Goal: Task Accomplishment & Management: Use online tool/utility

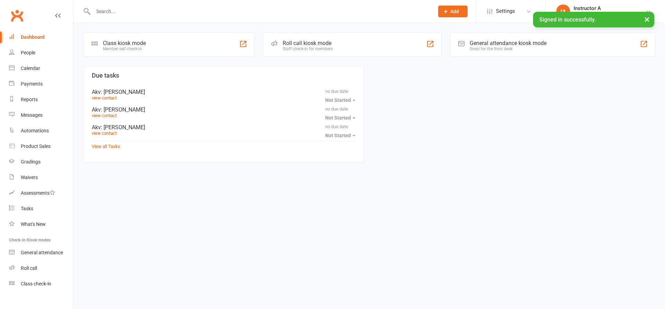
click at [152, 9] on input "text" at bounding box center [260, 12] width 338 height 10
click at [331, 57] on div "Class kiosk mode Member self check-in Roll call kiosk mode Staff check-in for m…" at bounding box center [368, 98] width 591 height 151
click at [328, 48] on div "Staff check-in for members" at bounding box center [308, 48] width 50 height 5
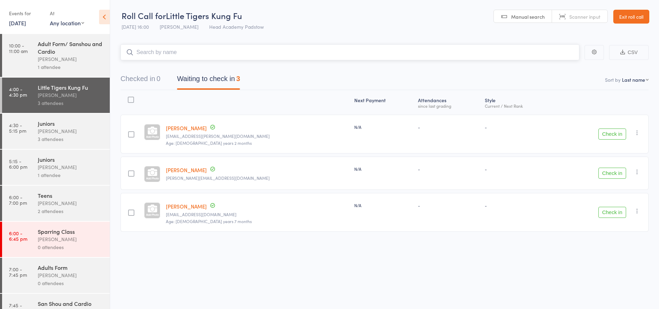
click at [302, 77] on nav "Checked in 0 Waiting to check in 3" at bounding box center [384, 80] width 545 height 18
click at [218, 55] on input "search" at bounding box center [349, 52] width 459 height 16
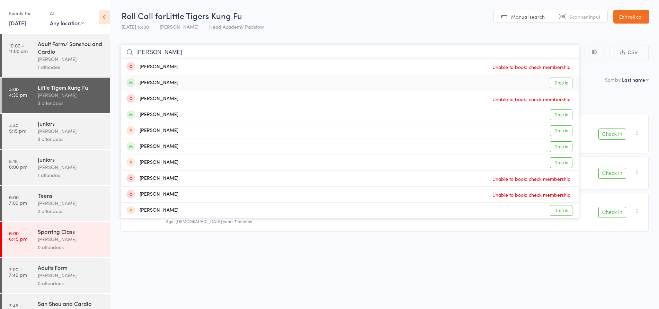
type input "jackie"
click at [162, 81] on div "Jackie Obrien" at bounding box center [152, 83] width 52 height 8
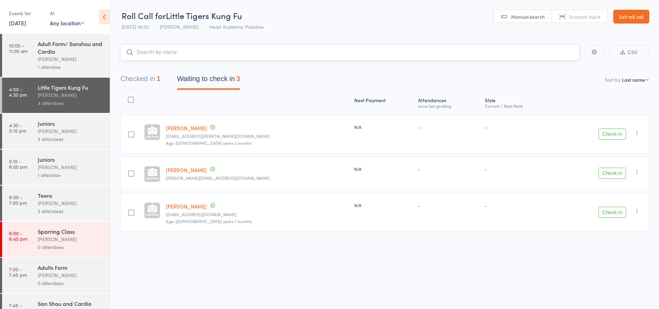
click at [221, 54] on input "search" at bounding box center [349, 52] width 459 height 16
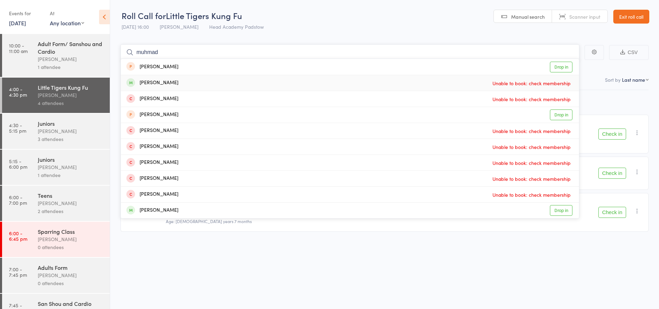
type input "muhmad"
click at [201, 86] on div "Muhammad Khan Unable to book: check membership" at bounding box center [350, 83] width 458 height 16
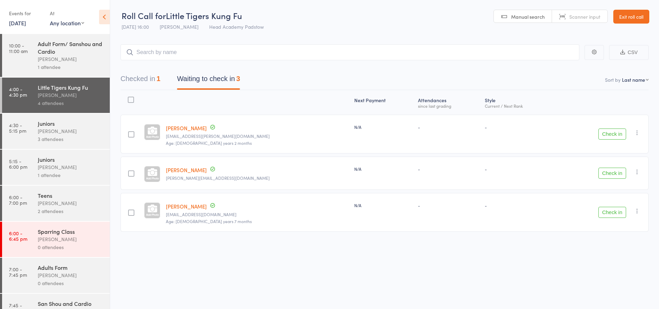
drag, startPoint x: 214, startPoint y: 65, endPoint x: 223, endPoint y: 60, distance: 10.4
click at [219, 62] on div "Checked in 1 Waiting to check in 3" at bounding box center [384, 75] width 528 height 30
click at [224, 60] on input "search" at bounding box center [349, 52] width 459 height 16
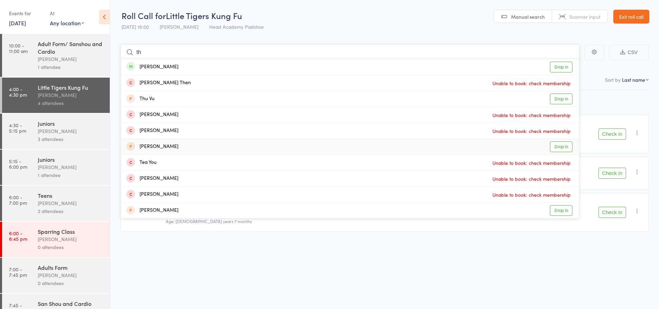
type input "t"
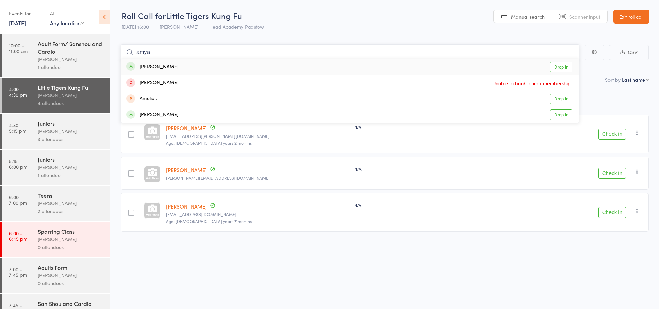
type input "amya"
click at [133, 66] on span at bounding box center [130, 66] width 9 height 9
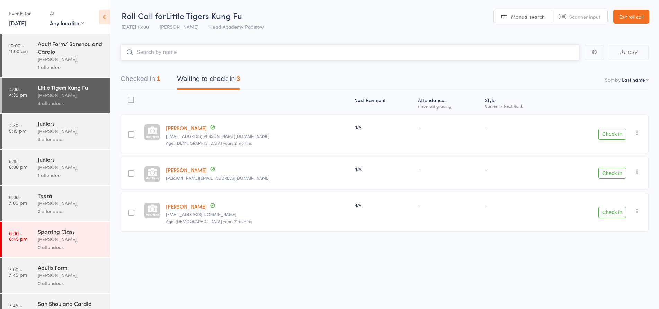
click at [183, 52] on input "search" at bounding box center [349, 52] width 459 height 16
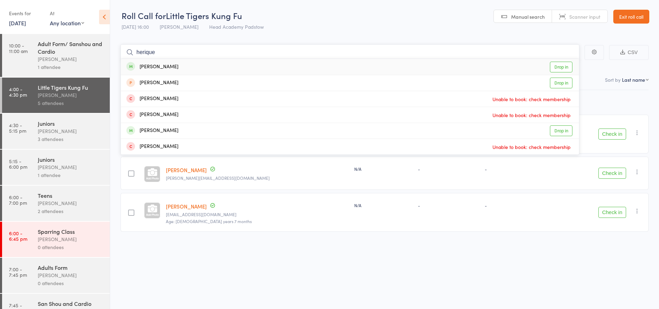
type input "herique"
click at [163, 64] on div "Henrique Chan" at bounding box center [152, 67] width 52 height 8
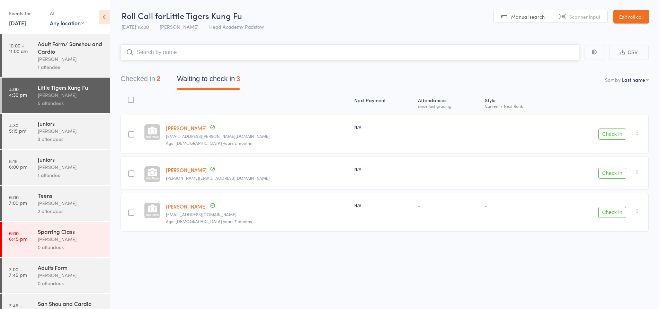
click at [164, 53] on input "search" at bounding box center [349, 52] width 459 height 16
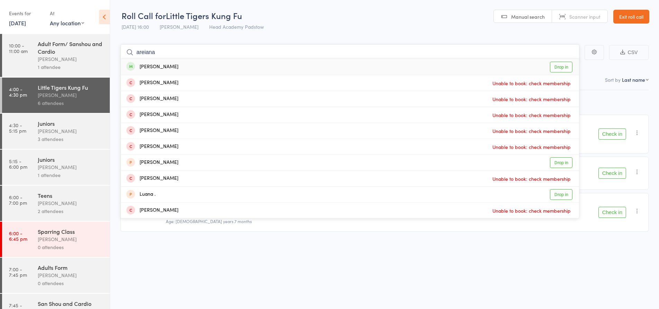
scroll to position [0, 0]
type input "areiana"
click at [154, 75] on div "Ariana Dodson Unable to book: check membership" at bounding box center [350, 83] width 458 height 16
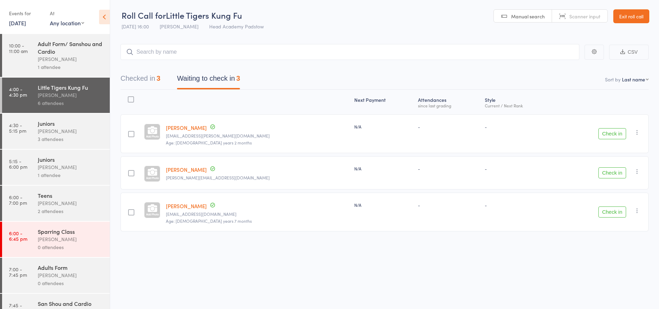
click at [159, 61] on div "Checked in 3 Waiting to check in 3" at bounding box center [384, 75] width 528 height 30
drag, startPoint x: 161, startPoint y: 59, endPoint x: 168, endPoint y: 57, distance: 7.3
click at [164, 59] on input "search" at bounding box center [349, 52] width 459 height 16
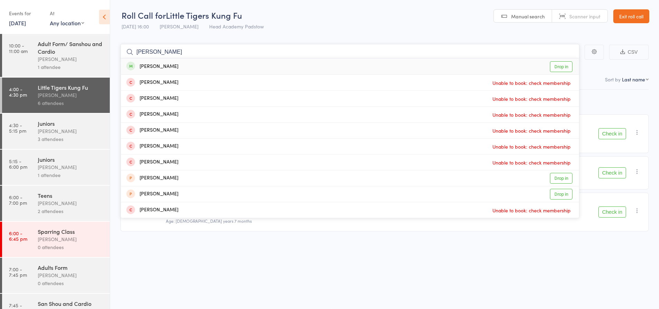
type input "ariana"
click at [183, 60] on div "Ariana Saxton Drop in" at bounding box center [350, 67] width 458 height 16
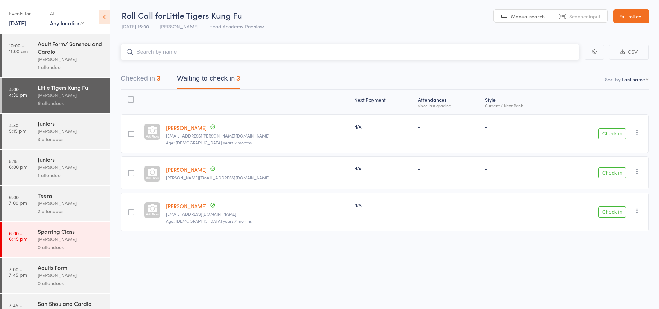
click at [181, 53] on input "search" at bounding box center [349, 52] width 459 height 16
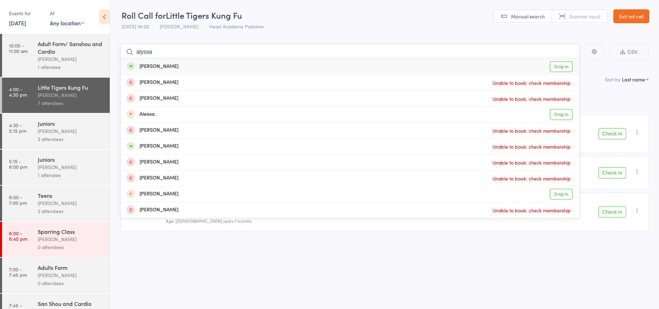
type input "alyssa"
click at [167, 68] on div "Alyssa Stoilovski" at bounding box center [152, 67] width 52 height 8
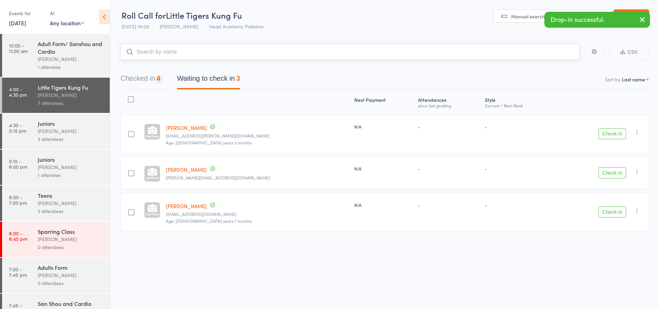
click at [167, 53] on input "search" at bounding box center [349, 52] width 459 height 16
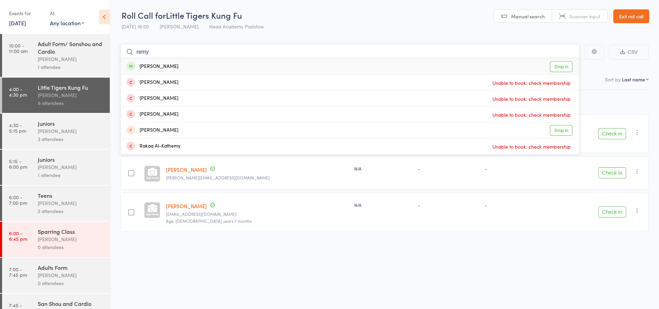
type input "remy"
drag, startPoint x: 135, startPoint y: 60, endPoint x: 144, endPoint y: 69, distance: 13.0
click at [141, 66] on div "Remy Naim Drop in" at bounding box center [350, 67] width 458 height 16
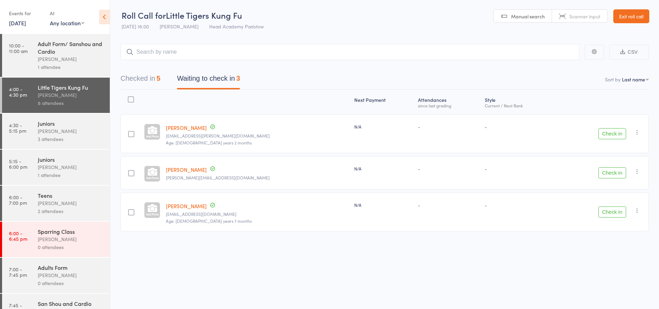
click at [144, 69] on div "Checked in 5 Waiting to check in 3" at bounding box center [384, 75] width 528 height 30
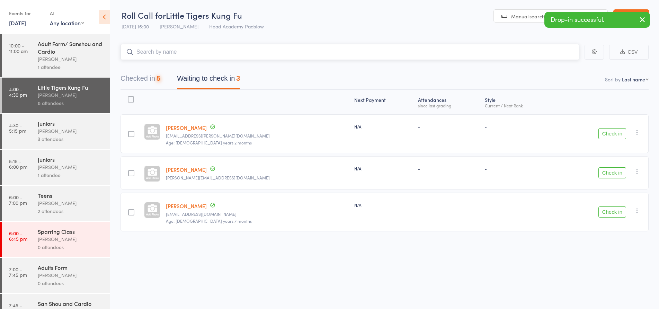
click at [159, 59] on input "search" at bounding box center [349, 52] width 459 height 16
click at [161, 59] on input "search" at bounding box center [349, 52] width 459 height 16
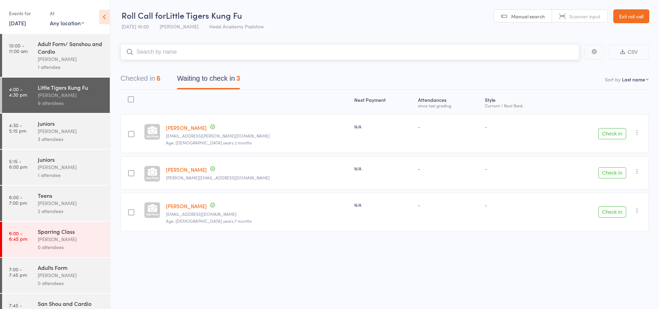
drag, startPoint x: 160, startPoint y: 60, endPoint x: 162, endPoint y: 55, distance: 4.5
click at [162, 57] on input "search" at bounding box center [349, 52] width 459 height 16
click at [162, 54] on input "search" at bounding box center [349, 52] width 459 height 16
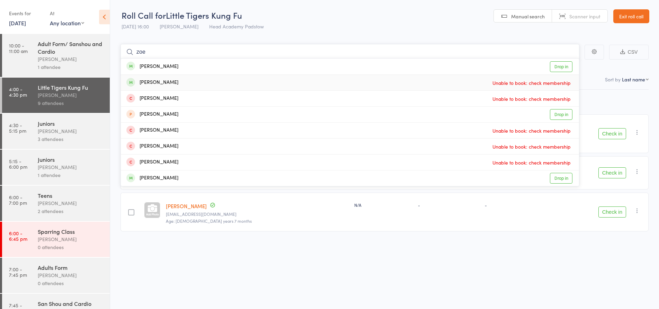
type input "zoe"
click at [158, 72] on div "Zoe Suen Drop in" at bounding box center [350, 67] width 458 height 16
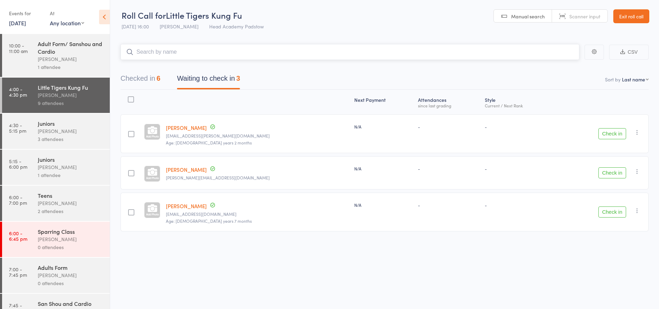
click at [159, 57] on input "search" at bounding box center [349, 52] width 459 height 16
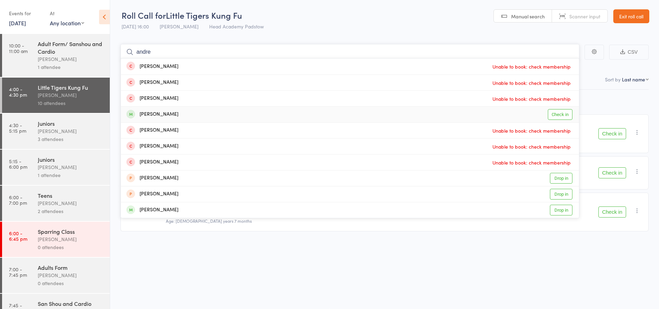
type input "andre"
click at [139, 113] on div "Andre Vodounou" at bounding box center [152, 114] width 52 height 8
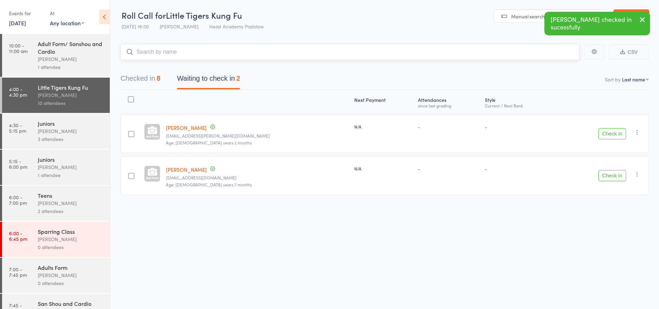
click at [192, 49] on input "search" at bounding box center [349, 52] width 459 height 16
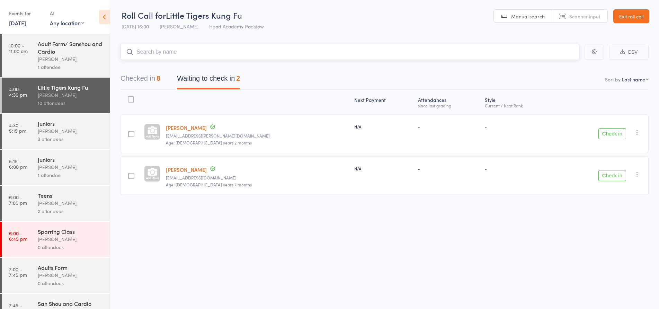
click at [201, 51] on input "search" at bounding box center [349, 52] width 459 height 16
type input "e"
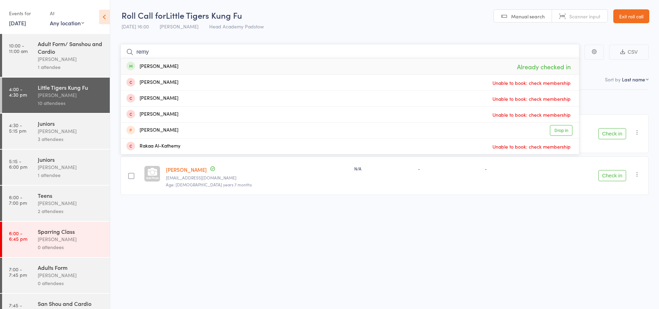
click at [195, 48] on input "remy" at bounding box center [349, 52] width 459 height 16
type input "r"
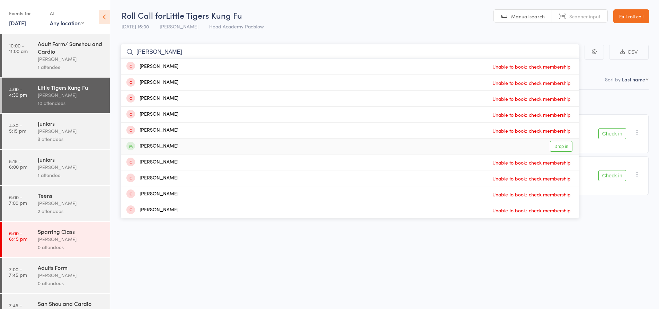
type input "issac"
click at [173, 144] on div "Isaac Rios Drop in" at bounding box center [350, 146] width 458 height 16
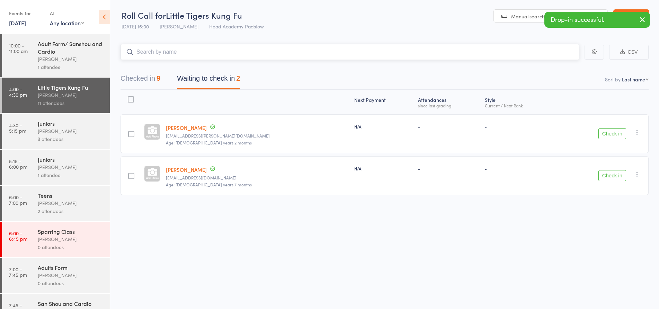
click at [191, 58] on input "search" at bounding box center [349, 52] width 459 height 16
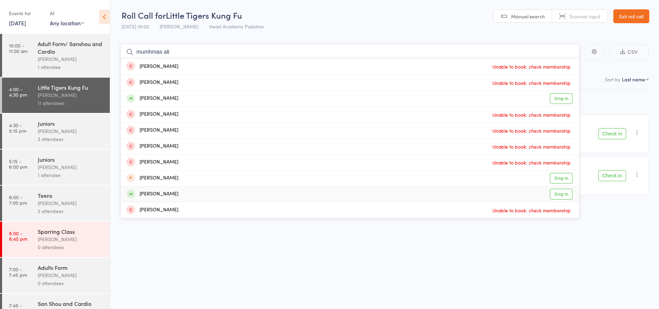
type input "mumhmas ali"
click at [167, 194] on div "Muhammad Ali Batache" at bounding box center [152, 194] width 52 height 8
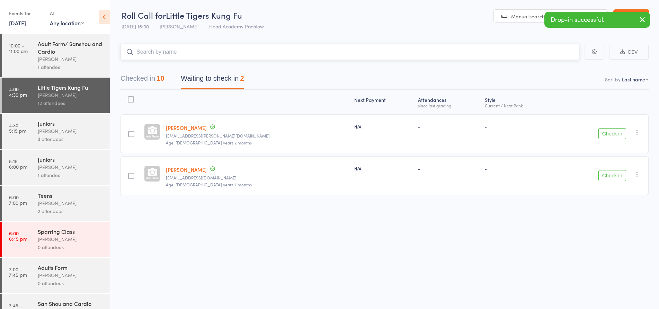
click at [156, 54] on input "search" at bounding box center [349, 52] width 459 height 16
click at [604, 189] on div "Check in Check in Send message Add Note Add Task Add Flag Remove Mark absent" at bounding box center [602, 175] width 91 height 39
click at [612, 174] on button "Check in" at bounding box center [612, 175] width 28 height 11
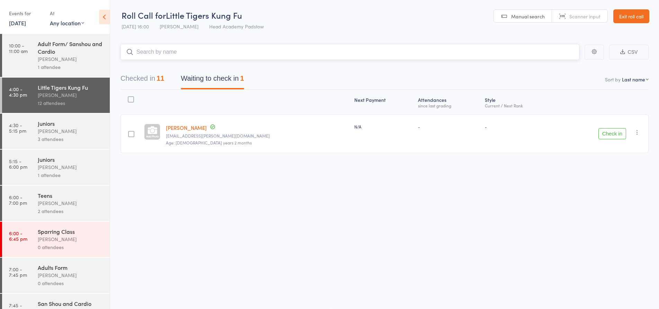
click at [168, 54] on input "search" at bounding box center [349, 52] width 459 height 16
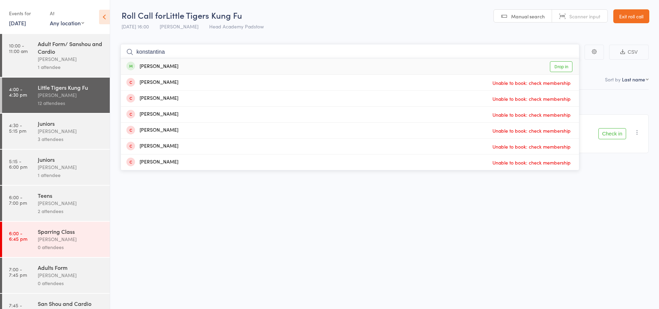
type input "konstantina"
click at [187, 66] on div "Konstantina Dionatos Drop in" at bounding box center [350, 67] width 458 height 16
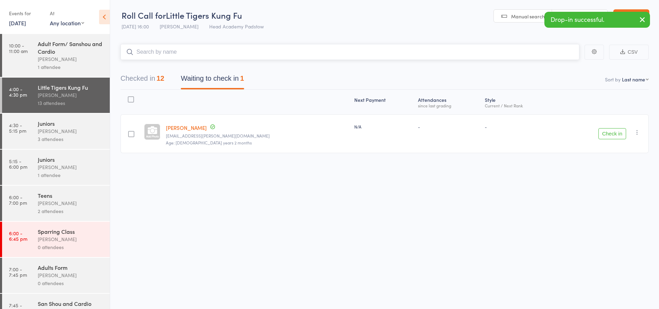
click at [193, 49] on input "search" at bounding box center [349, 52] width 459 height 16
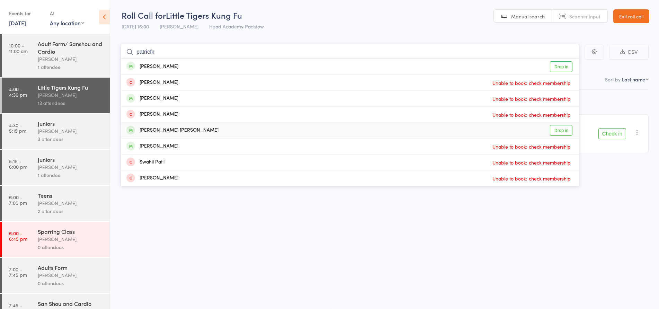
type input "patricfk"
click at [163, 129] on div "Patrick Abi Salloum" at bounding box center [172, 130] width 92 height 8
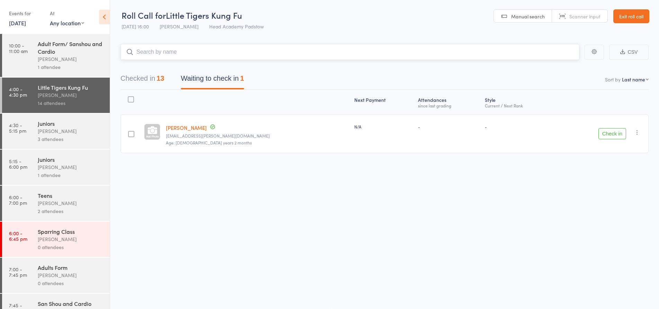
click at [166, 79] on div "Checked in 13 Waiting to check in 1" at bounding box center [182, 80] width 140 height 18
click at [154, 48] on input "search" at bounding box center [349, 52] width 459 height 16
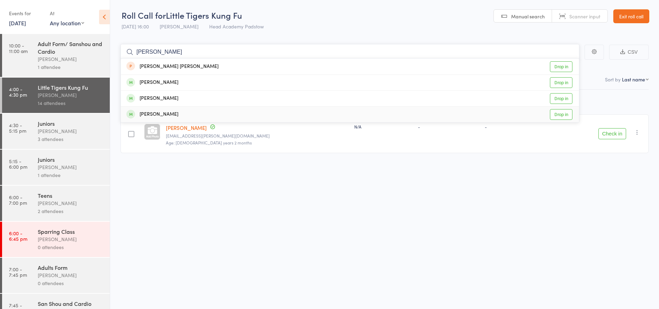
type input "mikeal"
click at [189, 113] on div "Mikaela Fakhry Drop in" at bounding box center [350, 115] width 458 height 16
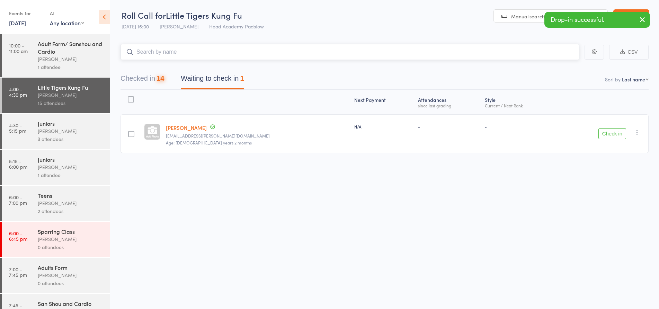
click at [201, 47] on input "search" at bounding box center [349, 52] width 459 height 16
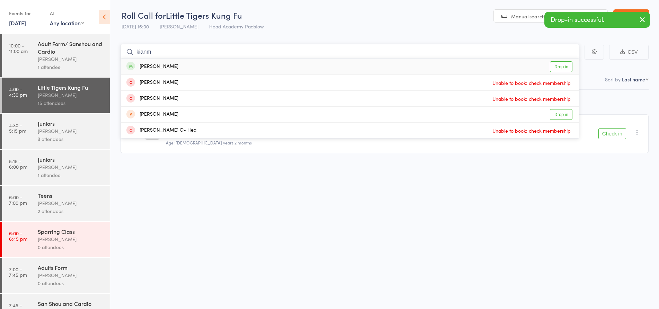
type input "kianm"
drag, startPoint x: 139, startPoint y: 70, endPoint x: 142, endPoint y: 34, distance: 35.8
click at [139, 70] on div "Kian Woods" at bounding box center [152, 67] width 52 height 8
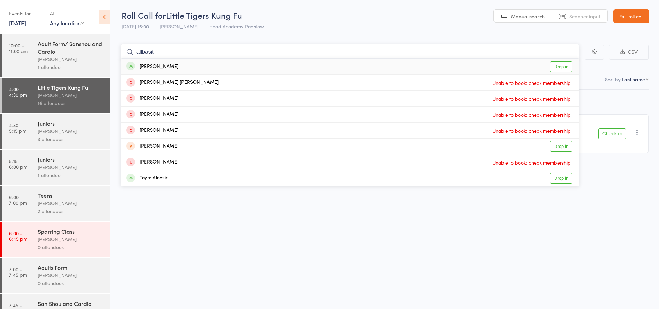
type input "allbasit"
click at [137, 70] on div "Zachary Albassit" at bounding box center [152, 67] width 52 height 8
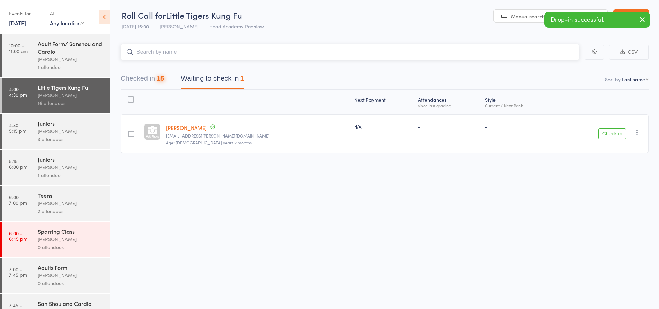
click at [177, 47] on input "search" at bounding box center [349, 52] width 459 height 16
click at [175, 47] on input "search" at bounding box center [349, 52] width 459 height 16
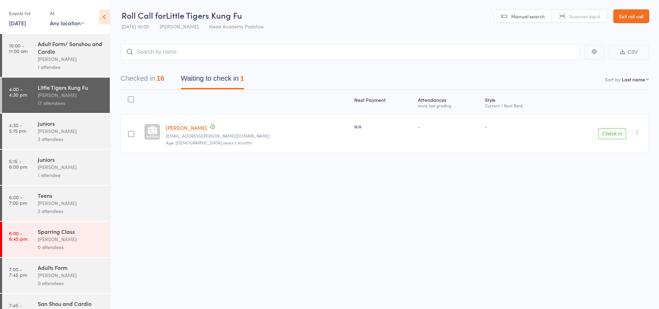
click at [616, 133] on button "Check in" at bounding box center [612, 133] width 28 height 11
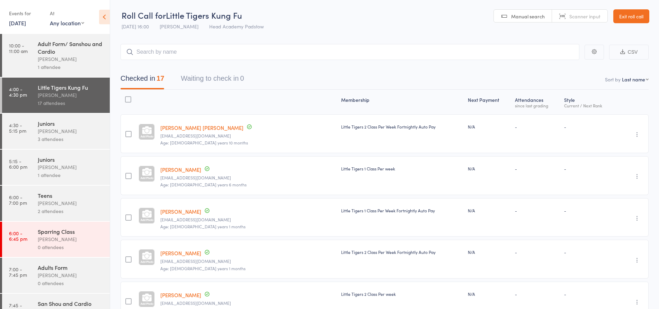
click at [625, 17] on link "Exit roll call" at bounding box center [631, 16] width 36 height 14
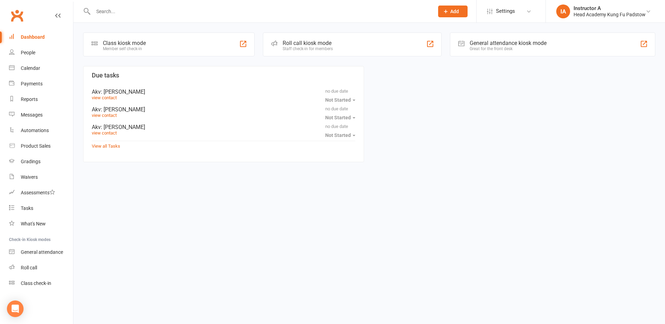
click at [232, 0] on div at bounding box center [256, 11] width 346 height 23
click at [231, 10] on input "text" at bounding box center [260, 12] width 338 height 10
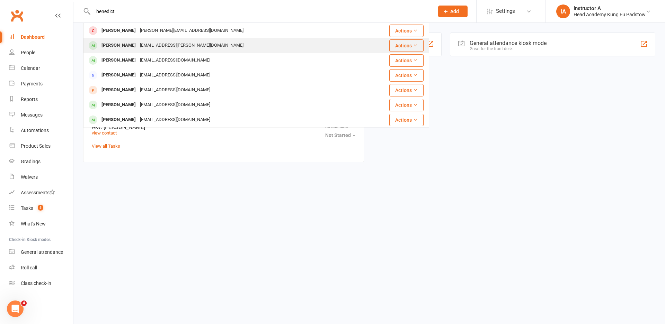
type input "benedict"
click at [182, 41] on div "[EMAIL_ADDRESS][PERSON_NAME][DOMAIN_NAME]" at bounding box center [192, 46] width 108 height 10
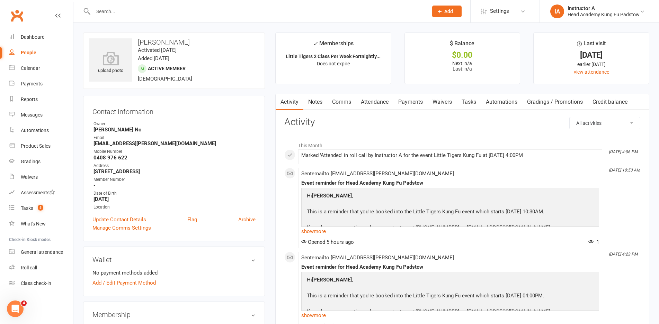
click at [363, 103] on link "Attendance" at bounding box center [374, 102] width 37 height 16
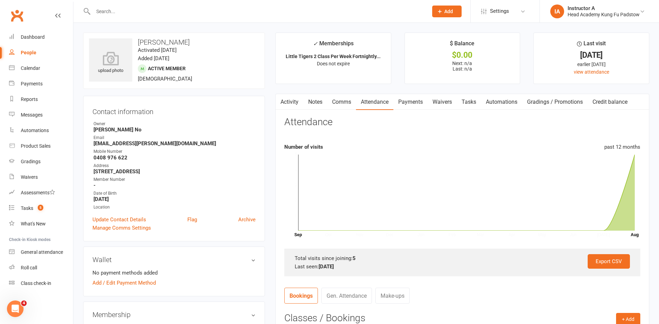
click at [400, 98] on link "Payments" at bounding box center [410, 102] width 34 height 16
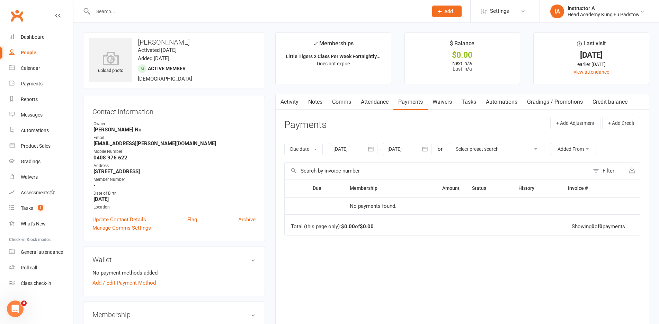
click at [366, 99] on link "Attendance" at bounding box center [374, 102] width 37 height 16
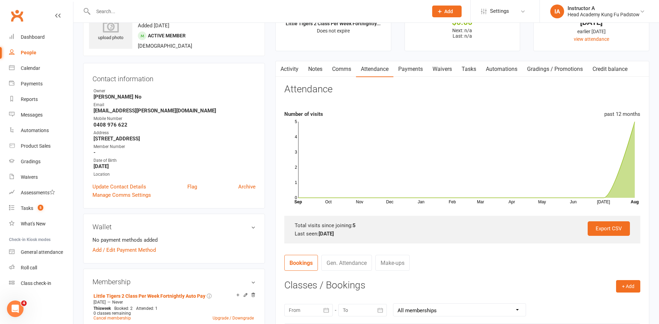
scroll to position [35, 0]
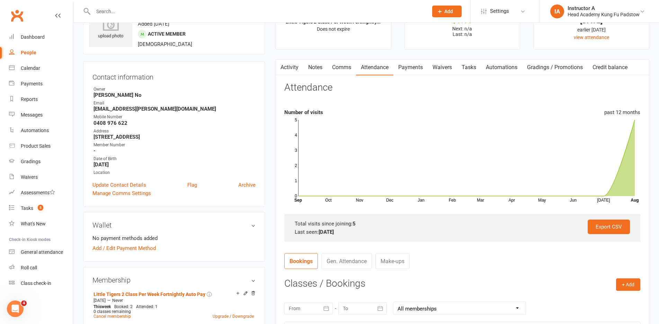
drag, startPoint x: 307, startPoint y: 74, endPoint x: 268, endPoint y: 51, distance: 45.6
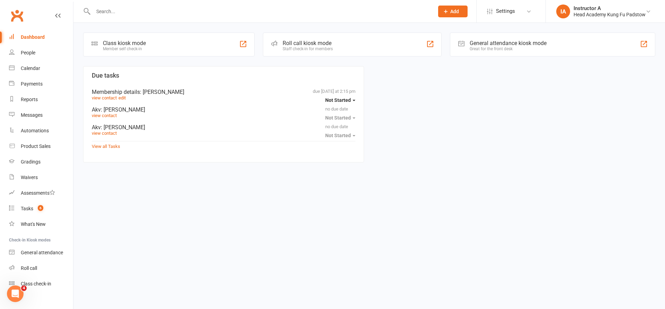
click at [174, 10] on input "text" at bounding box center [260, 12] width 338 height 10
paste input "Max Retsos"
type input "Max Retsos"
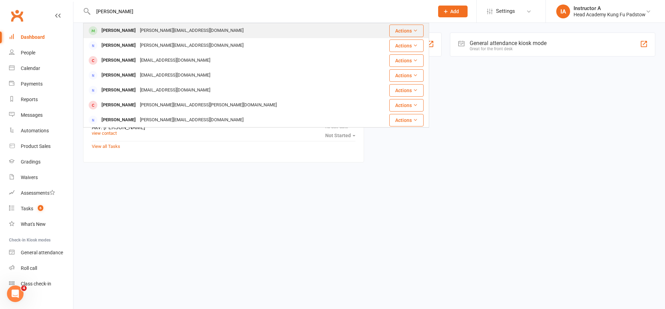
click at [126, 30] on div "Max Retsos" at bounding box center [118, 31] width 38 height 10
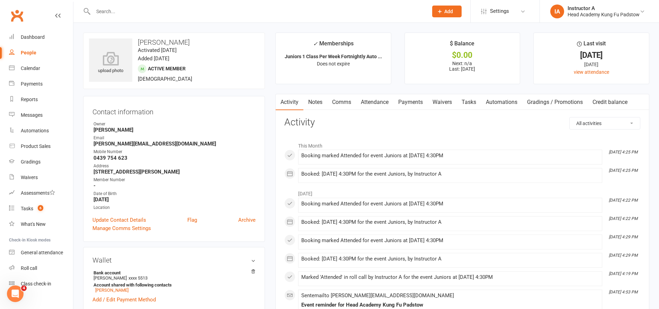
click at [402, 100] on link "Payments" at bounding box center [410, 102] width 34 height 16
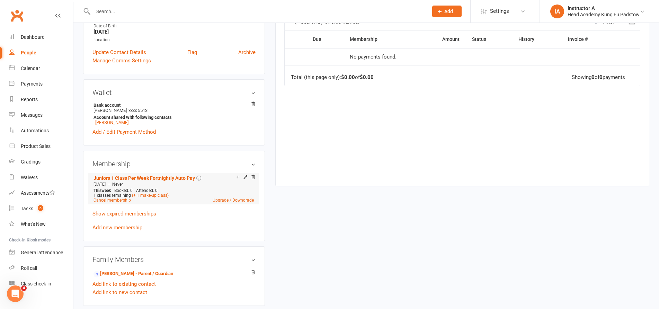
scroll to position [173, 0]
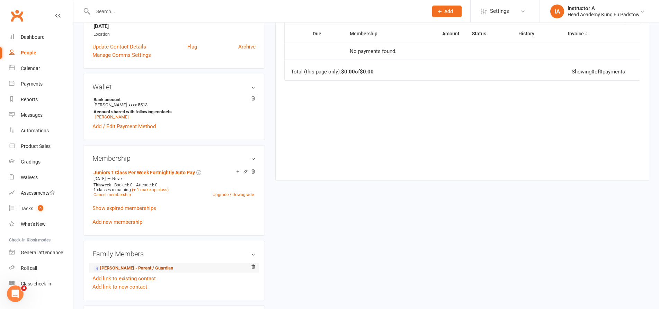
click at [129, 265] on link "Angie Retsos - Parent / Guardian" at bounding box center [133, 268] width 80 height 7
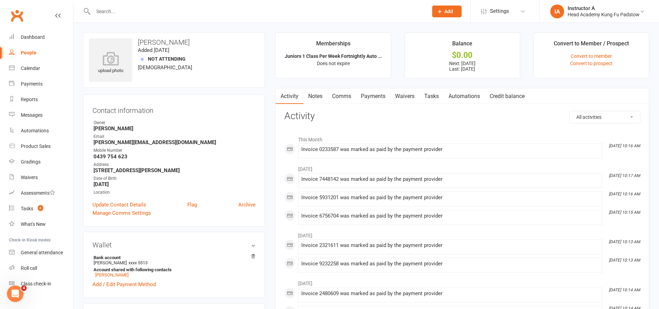
click at [358, 98] on link "Payments" at bounding box center [373, 96] width 34 height 16
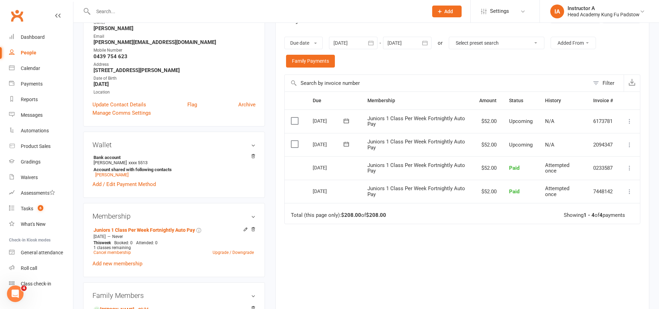
scroll to position [138, 0]
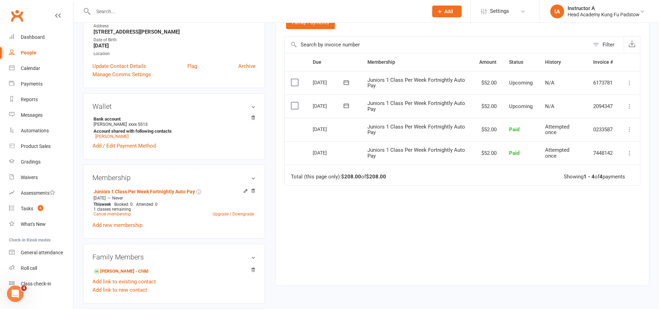
click at [358, 182] on td "Total (this page only): $208.00 of $208.00 Showing 1 - 4 of 4 payments" at bounding box center [462, 174] width 355 height 21
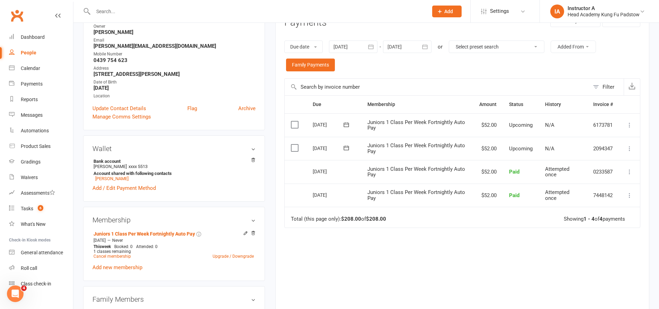
scroll to position [35, 0]
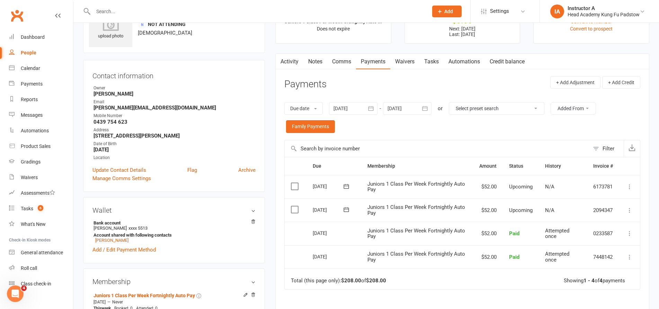
click at [488, 59] on link "Credit balance" at bounding box center [507, 62] width 45 height 16
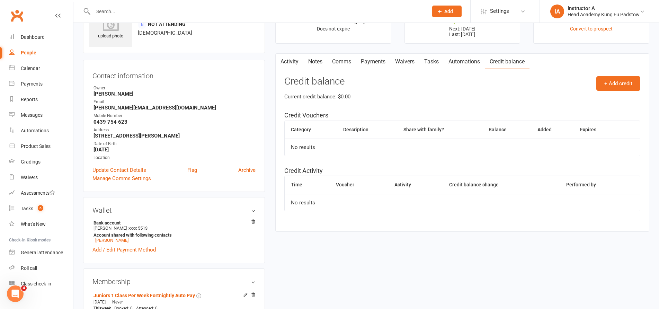
click at [465, 61] on link "Automations" at bounding box center [464, 62] width 41 height 16
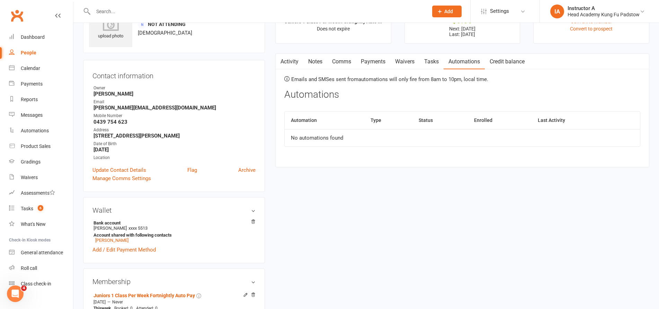
click at [413, 66] on link "Waivers" at bounding box center [404, 62] width 29 height 16
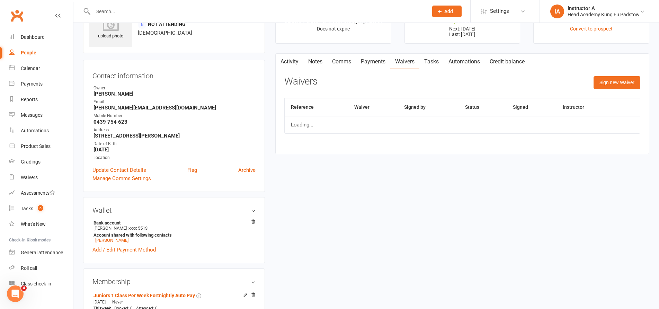
click at [384, 66] on link "Payments" at bounding box center [373, 62] width 34 height 16
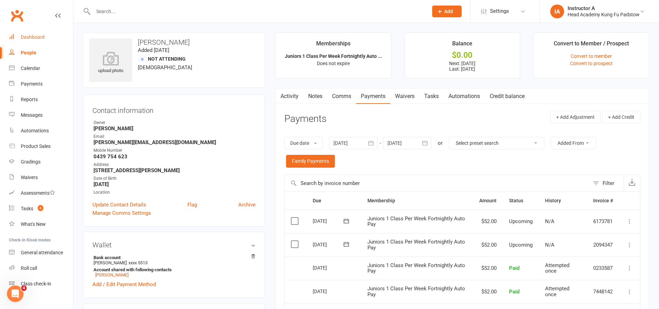
click at [32, 36] on div "Dashboard" at bounding box center [33, 37] width 24 height 6
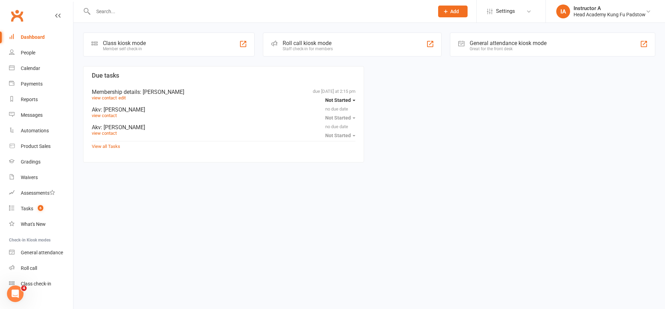
click at [124, 14] on input "text" at bounding box center [260, 12] width 338 height 10
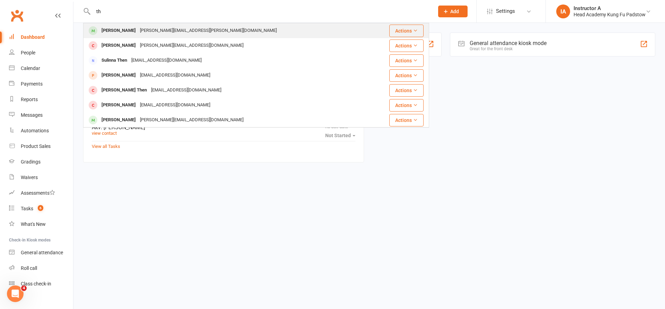
type input "t"
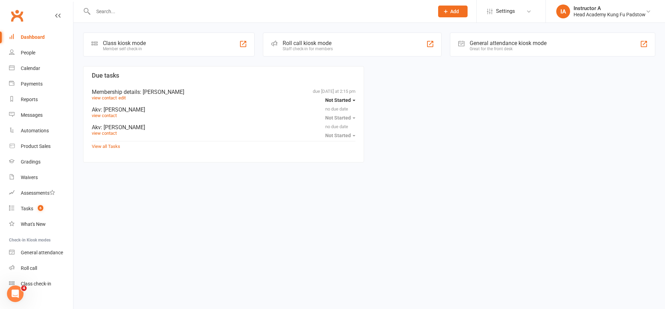
click at [273, 43] on icon at bounding box center [274, 43] width 6 height 6
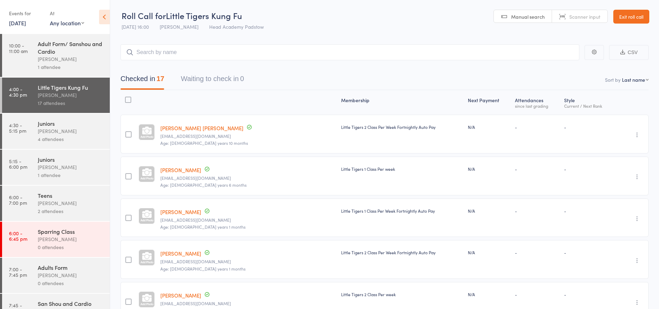
click at [209, 63] on div "Checked in 17 Waiting to check in 0" at bounding box center [384, 75] width 528 height 30
click at [41, 120] on div "Juniors" at bounding box center [71, 123] width 66 height 8
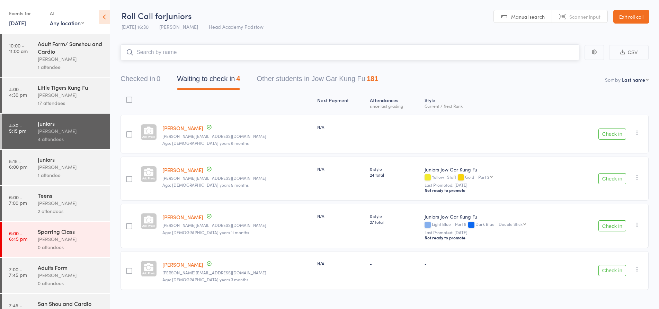
click at [140, 53] on input "search" at bounding box center [349, 52] width 459 height 16
type input "k"
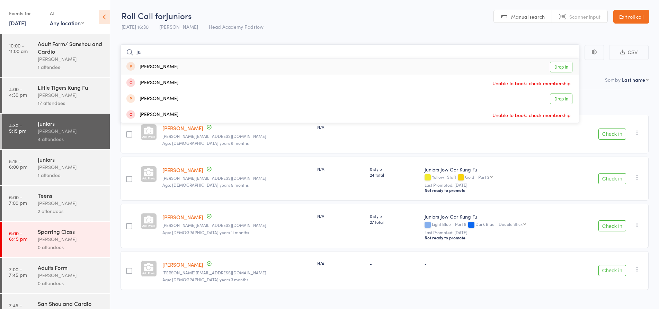
type input "j"
type input "arthur"
click at [190, 78] on div "Arthur Nguyen Drop in" at bounding box center [350, 83] width 458 height 16
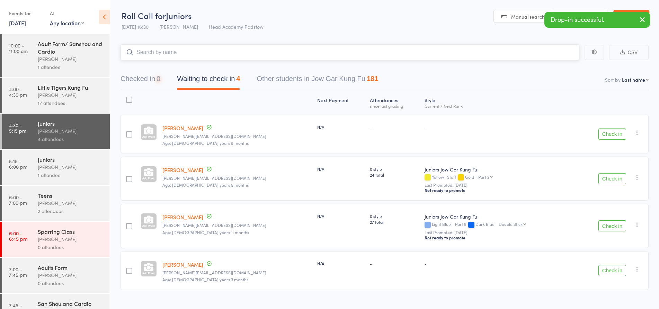
click at [188, 46] on input "search" at bounding box center [349, 52] width 459 height 16
type input "k"
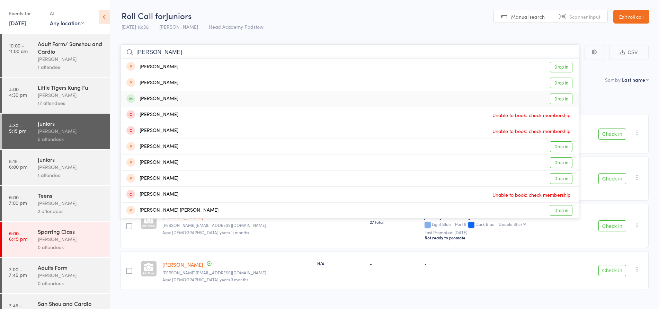
type input "johnny"
click at [162, 98] on div "Johnny Katsiroubas" at bounding box center [152, 99] width 52 height 8
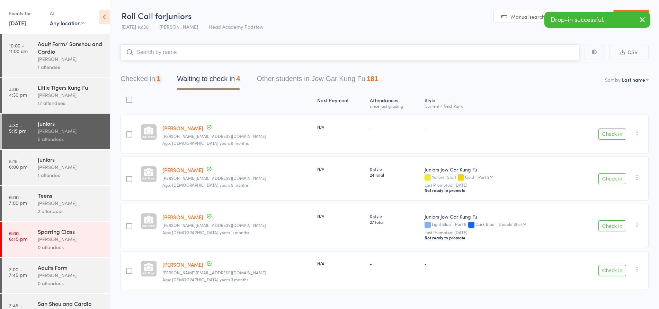
click at [187, 47] on input "search" at bounding box center [349, 52] width 459 height 16
type input "m"
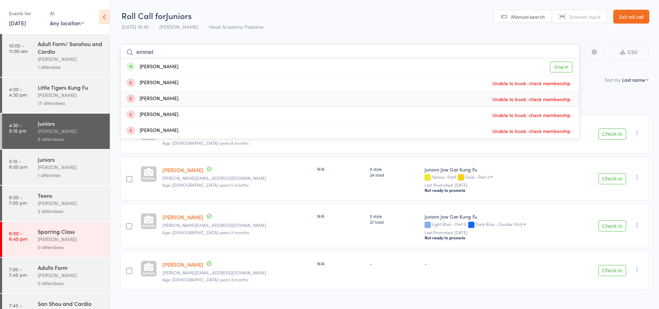
type input "emmet"
click at [174, 67] on div "Emmett Chan Drop in" at bounding box center [350, 67] width 458 height 16
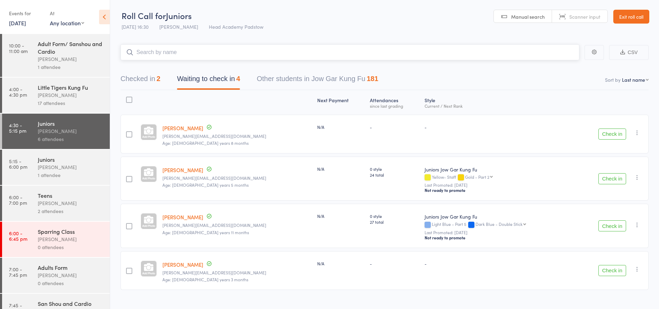
click at [174, 57] on input "search" at bounding box center [349, 52] width 459 height 16
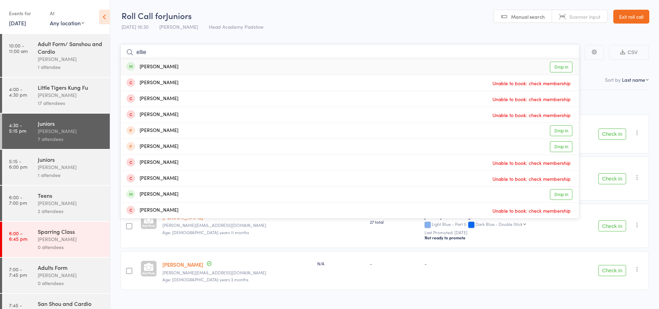
type input "ellie"
click at [147, 64] on div "Ellie Chan" at bounding box center [152, 67] width 52 height 8
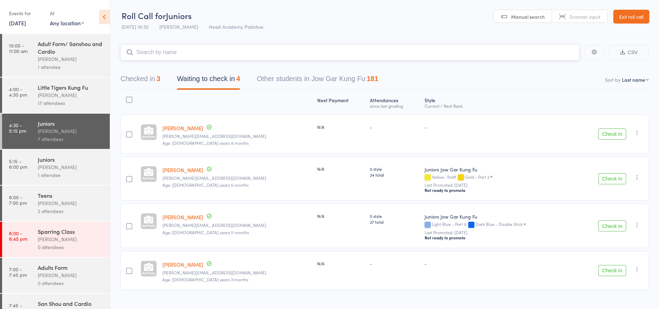
click at [157, 49] on input "search" at bounding box center [349, 52] width 459 height 16
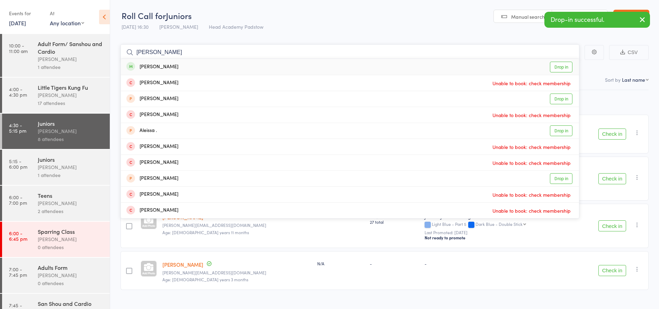
type input "alexis"
click at [156, 68] on div "Alexis Nguyen" at bounding box center [152, 67] width 52 height 8
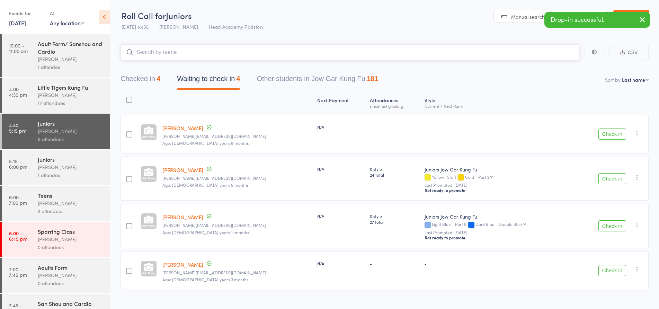
click at [162, 54] on input "search" at bounding box center [349, 52] width 459 height 16
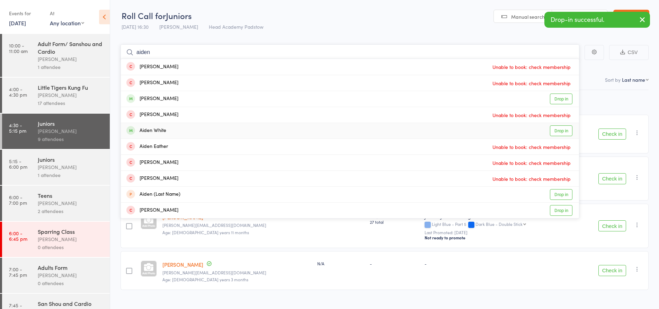
type input "aiden"
drag, startPoint x: 147, startPoint y: 133, endPoint x: 147, endPoint y: 113, distance: 20.1
click at [146, 133] on div "Aiden White" at bounding box center [146, 131] width 40 height 8
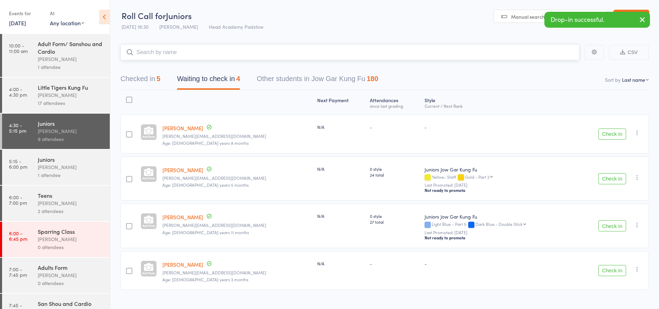
click at [167, 56] on input "search" at bounding box center [349, 52] width 459 height 16
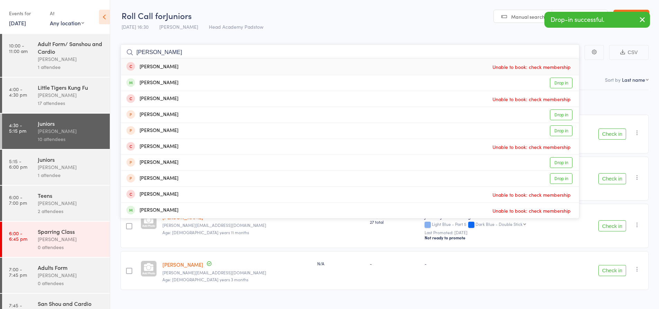
type input "james ny"
click at [145, 83] on div "James Nguyen" at bounding box center [152, 83] width 52 height 8
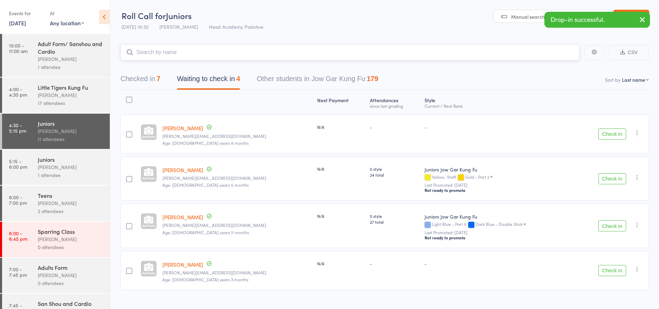
click at [155, 50] on input "search" at bounding box center [349, 52] width 459 height 16
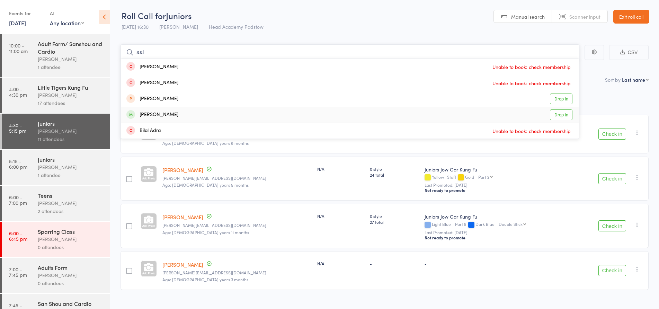
type input "aal"
click at [165, 119] on div "Aaliyah Batache Drop in" at bounding box center [350, 115] width 458 height 16
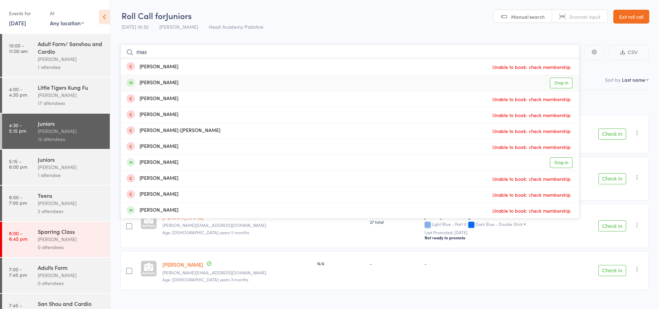
type input "max"
click at [149, 78] on div "Max Retsos Drop in" at bounding box center [350, 83] width 458 height 16
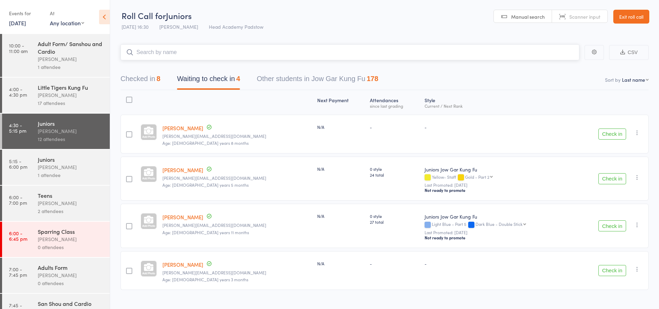
click at [138, 58] on input "search" at bounding box center [349, 52] width 459 height 16
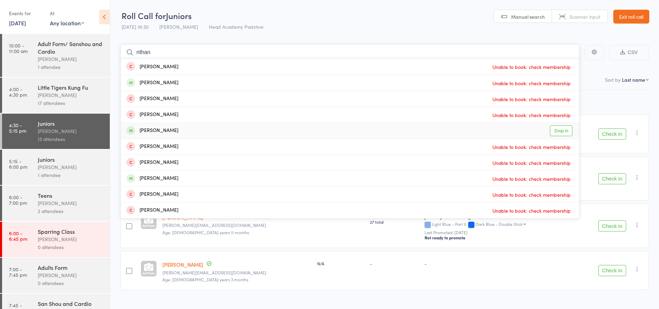
type input "nthan"
click at [165, 135] on div "Nathan Permadi Drop in" at bounding box center [350, 131] width 458 height 16
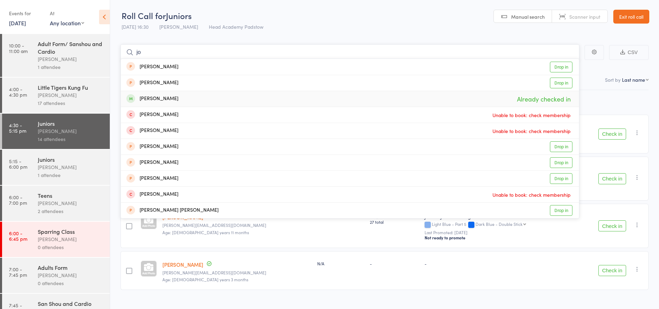
type input "j"
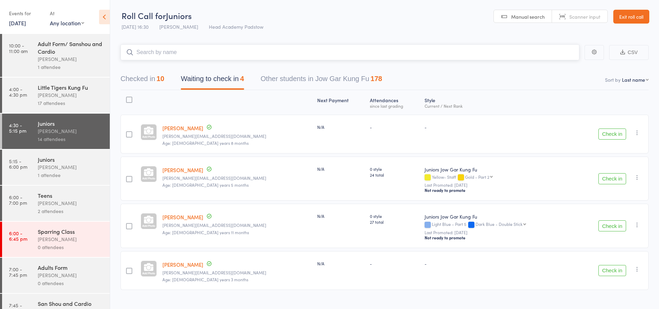
click at [210, 54] on input "search" at bounding box center [349, 52] width 459 height 16
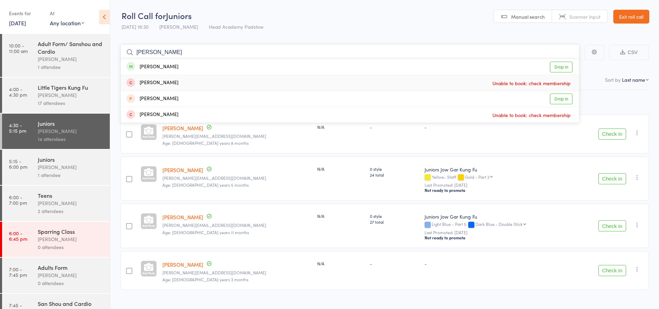
type input "sophie"
click at [173, 64] on div "Sophie Stoilovski" at bounding box center [152, 67] width 52 height 8
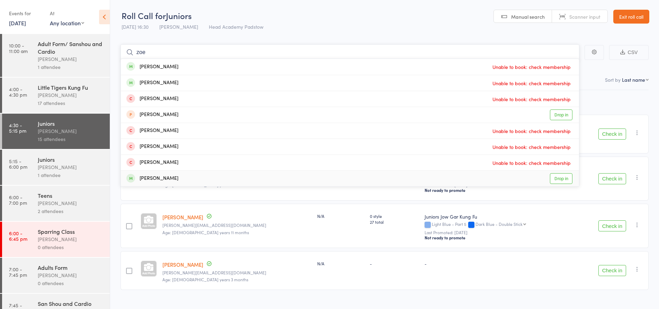
type input "zoe"
click at [149, 182] on div "Zoe Christodoulou Drop in" at bounding box center [350, 179] width 458 height 16
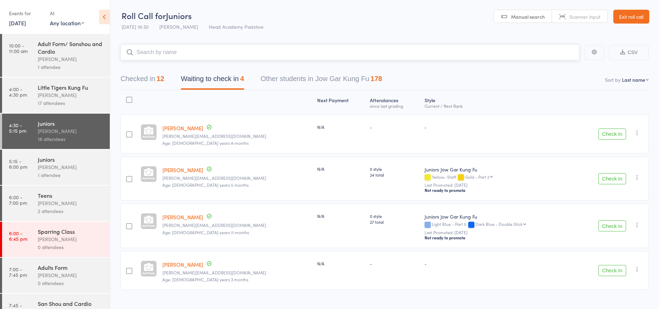
drag, startPoint x: 141, startPoint y: 57, endPoint x: 150, endPoint y: 50, distance: 11.8
click at [148, 52] on input "search" at bounding box center [349, 52] width 459 height 16
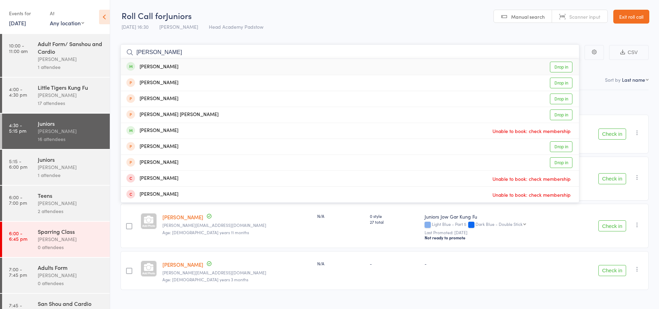
type input "rosalin"
click at [148, 66] on div "Rosalie Strate" at bounding box center [152, 67] width 52 height 8
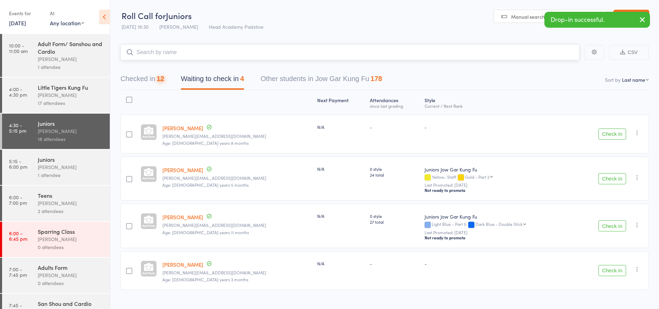
click at [168, 51] on input "search" at bounding box center [349, 52] width 459 height 16
click at [168, 52] on input "search" at bounding box center [349, 52] width 459 height 16
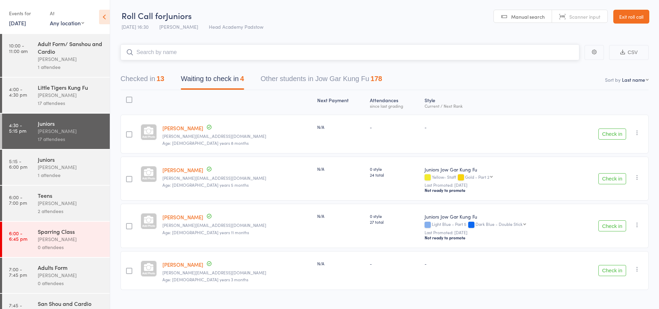
click at [180, 46] on input "search" at bounding box center [349, 52] width 459 height 16
click at [180, 48] on input "search" at bounding box center [349, 52] width 459 height 16
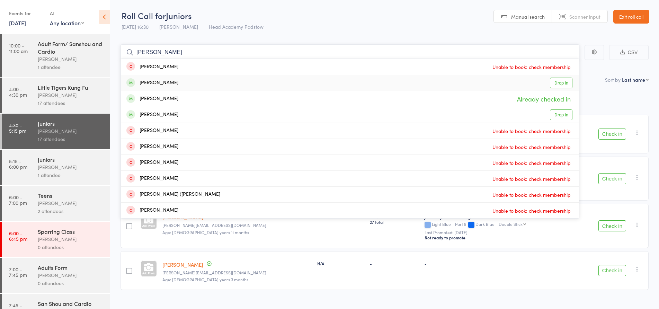
type input "maxin"
click at [169, 87] on div "Ava Martin Drop in" at bounding box center [350, 83] width 458 height 16
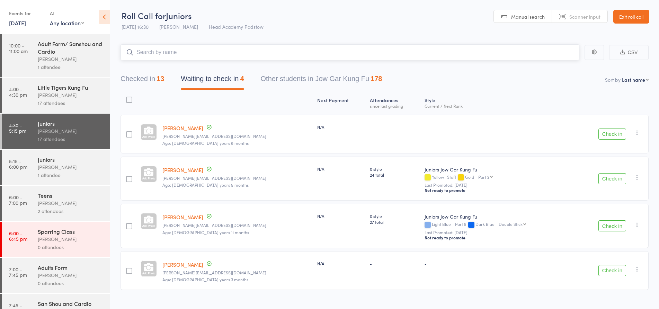
click at [153, 45] on input "search" at bounding box center [349, 52] width 459 height 16
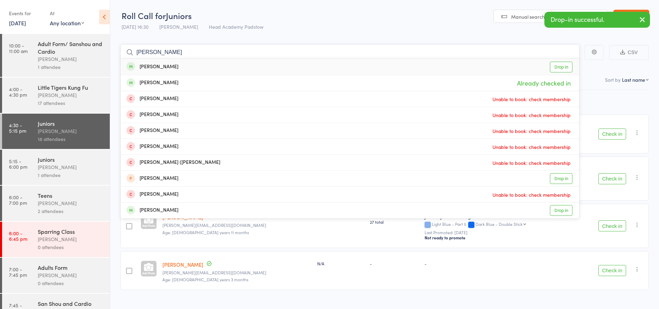
type input "[PERSON_NAME]"
click at [183, 63] on div "Maxie Fayd'herbe Drop in" at bounding box center [350, 67] width 458 height 16
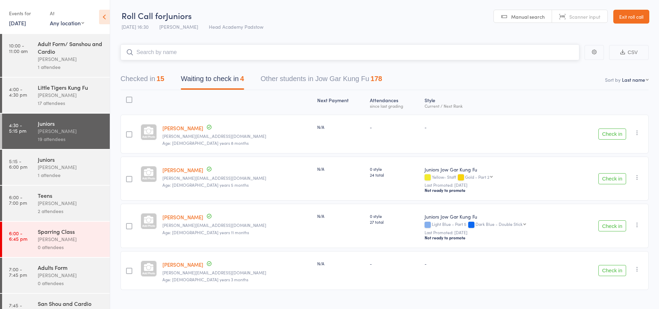
click at [136, 57] on input "search" at bounding box center [349, 52] width 459 height 16
click at [137, 57] on input "search" at bounding box center [349, 52] width 459 height 16
type input "a"
type input "A"
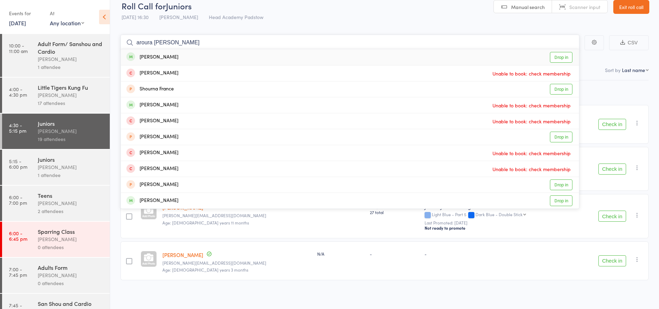
scroll to position [12, 0]
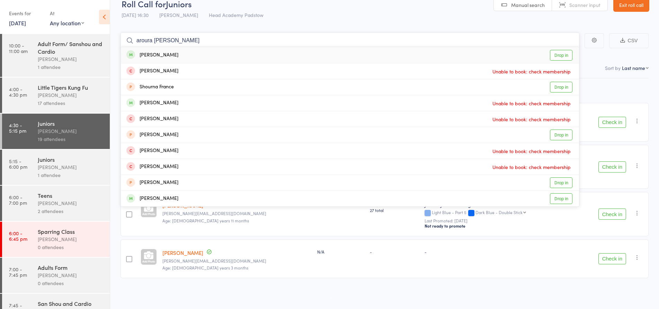
type input "aroura fran"
click at [165, 57] on div "Aurora Francis" at bounding box center [152, 55] width 52 height 8
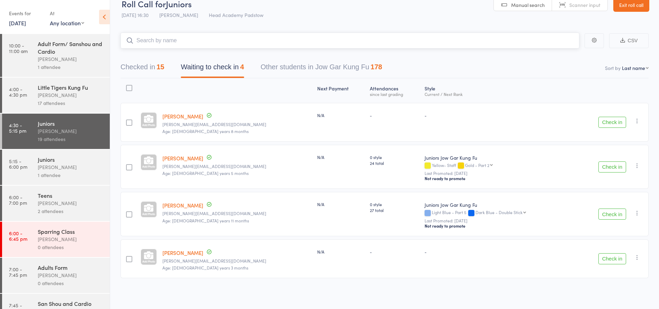
click at [183, 38] on input "search" at bounding box center [349, 41] width 459 height 16
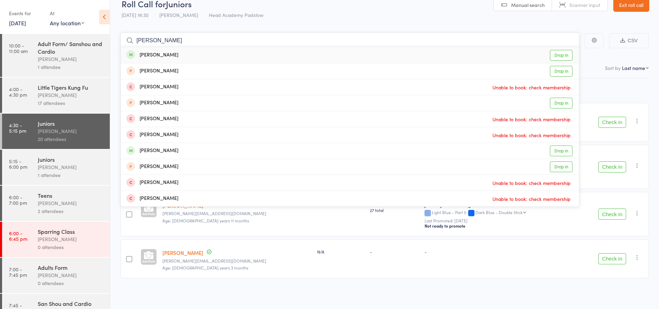
type input "elijah"
click at [168, 59] on div "Elijah Francis Drop in" at bounding box center [350, 55] width 458 height 16
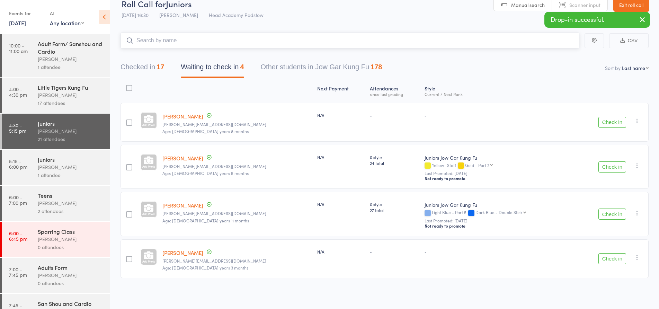
click at [137, 42] on input "search" at bounding box center [349, 41] width 459 height 16
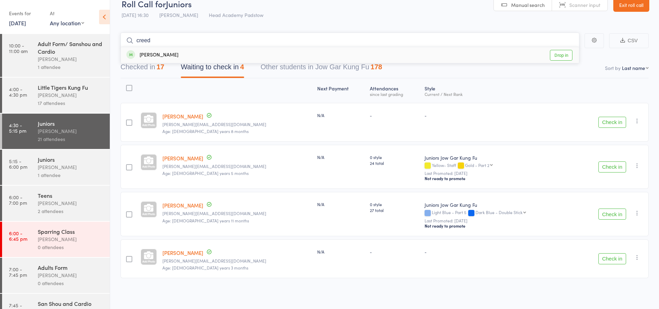
type input "creed"
click at [204, 54] on div "Cree Morris Drop in" at bounding box center [350, 55] width 458 height 16
click at [199, 42] on input "search" at bounding box center [349, 41] width 459 height 16
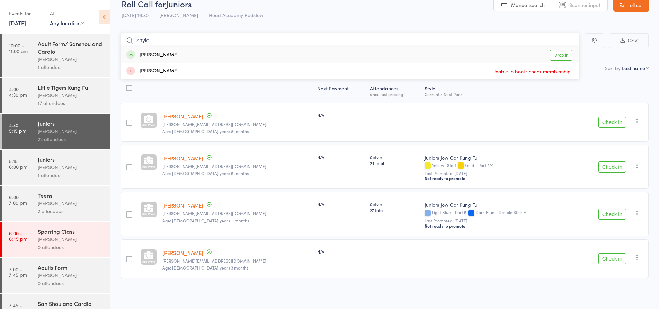
type input "shylo"
click at [172, 51] on div "Shylo Morris Drop in" at bounding box center [350, 55] width 458 height 16
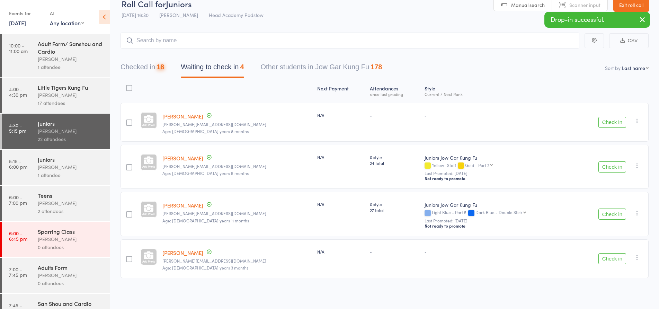
drag, startPoint x: 159, startPoint y: 50, endPoint x: 161, endPoint y: 43, distance: 6.7
click at [159, 47] on main "CSV Checked in 18 Waiting to check in 4 Other students in Jow Gar Kung Fu 178 S…" at bounding box center [384, 165] width 549 height 287
click at [161, 43] on input "search" at bounding box center [349, 41] width 459 height 16
click at [162, 43] on input "search" at bounding box center [349, 41] width 459 height 16
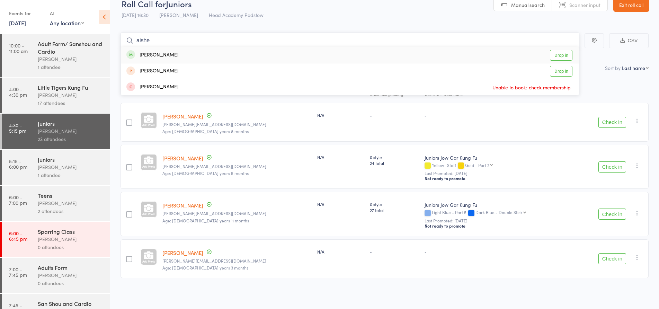
type input "aishe"
drag, startPoint x: 204, startPoint y: 47, endPoint x: 192, endPoint y: 47, distance: 11.8
click at [203, 47] on div "Aishe Abdulwahab Drop in" at bounding box center [350, 55] width 458 height 16
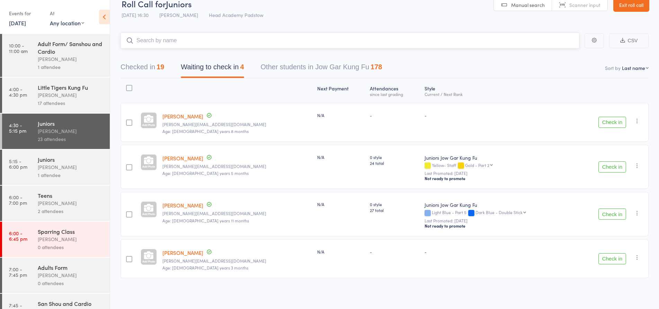
click at [180, 43] on input "search" at bounding box center [349, 41] width 459 height 16
click at [152, 40] on input "search" at bounding box center [349, 41] width 459 height 16
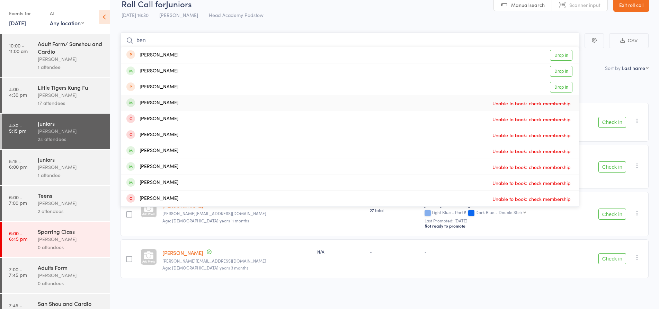
type input "ben"
click at [153, 106] on div "[PERSON_NAME]" at bounding box center [152, 103] width 52 height 8
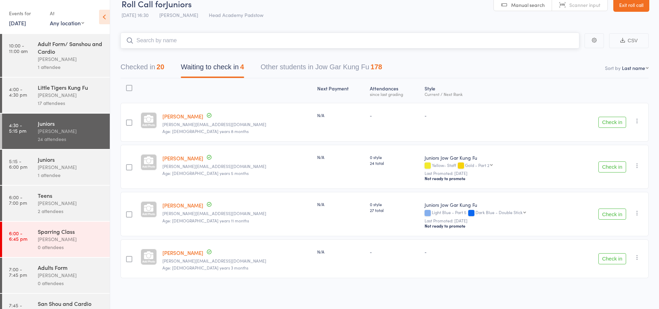
click at [180, 36] on input "search" at bounding box center [349, 41] width 459 height 16
click at [183, 41] on input "search" at bounding box center [349, 41] width 459 height 16
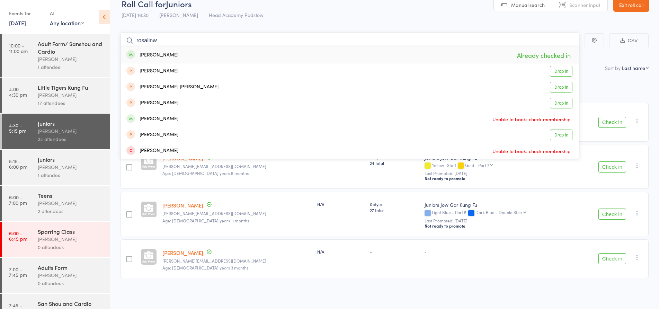
type input "rosalinw"
click at [162, 54] on div "Rosalie Strate" at bounding box center [152, 55] width 52 height 8
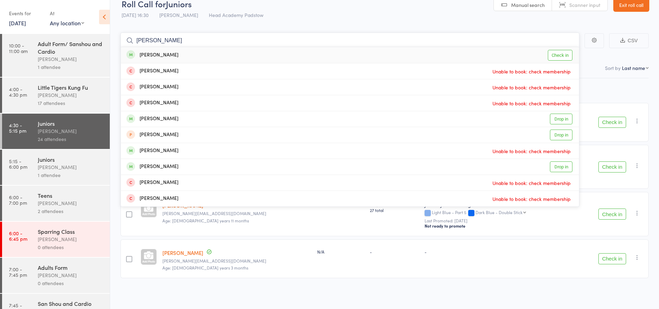
type input "samual"
click at [178, 54] on div "Samuel Pasquale Check in" at bounding box center [350, 55] width 458 height 16
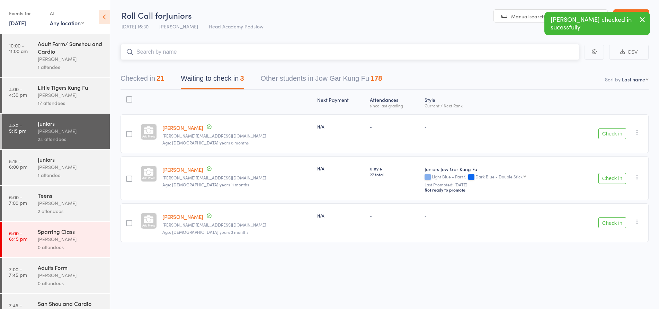
scroll to position [0, 0]
drag, startPoint x: 170, startPoint y: 60, endPoint x: 170, endPoint y: 55, distance: 4.2
click at [170, 59] on input "search" at bounding box center [349, 52] width 459 height 16
click at [170, 55] on input "search" at bounding box center [349, 52] width 459 height 16
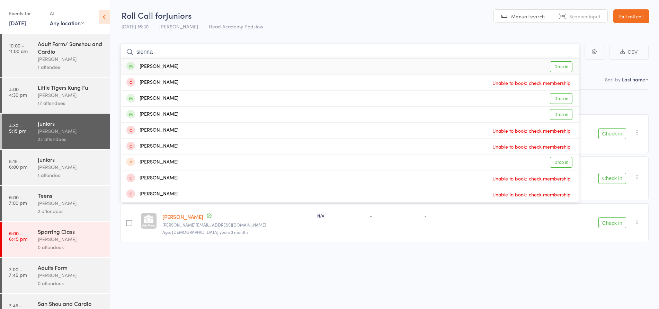
type input "sienna"
click at [173, 61] on div "Sienna D-souza Drop in" at bounding box center [350, 67] width 458 height 16
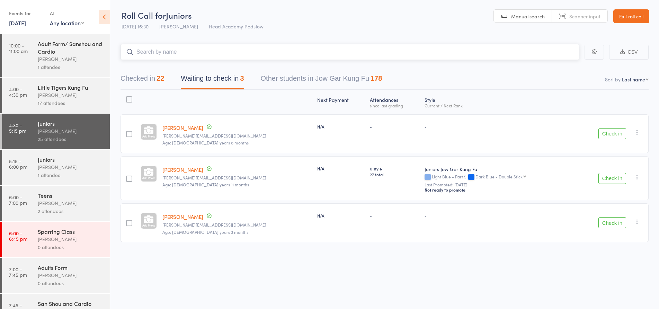
click at [232, 49] on input "search" at bounding box center [349, 52] width 459 height 16
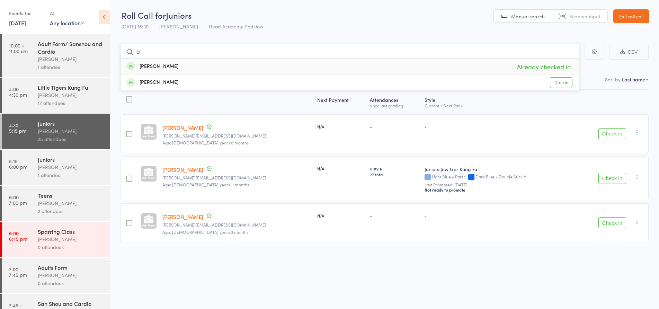
type input "c"
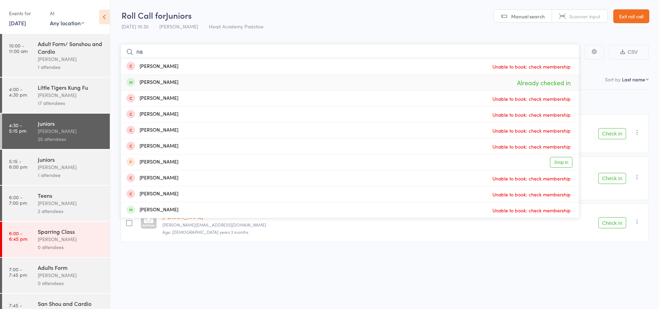
type input "n"
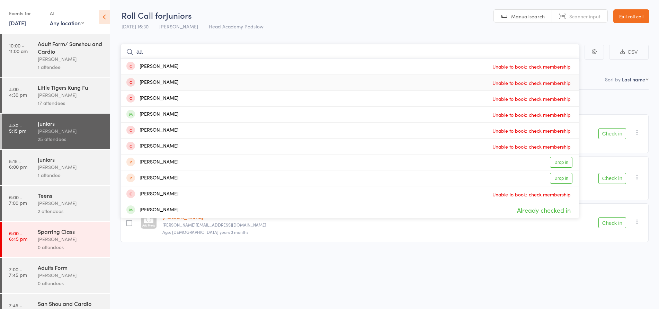
type input "a"
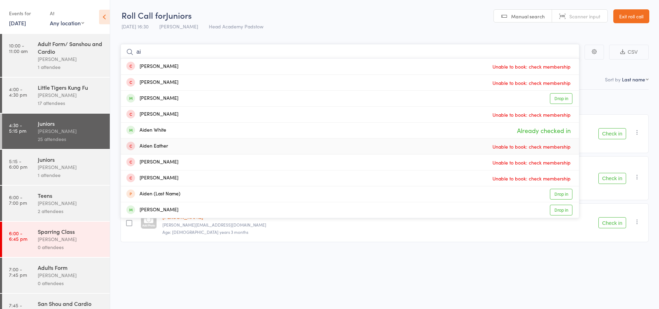
type input "a"
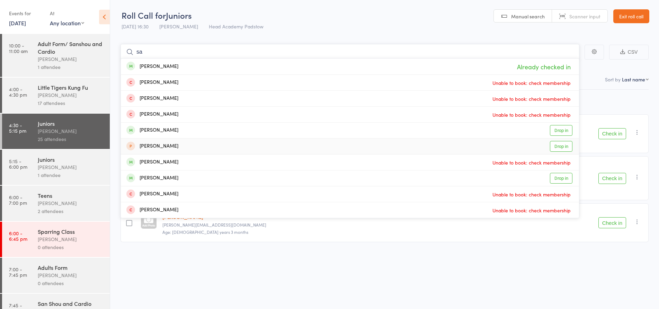
type input "s"
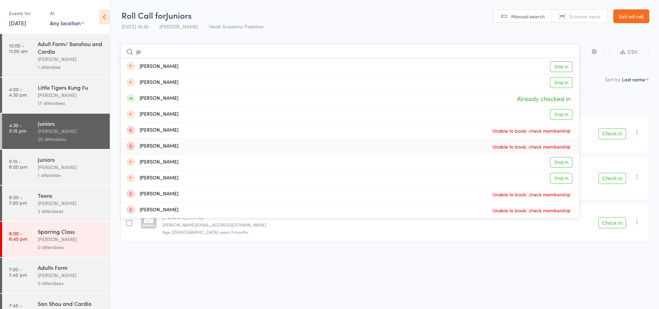
type input "j"
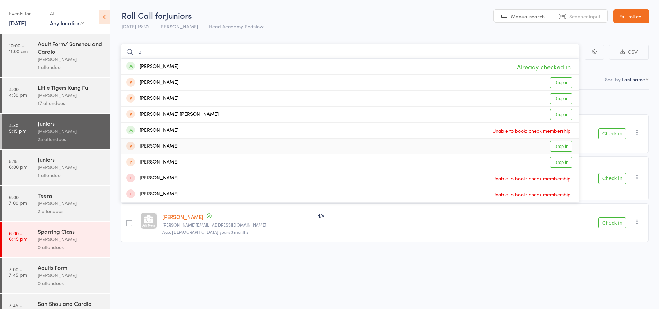
type input "r"
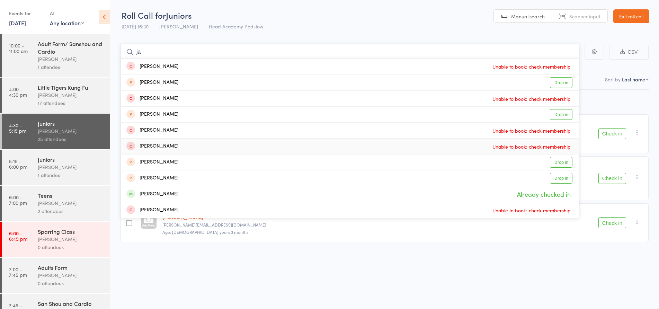
type input "j"
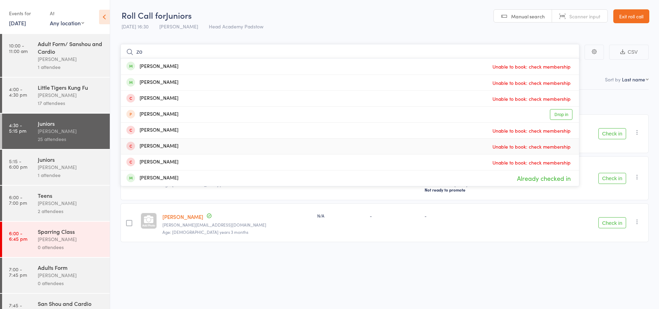
type input "z"
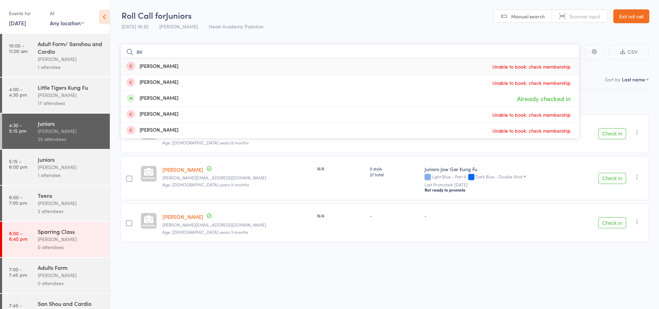
type input "a"
type input "s"
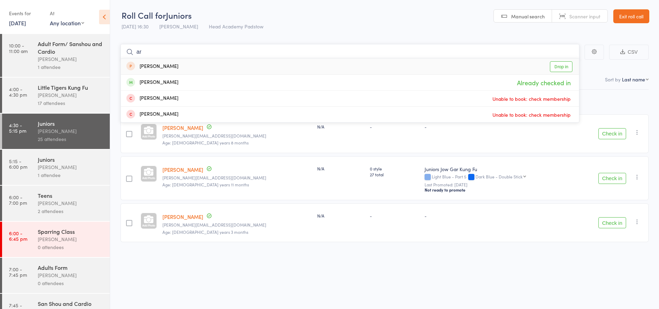
type input "a"
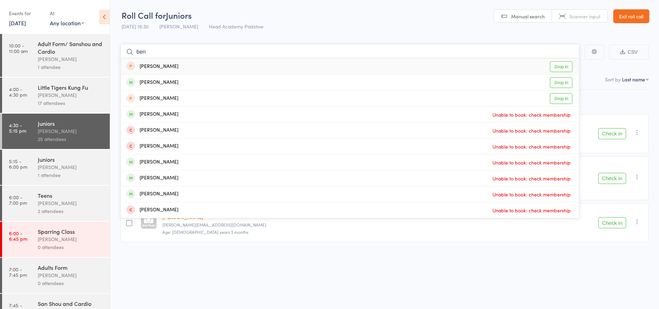
type input "ben"
click at [136, 108] on div "Ben Kailanen Unable to book: check membership" at bounding box center [350, 115] width 458 height 16
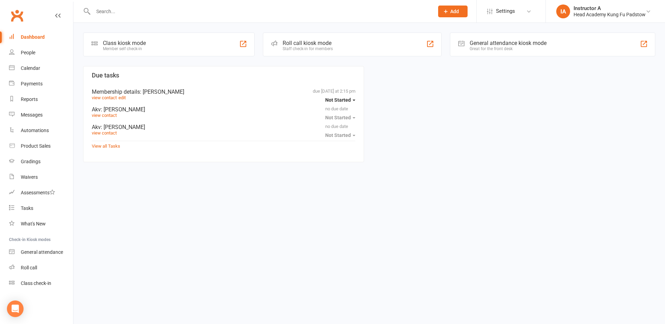
click at [298, 12] on input "text" at bounding box center [260, 12] width 338 height 10
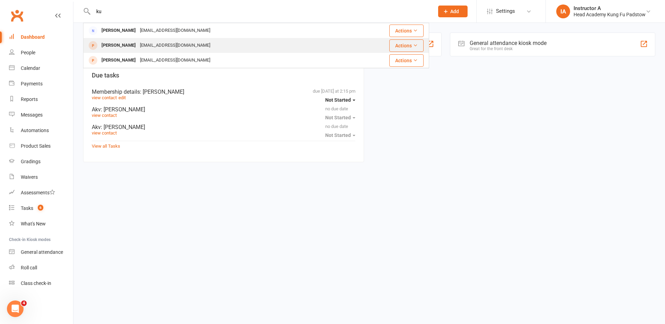
type input "k"
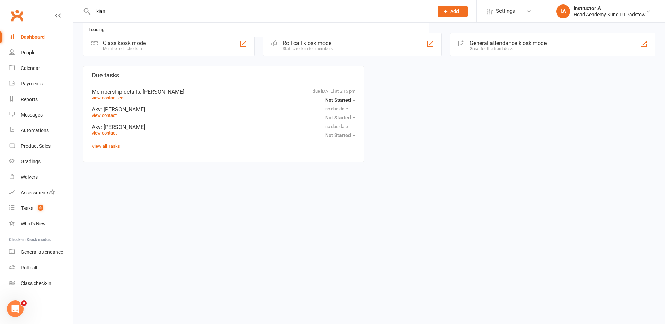
type input "kian"
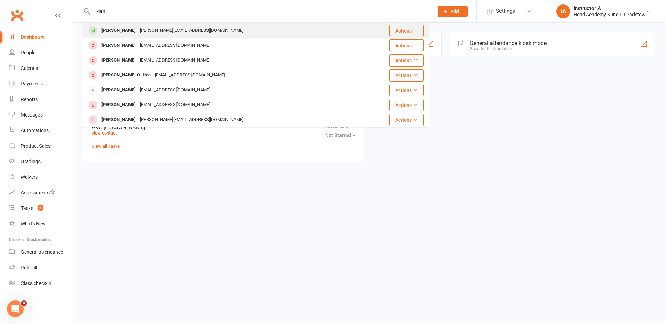
drag, startPoint x: 95, startPoint y: 44, endPoint x: 101, endPoint y: 32, distance: 13.2
click at [101, 32] on div "[PERSON_NAME]" at bounding box center [118, 31] width 38 height 10
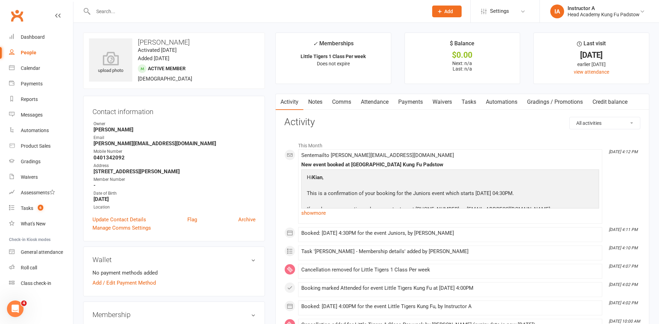
click at [140, 11] on input "text" at bounding box center [257, 12] width 332 height 10
drag, startPoint x: 143, startPoint y: 20, endPoint x: 153, endPoint y: 15, distance: 11.8
click at [147, 18] on div at bounding box center [253, 11] width 340 height 23
click at [154, 15] on input "text" at bounding box center [257, 12] width 332 height 10
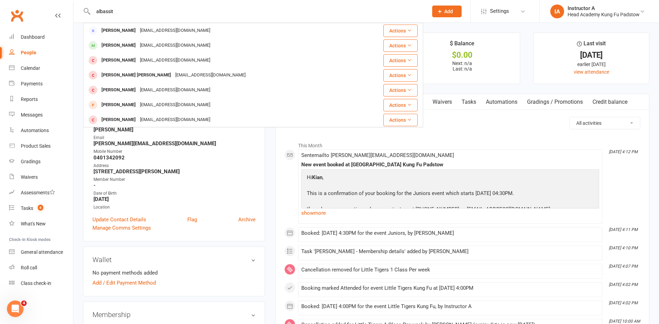
type input "albassit"
click at [129, 46] on div "[PERSON_NAME]" at bounding box center [118, 46] width 38 height 10
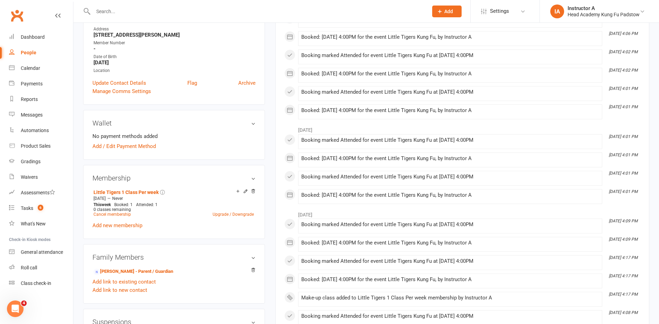
scroll to position [138, 0]
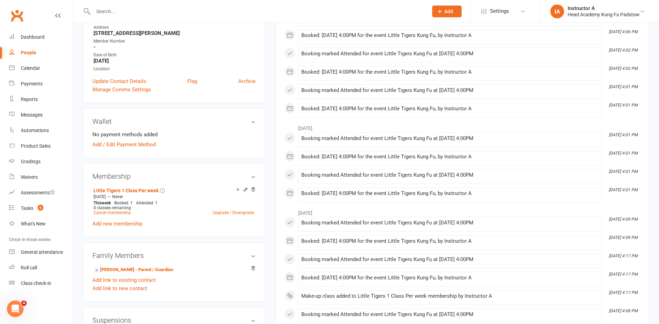
click at [191, 23] on div "Prospect Member Non-attending contact Class / event Appointment Grading event T…" at bounding box center [329, 11] width 659 height 23
drag, startPoint x: 195, startPoint y: 20, endPoint x: 202, endPoint y: 16, distance: 7.6
click at [200, 18] on div at bounding box center [253, 11] width 340 height 23
click at [208, 9] on input "text" at bounding box center [257, 12] width 332 height 10
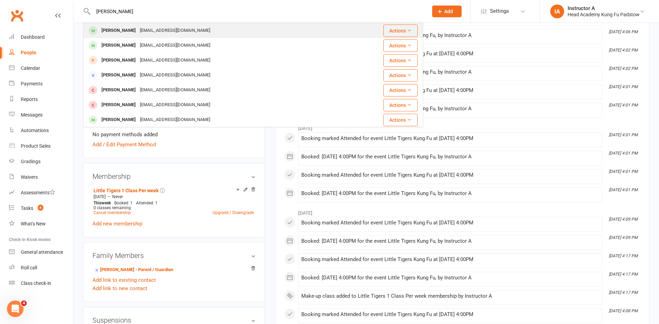
type input "[PERSON_NAME]"
click at [144, 33] on div "[EMAIL_ADDRESS][DOMAIN_NAME]" at bounding box center [175, 31] width 74 height 10
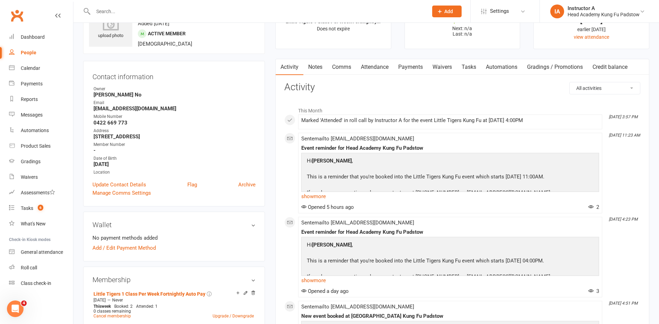
scroll to position [35, 0]
click at [436, 66] on link "Waivers" at bounding box center [442, 68] width 29 height 16
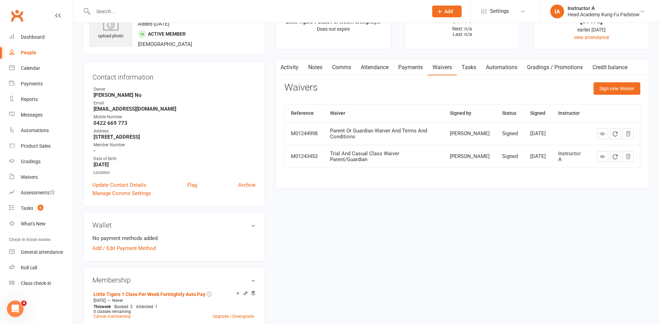
drag, startPoint x: 420, startPoint y: 76, endPoint x: 409, endPoint y: 71, distance: 12.4
click at [420, 76] on div "Activity Notes Comms Attendance Payments Waivers Tasks Automations Gradings / P…" at bounding box center [462, 123] width 374 height 129
click at [405, 70] on link "Payments" at bounding box center [410, 68] width 34 height 16
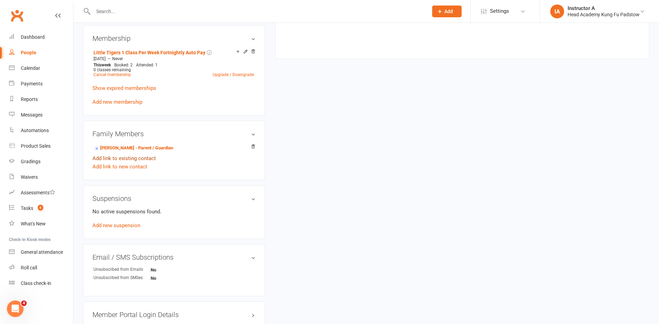
scroll to position [277, 0]
click at [140, 147] on link "[PERSON_NAME] - Parent / Guardian" at bounding box center [133, 147] width 80 height 7
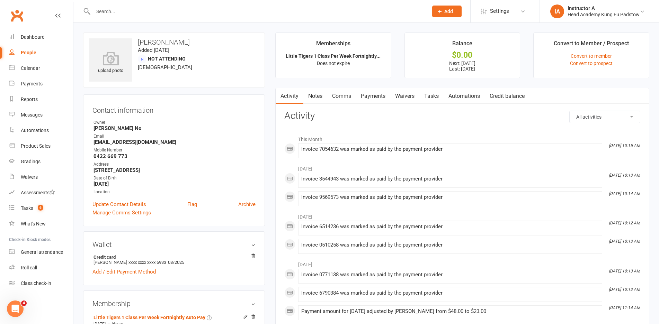
click at [390, 96] on link "Waivers" at bounding box center [404, 96] width 29 height 16
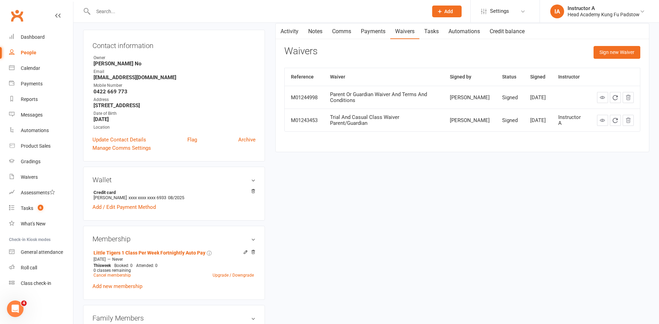
scroll to position [69, 0]
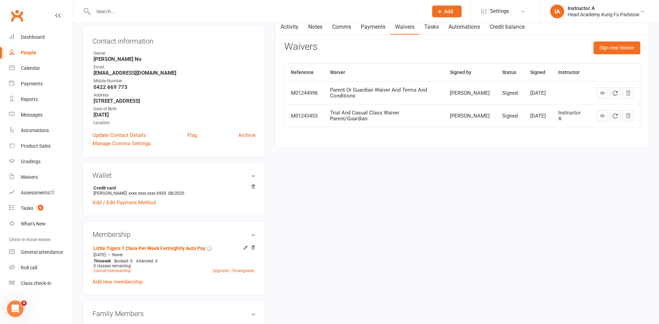
click at [377, 30] on link "Payments" at bounding box center [373, 27] width 34 height 16
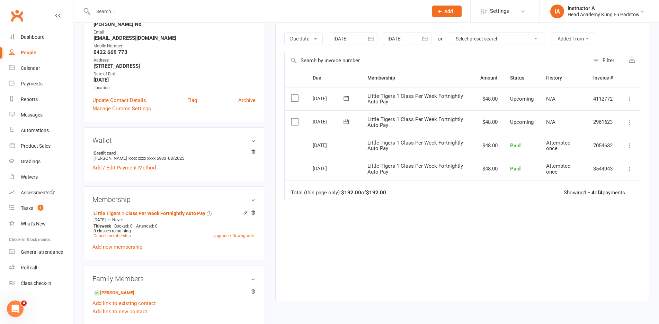
scroll to position [104, 0]
click at [361, 257] on div "Due Contact Membership Amount Status History Invoice # Select this [DATE] [PERS…" at bounding box center [462, 180] width 356 height 222
click at [188, 16] on div at bounding box center [253, 11] width 340 height 23
click at [188, 13] on input "text" at bounding box center [257, 12] width 332 height 10
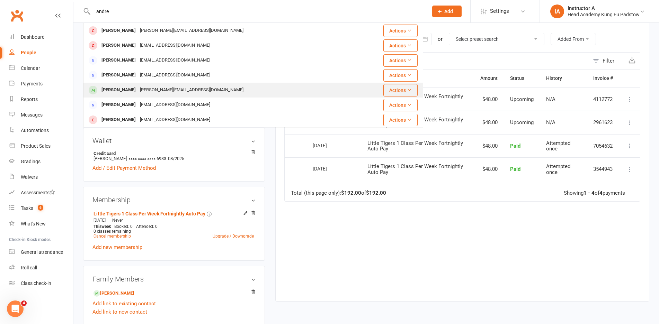
type input "andre"
click at [124, 87] on div "[PERSON_NAME]" at bounding box center [118, 90] width 38 height 10
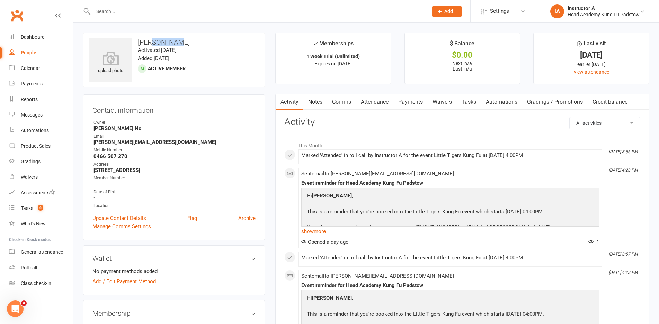
drag, startPoint x: 152, startPoint y: 37, endPoint x: 192, endPoint y: 32, distance: 40.2
drag, startPoint x: 204, startPoint y: 45, endPoint x: 193, endPoint y: 34, distance: 15.2
click at [204, 45] on h3 "[PERSON_NAME]" at bounding box center [174, 42] width 170 height 8
drag, startPoint x: 410, startPoint y: 104, endPoint x: 416, endPoint y: 104, distance: 5.9
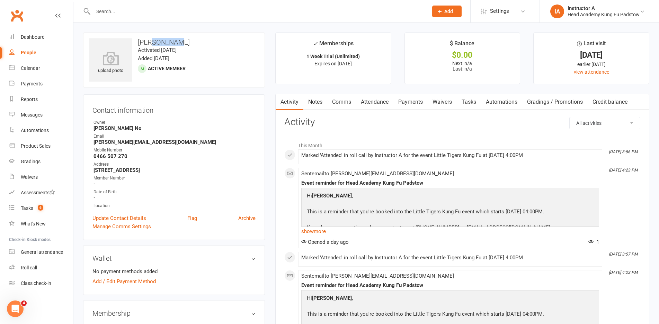
click at [411, 104] on link "Payments" at bounding box center [410, 102] width 34 height 16
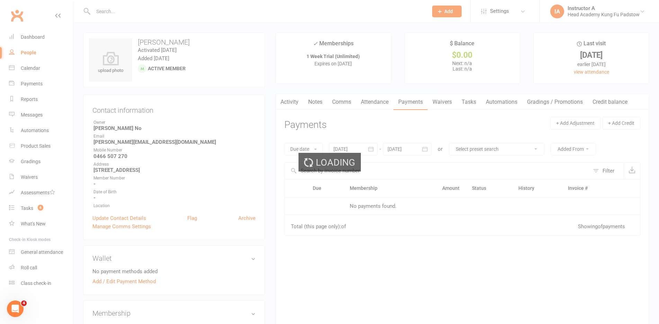
drag, startPoint x: 422, startPoint y: 105, endPoint x: 434, endPoint y: 104, distance: 11.8
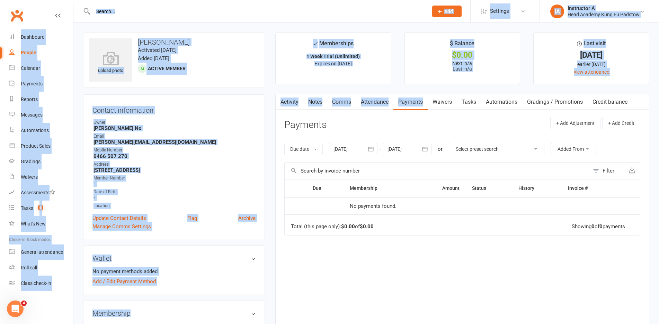
click at [440, 104] on link "Waivers" at bounding box center [442, 102] width 29 height 16
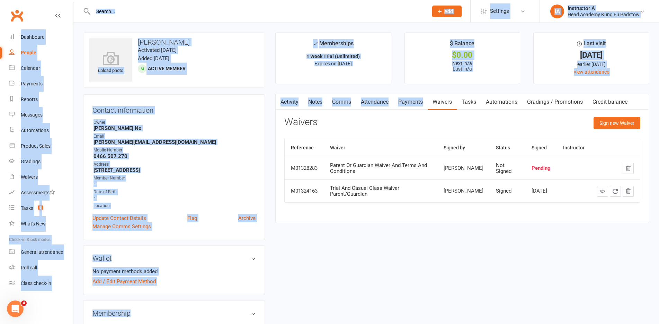
click at [439, 104] on link "Waivers" at bounding box center [442, 102] width 29 height 16
click at [372, 139] on th "Waiver" at bounding box center [381, 148] width 114 height 18
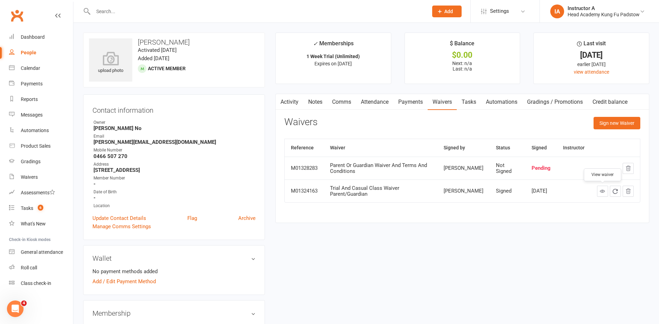
click at [601, 192] on icon at bounding box center [602, 191] width 5 height 5
click at [137, 10] on input "text" at bounding box center [257, 12] width 332 height 10
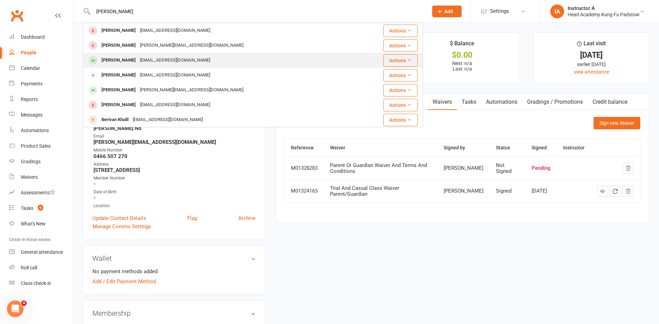
type input "[PERSON_NAME]"
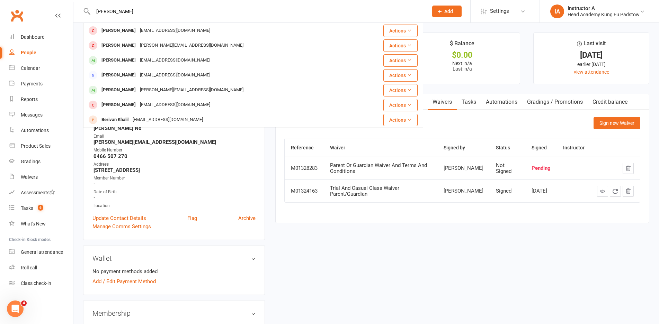
drag, startPoint x: 161, startPoint y: 56, endPoint x: 151, endPoint y: 64, distance: 12.3
click at [161, 55] on div "[PERSON_NAME] [EMAIL_ADDRESS][DOMAIN_NAME]" at bounding box center [221, 60] width 274 height 14
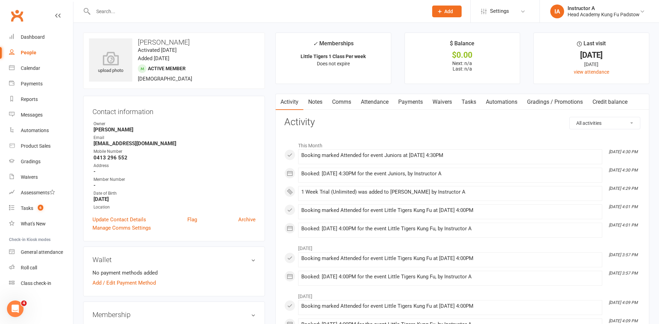
click at [382, 100] on link "Attendance" at bounding box center [374, 102] width 37 height 16
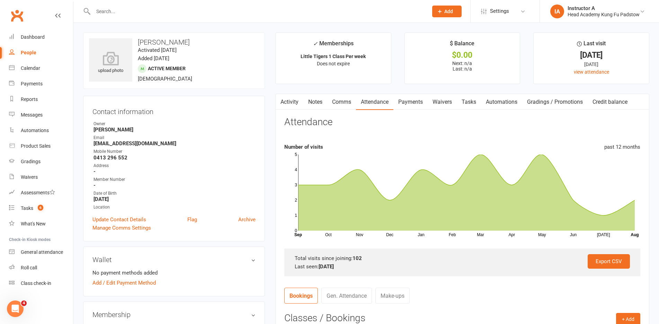
click at [383, 100] on link "Attendance" at bounding box center [374, 102] width 37 height 16
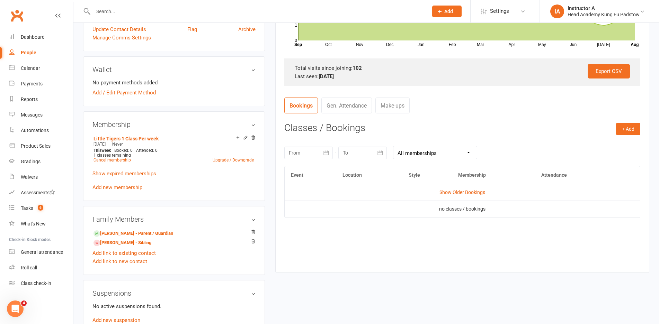
scroll to position [208, 0]
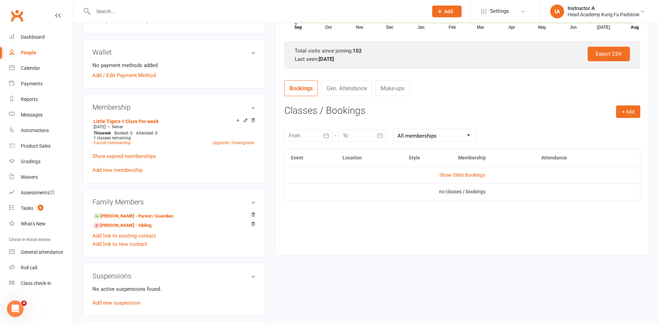
click at [389, 72] on contact-attendance "Attendance Number of visits past 12 months Oct Nov Dec Jan Feb Mar Apr May Jun …" at bounding box center [462, 77] width 356 height 336
click at [464, 172] on link "Show Older Bookings" at bounding box center [462, 175] width 46 height 6
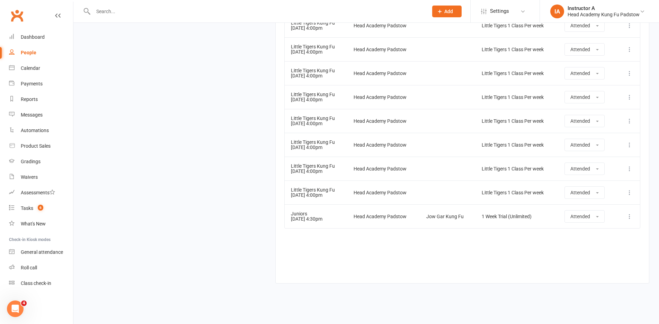
scroll to position [2603, 0]
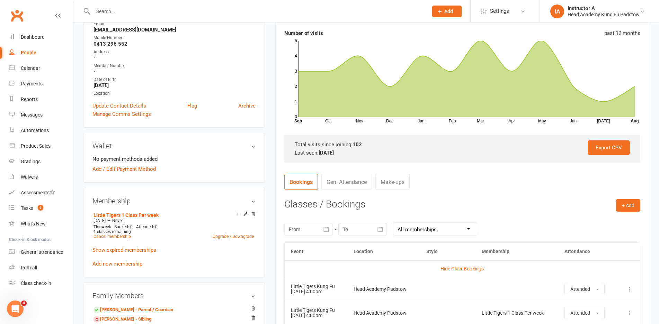
scroll to position [129, 0]
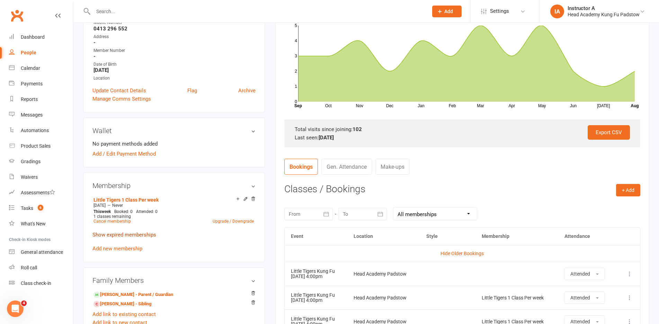
click at [123, 236] on link "Show expired memberships" at bounding box center [124, 235] width 64 height 6
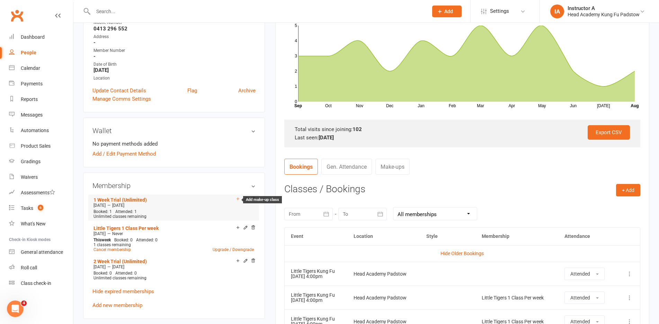
click at [235, 201] on icon at bounding box center [237, 199] width 5 height 5
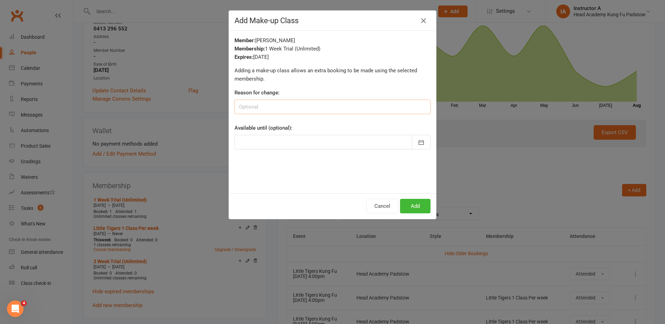
click at [292, 106] on input at bounding box center [332, 107] width 196 height 15
type input "one extra trial class"
click at [410, 203] on button "Add" at bounding box center [415, 206] width 30 height 15
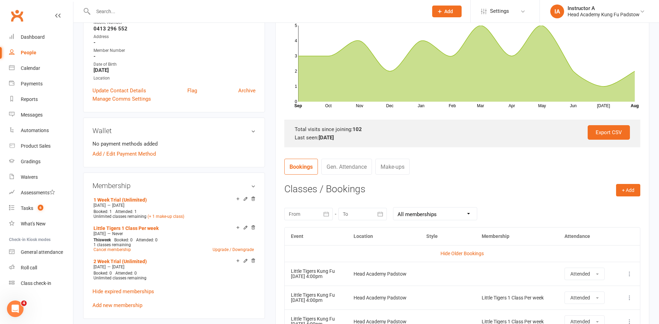
drag, startPoint x: 146, startPoint y: 25, endPoint x: 153, endPoint y: 20, distance: 9.0
click at [148, 24] on div "Mobile Number" at bounding box center [174, 22] width 162 height 7
click at [159, 12] on input "text" at bounding box center [257, 12] width 332 height 10
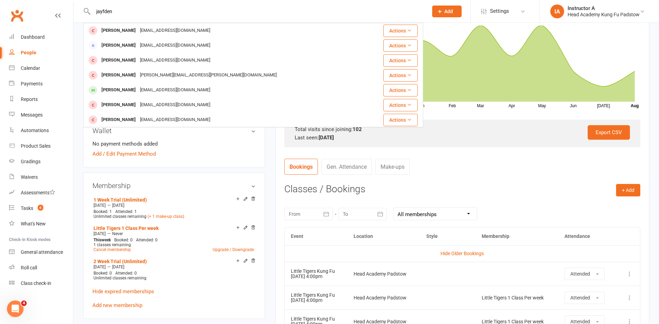
click at [96, 12] on input "jayfden" at bounding box center [257, 12] width 332 height 10
click at [103, 10] on input "jayfden" at bounding box center [257, 12] width 332 height 10
click at [104, 10] on input "jayfden" at bounding box center [257, 12] width 332 height 10
click at [120, 11] on input "jayden" at bounding box center [257, 12] width 332 height 10
type input "jayden albassit"
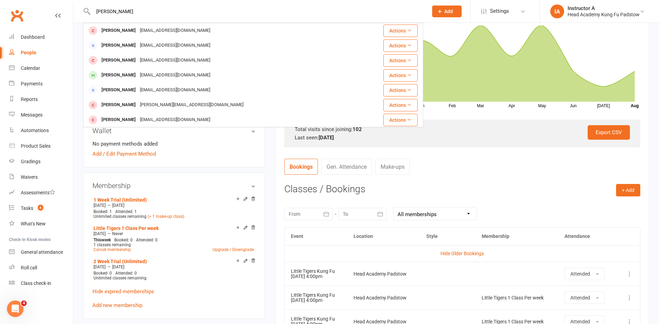
click at [146, 32] on div "sussanhamed@hotmail.com" at bounding box center [175, 31] width 74 height 10
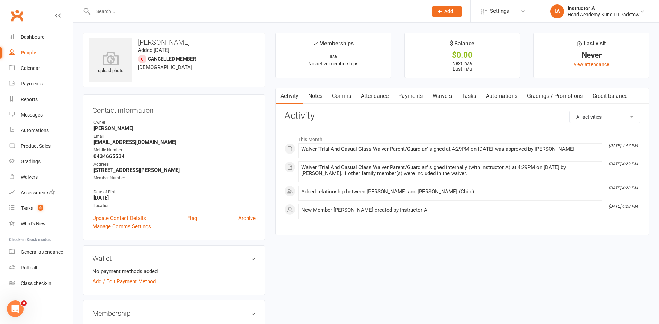
click at [408, 100] on link "Payments" at bounding box center [410, 96] width 34 height 16
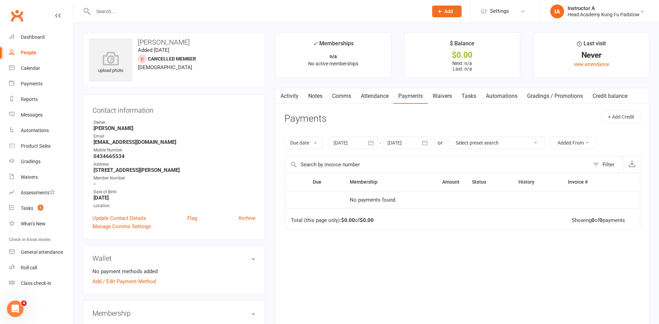
drag, startPoint x: 379, startPoint y: 95, endPoint x: 404, endPoint y: 91, distance: 24.5
click at [380, 95] on link "Attendance" at bounding box center [374, 96] width 37 height 16
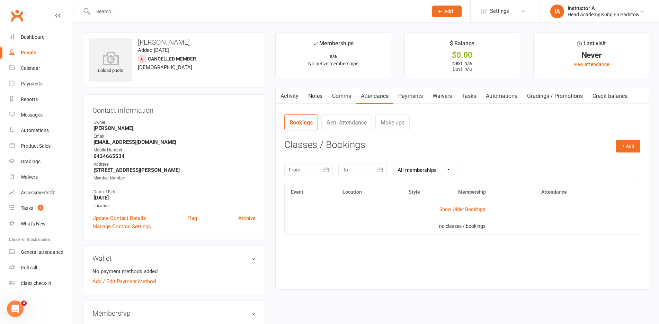
click at [406, 94] on link "Payments" at bounding box center [410, 96] width 34 height 16
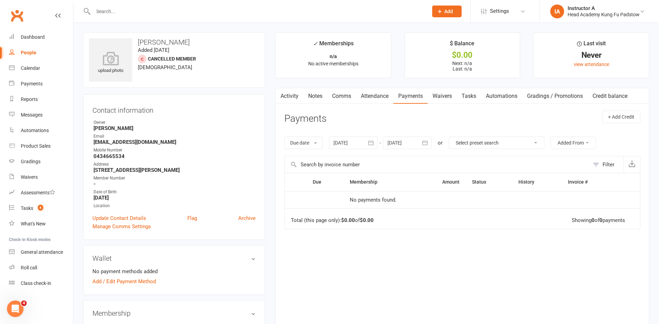
click at [382, 96] on link "Attendance" at bounding box center [374, 96] width 37 height 16
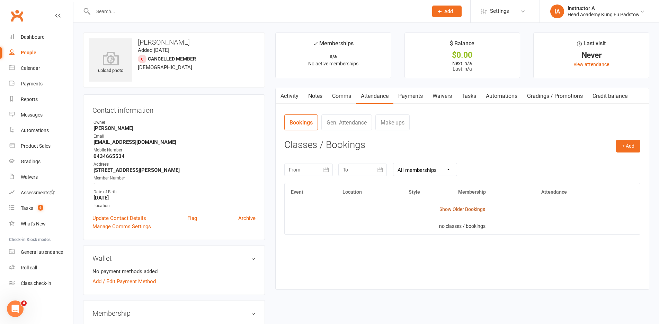
click at [463, 210] on link "Show Older Bookings" at bounding box center [462, 210] width 46 height 6
click at [448, 208] on link "Hide Older Bookings" at bounding box center [461, 210] width 43 height 6
click at [448, 208] on link "Show Older Bookings" at bounding box center [462, 210] width 46 height 6
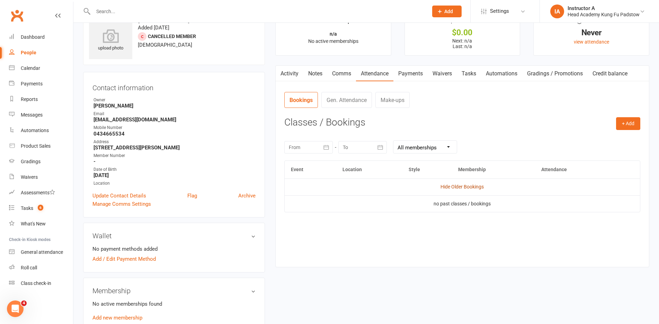
scroll to position [35, 0]
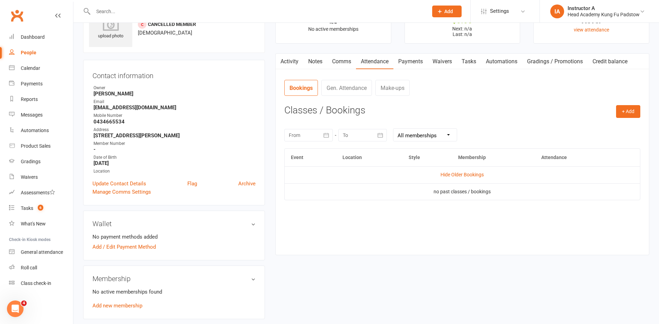
click at [379, 62] on link "Attendance" at bounding box center [374, 62] width 37 height 16
click at [628, 112] on button "+ Add" at bounding box center [628, 111] width 24 height 12
click at [604, 129] on link "Book Event" at bounding box center [605, 127] width 69 height 14
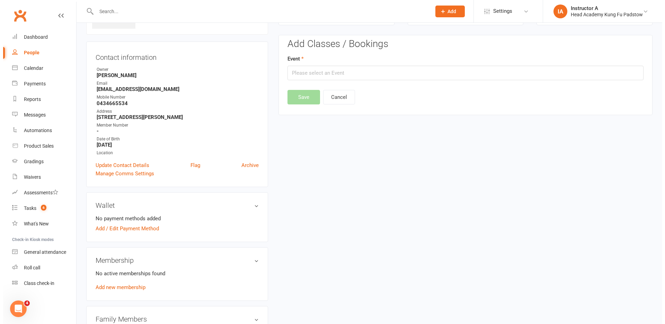
scroll to position [53, 0]
click at [310, 79] on input "text" at bounding box center [462, 72] width 356 height 15
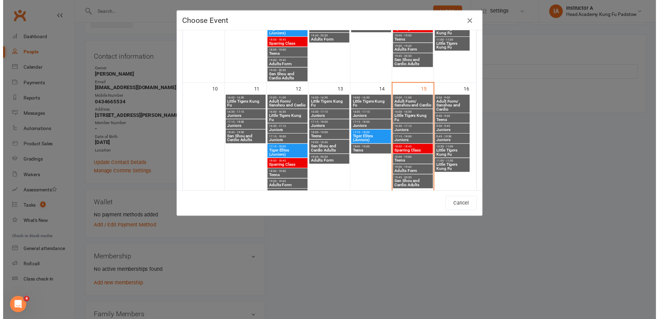
scroll to position [242, 0]
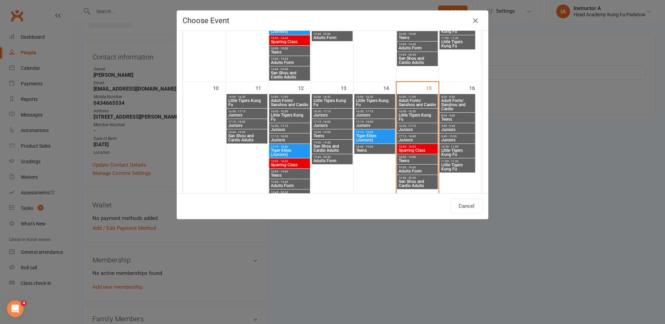
click at [285, 115] on span "Little Tigers Kung Fu" at bounding box center [289, 117] width 38 height 8
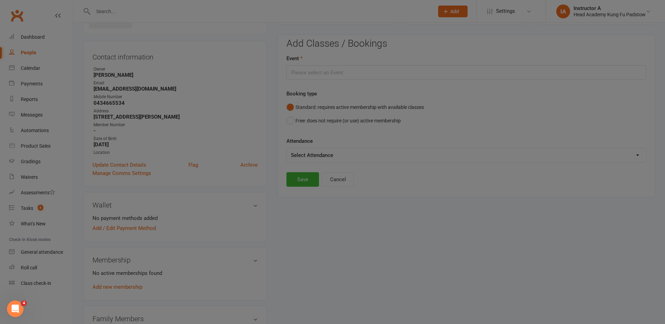
type input "Little Tigers Kung Fu - Aug 12, 2025 4:00:00 PM"
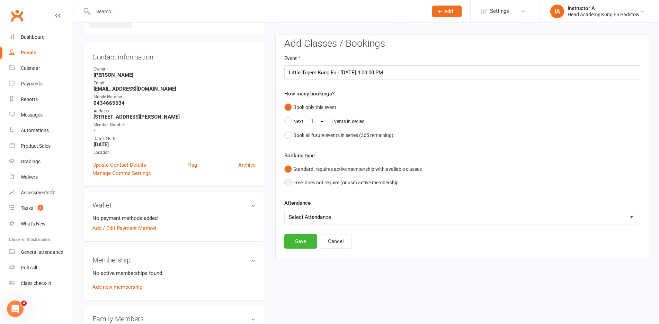
drag, startPoint x: 303, startPoint y: 187, endPoint x: 304, endPoint y: 199, distance: 11.8
click at [303, 187] on button "Free: does not require (or use) active membership" at bounding box center [341, 182] width 114 height 13
click at [305, 245] on button "Save" at bounding box center [300, 241] width 33 height 15
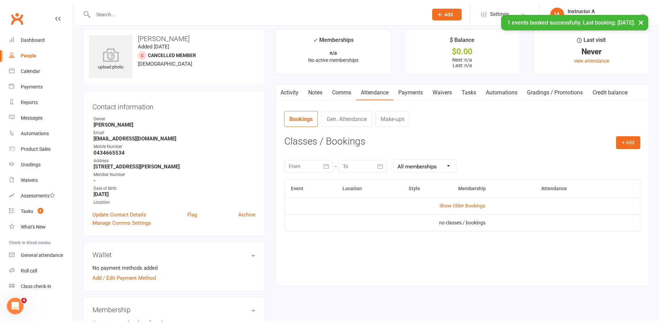
scroll to position [0, 0]
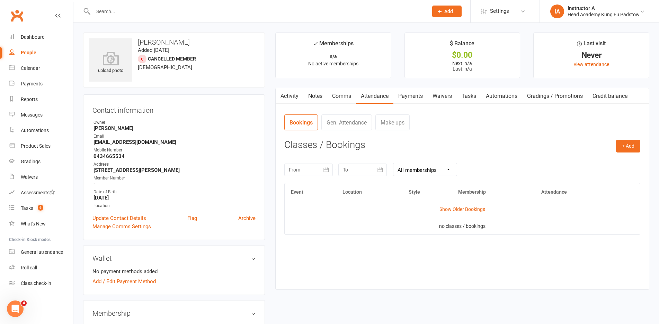
click at [408, 203] on td "Show Older Bookings" at bounding box center [462, 209] width 355 height 17
click at [340, 97] on link "Comms" at bounding box center [341, 96] width 29 height 16
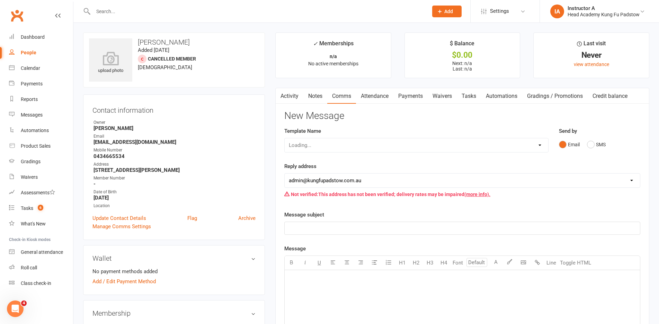
click at [384, 84] on main "✓ Memberships n/a No active memberships $ Balance $0.00 Next: n/a Last: n/a Las…" at bounding box center [462, 271] width 384 height 476
click at [375, 96] on link "Attendance" at bounding box center [374, 96] width 37 height 16
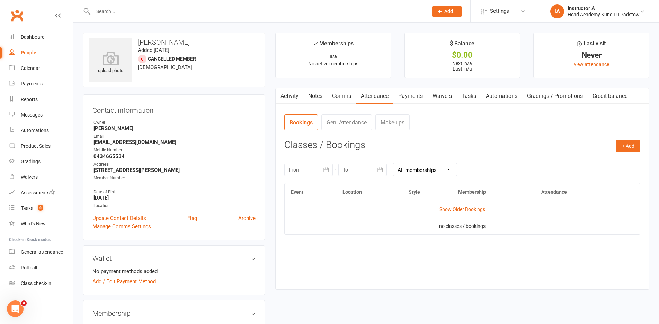
click at [449, 205] on td "Show Older Bookings" at bounding box center [462, 209] width 355 height 17
click at [451, 205] on td "Show Older Bookings" at bounding box center [462, 209] width 355 height 17
click at [455, 210] on link "Show Older Bookings" at bounding box center [462, 210] width 46 height 6
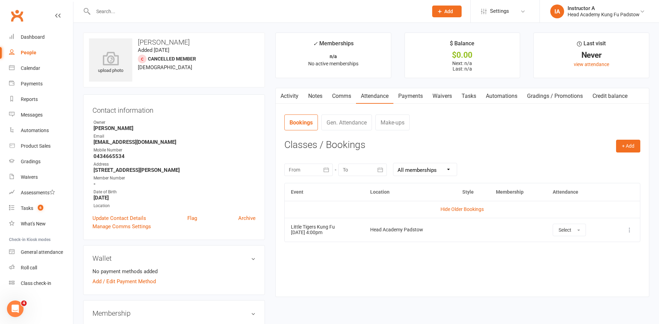
click at [440, 211] on td "Hide Older Bookings" at bounding box center [462, 209] width 355 height 17
click at [460, 205] on td "Hide Older Bookings" at bounding box center [462, 209] width 355 height 17
click at [458, 206] on td "Hide Older Bookings" at bounding box center [462, 209] width 355 height 17
click at [457, 208] on link "Hide Older Bookings" at bounding box center [461, 210] width 43 height 6
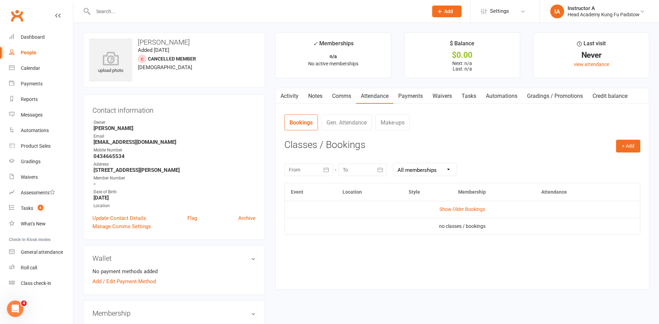
drag, startPoint x: 136, startPoint y: 41, endPoint x: 197, endPoint y: 42, distance: 61.6
click at [197, 42] on h3 "Zayden Albassit" at bounding box center [174, 42] width 170 height 8
copy h3 "Zayden Albassit"
click at [205, 16] on input "text" at bounding box center [257, 12] width 332 height 10
drag, startPoint x: 29, startPoint y: 164, endPoint x: 59, endPoint y: 185, distance: 36.2
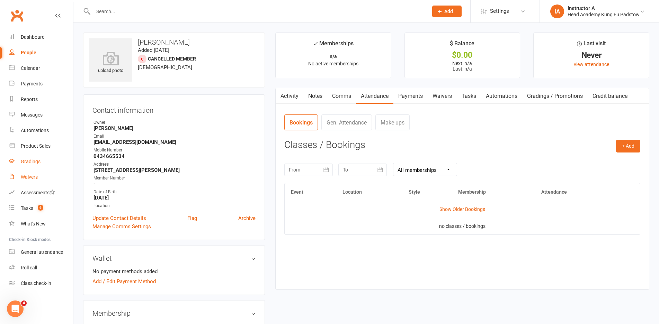
click at [29, 163] on div "Gradings" at bounding box center [31, 162] width 20 height 6
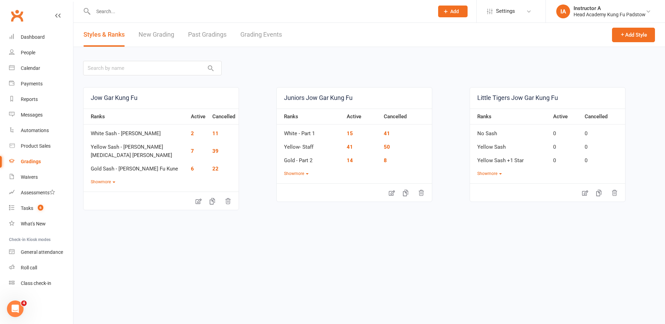
click at [262, 41] on link "Grading Events" at bounding box center [261, 35] width 42 height 24
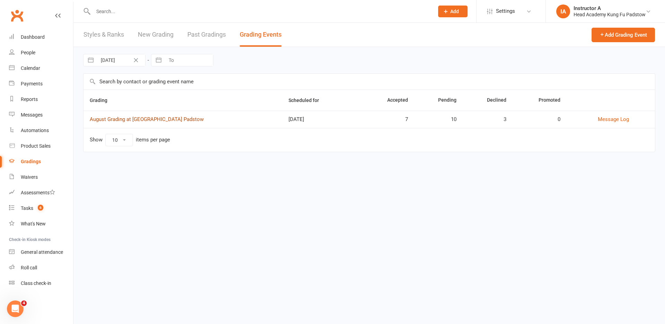
click at [163, 122] on link "August Grading at Head Academy Padstow" at bounding box center [147, 119] width 114 height 6
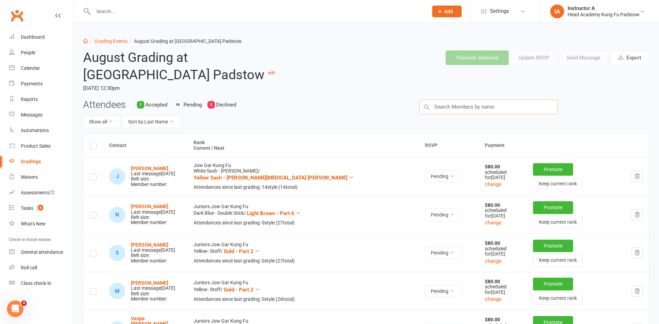
drag, startPoint x: 460, startPoint y: 99, endPoint x: 464, endPoint y: 106, distance: 7.4
click at [462, 101] on input "text" at bounding box center [488, 107] width 138 height 15
click at [464, 106] on input "text" at bounding box center [488, 107] width 138 height 15
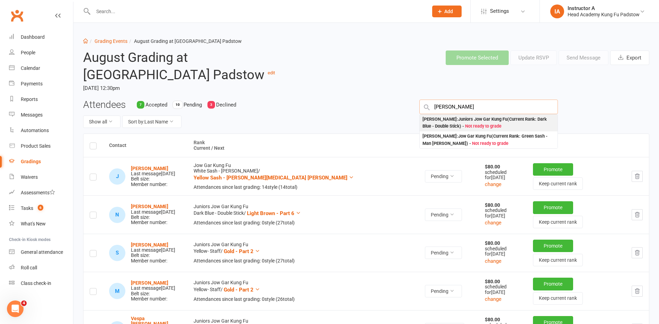
type input "johnny"
click at [445, 118] on div "Johnny Katsiroubas : Juniors Jow Gar Kung Fu (Current Rank: Dark Blue - Double …" at bounding box center [488, 123] width 132 height 14
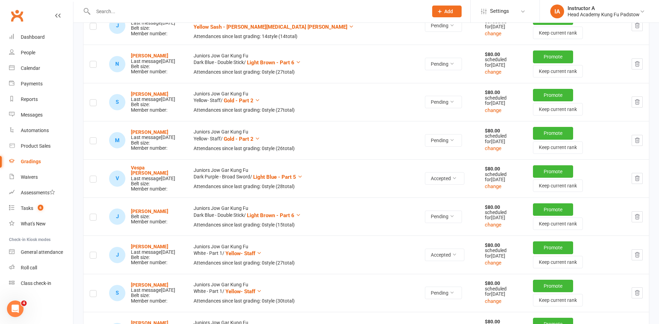
scroll to position [173, 0]
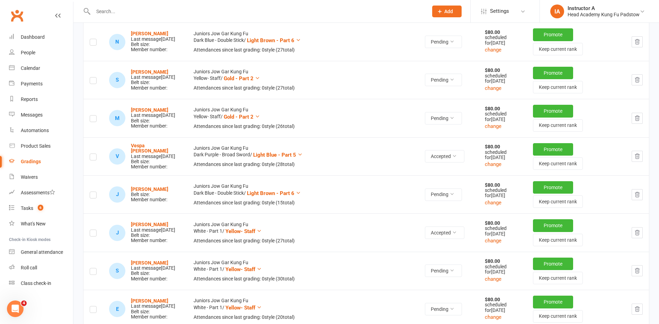
click at [92, 196] on label at bounding box center [93, 196] width 7 height 0
click at [92, 192] on input "checkbox" at bounding box center [93, 192] width 7 height 0
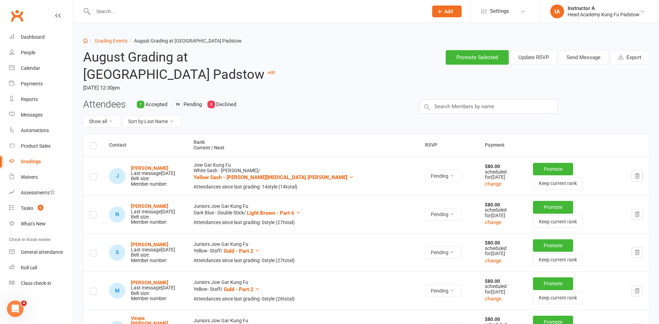
scroll to position [0, 0]
click at [594, 52] on button "Send Message" at bounding box center [583, 58] width 50 height 15
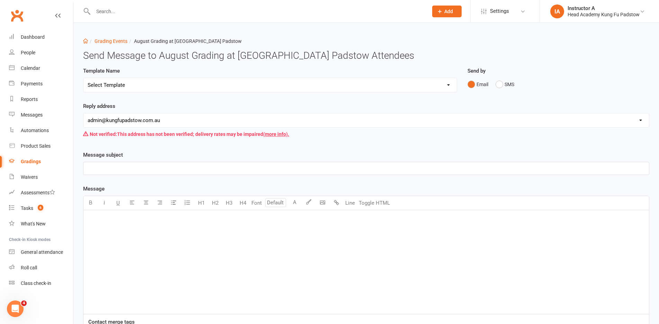
click at [332, 79] on select "Select Template [Email] Confirmation of Successful Grading [Email] Grading Even…" at bounding box center [269, 85] width 373 height 14
select select "2"
click at [83, 78] on select "Select Template [Email] Confirmation of Successful Grading [Email] Grading Even…" at bounding box center [269, 85] width 373 height 14
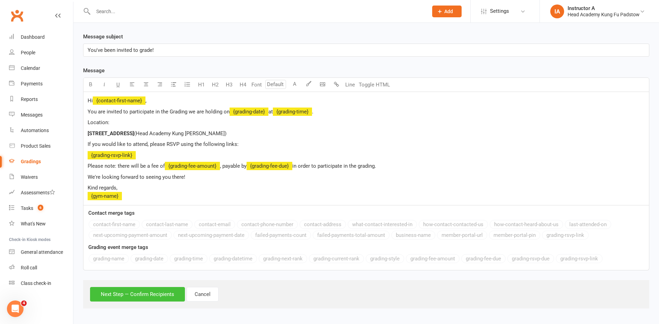
click at [128, 297] on button "Next Step — Confirm Recipients" at bounding box center [137, 294] width 95 height 15
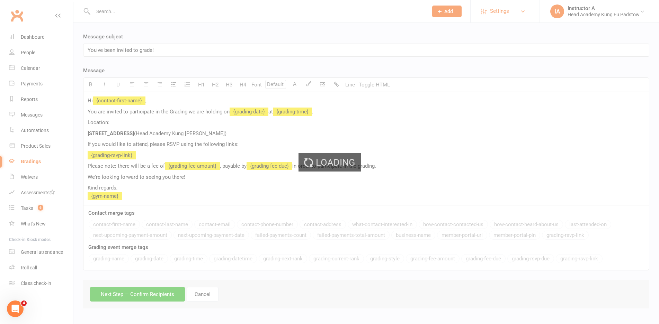
scroll to position [82, 0]
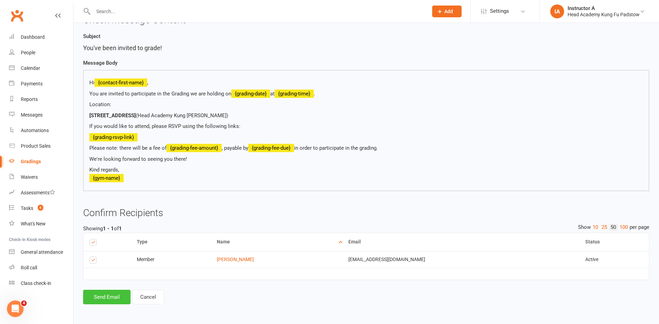
click at [87, 292] on button "Send Email" at bounding box center [106, 297] width 47 height 15
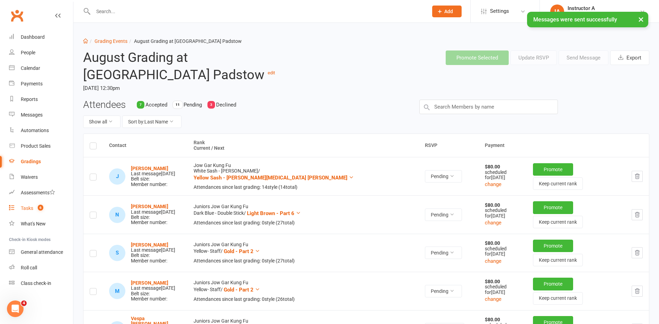
click at [25, 209] on div "Tasks" at bounding box center [27, 209] width 12 height 6
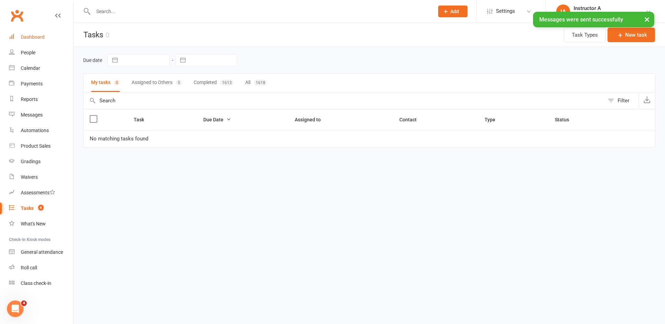
click at [36, 37] on div "Dashboard" at bounding box center [33, 37] width 24 height 6
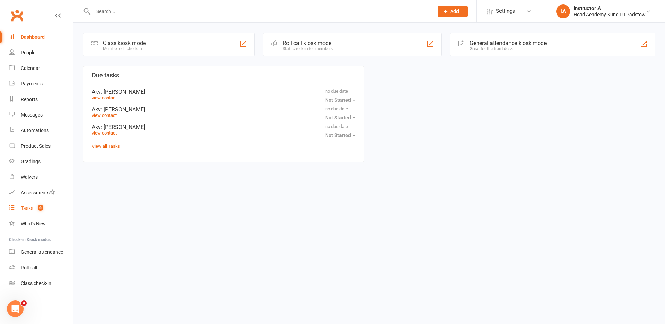
click at [15, 210] on link "Tasks 6" at bounding box center [41, 209] width 64 height 16
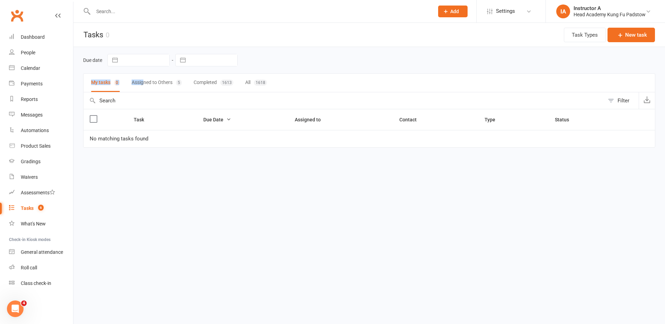
drag, startPoint x: 142, startPoint y: 73, endPoint x: 142, endPoint y: 82, distance: 9.7
click at [142, 82] on main "Due date Navigate forward to interact with the calendar and select a date. Pres…" at bounding box center [369, 102] width 572 height 110
click at [142, 82] on button "Assigned to Others 5" at bounding box center [157, 83] width 50 height 18
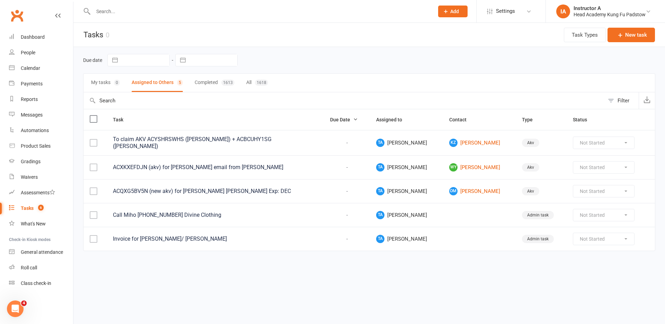
click at [239, 109] on table "Task Due Date Assigned to Contact Type Status To claim AKV ACYSHRSWHS (Oliver Z…" at bounding box center [369, 180] width 572 height 142
click at [110, 77] on button "My tasks 0" at bounding box center [105, 83] width 29 height 18
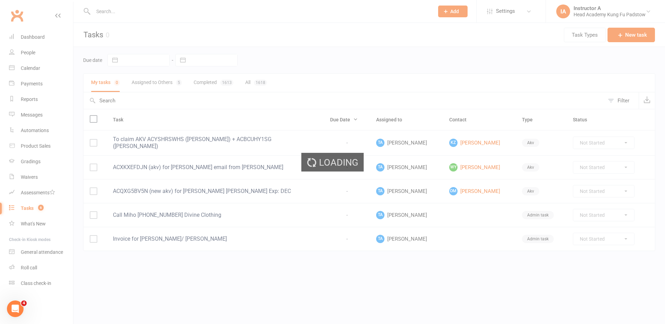
click at [35, 192] on ui-view "Prospect Member Non-attending contact Class / event Appointment Grading event T…" at bounding box center [332, 136] width 665 height 269
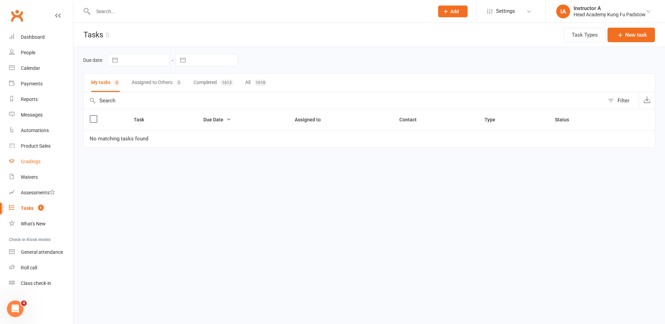
click at [37, 168] on link "Gradings" at bounding box center [41, 162] width 64 height 16
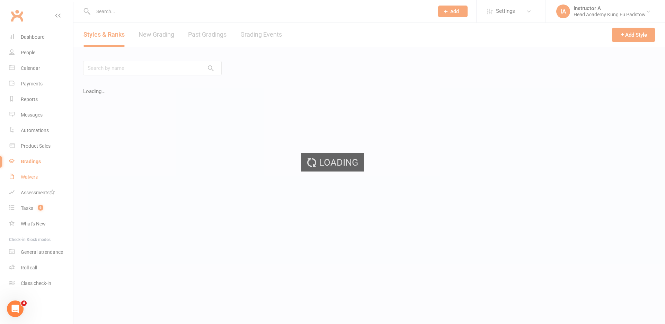
drag, startPoint x: 27, startPoint y: 177, endPoint x: 20, endPoint y: 182, distance: 8.2
click at [27, 177] on ui-view "Prospect Member Non-attending contact Class / event Appointment Grading event T…" at bounding box center [332, 142] width 665 height 281
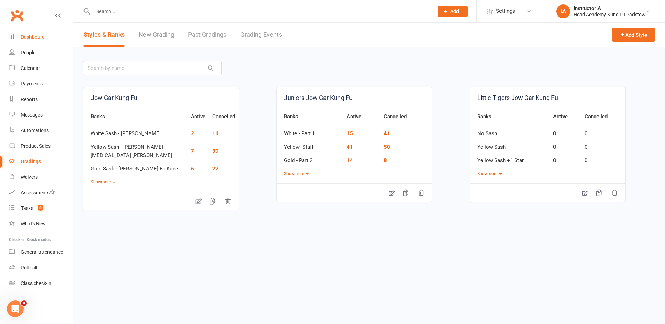
click at [34, 37] on div "Dashboard" at bounding box center [33, 37] width 24 height 6
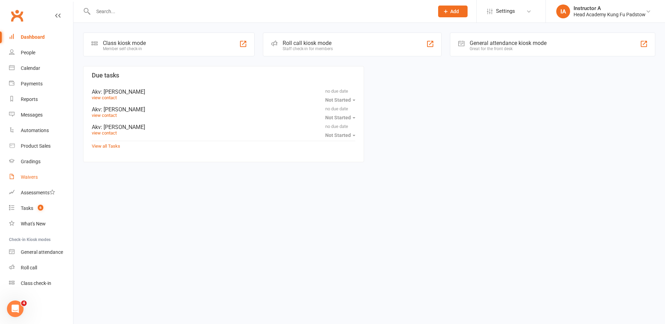
click at [26, 181] on link "Waivers" at bounding box center [41, 178] width 64 height 16
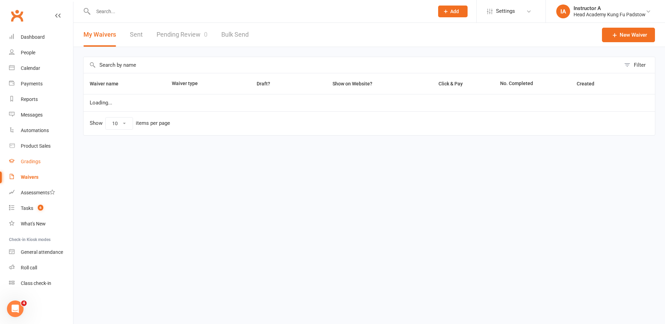
click at [41, 157] on link "Gradings" at bounding box center [41, 162] width 64 height 16
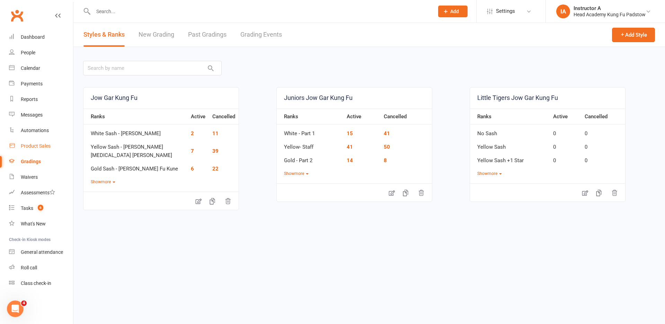
click at [44, 149] on link "Product Sales" at bounding box center [41, 146] width 64 height 16
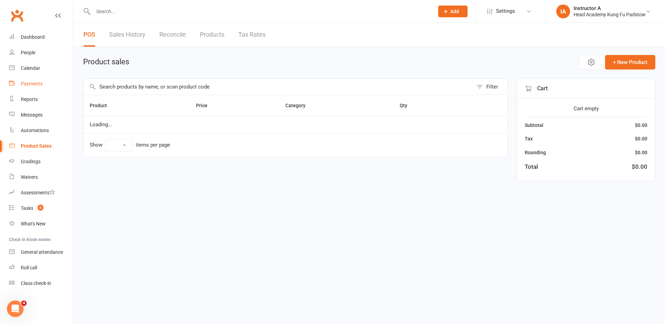
select select "10"
click at [36, 45] on link "Dashboard" at bounding box center [41, 37] width 64 height 16
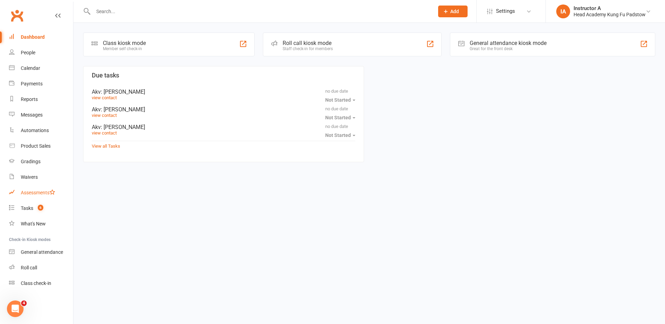
click at [36, 194] on div "Assessments" at bounding box center [38, 193] width 34 height 6
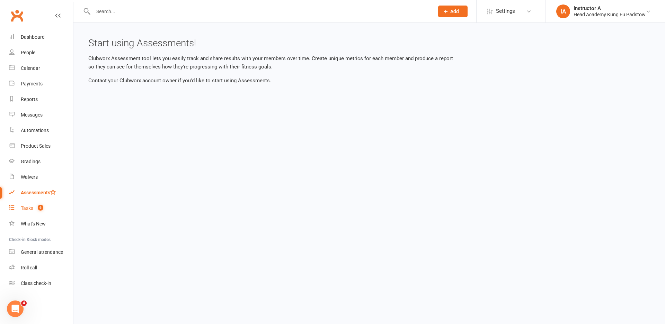
click at [36, 212] on link "Tasks 6" at bounding box center [41, 209] width 64 height 16
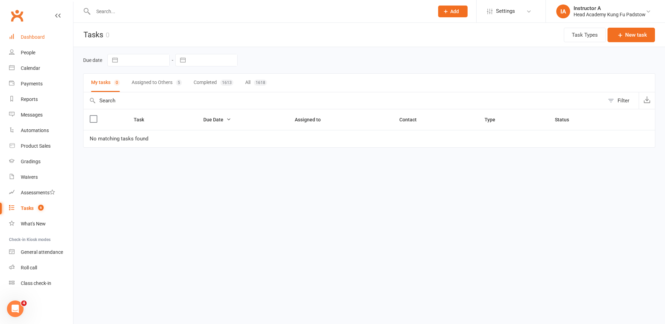
drag, startPoint x: 42, startPoint y: 41, endPoint x: 60, endPoint y: 30, distance: 21.6
click at [41, 41] on link "Dashboard" at bounding box center [41, 37] width 64 height 16
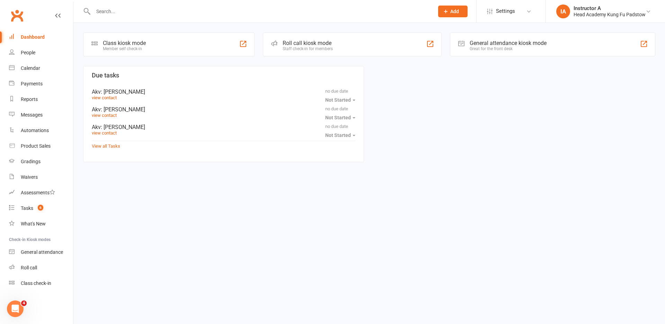
click at [37, 34] on link "Dashboard" at bounding box center [41, 37] width 64 height 16
click at [39, 177] on link "Waivers" at bounding box center [41, 178] width 64 height 16
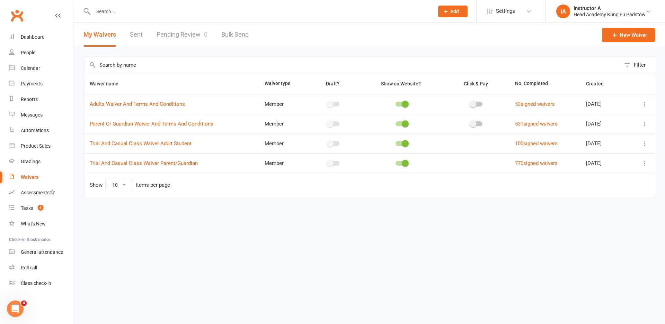
click at [173, 39] on link "Pending Review 0" at bounding box center [181, 35] width 51 height 24
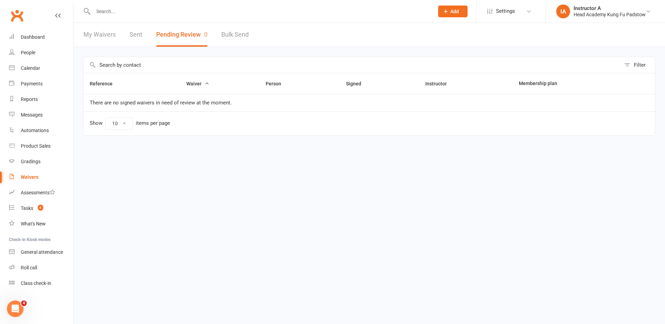
click at [128, 20] on div at bounding box center [256, 11] width 346 height 23
click at [125, 19] on div at bounding box center [256, 11] width 346 height 23
drag, startPoint x: 133, startPoint y: 15, endPoint x: 139, endPoint y: 13, distance: 6.1
click at [137, 14] on input "text" at bounding box center [260, 12] width 338 height 10
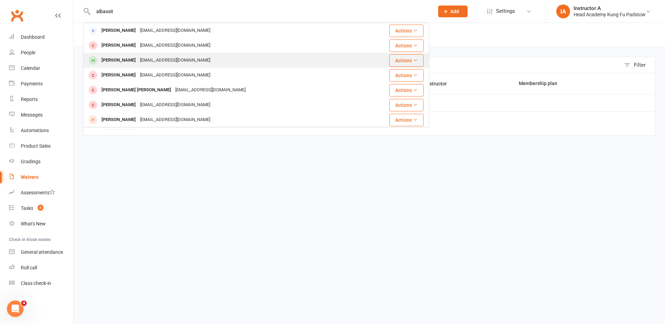
type input "albassit"
click at [116, 56] on div "Zachary Albassit" at bounding box center [118, 60] width 38 height 10
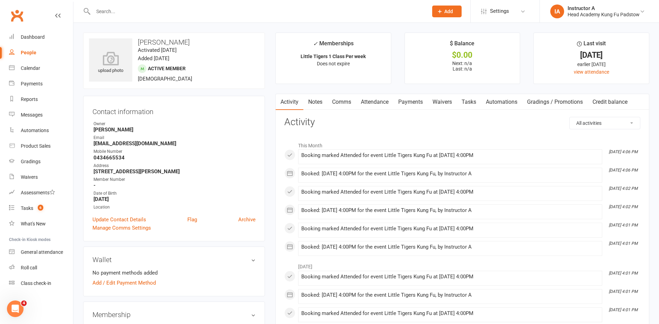
click at [437, 106] on link "Waivers" at bounding box center [442, 102] width 29 height 16
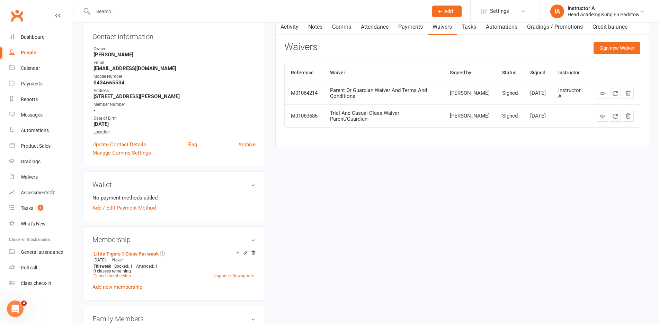
scroll to position [69, 0]
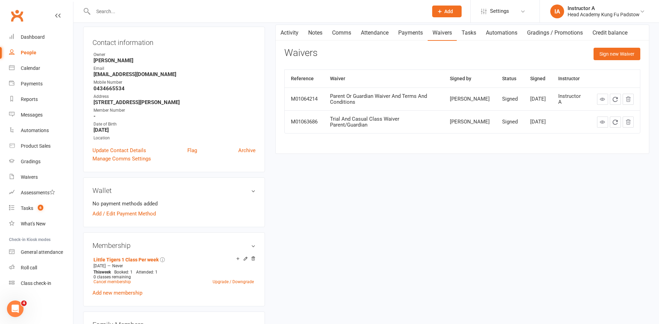
click at [178, 11] on input "text" at bounding box center [257, 12] width 332 height 10
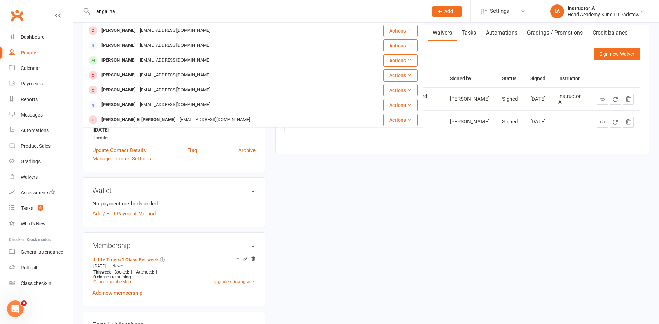
type input "angalina"
click at [120, 58] on div "[PERSON_NAME]" at bounding box center [118, 60] width 38 height 10
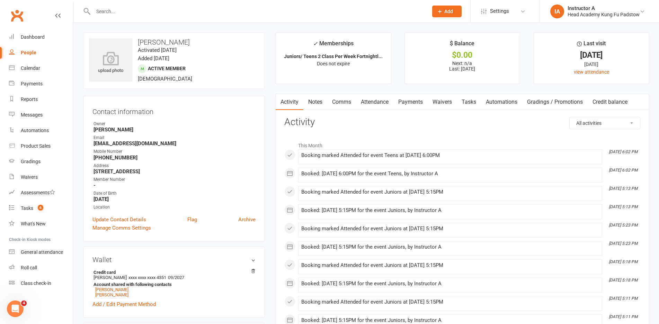
click at [367, 98] on link "Attendance" at bounding box center [374, 102] width 37 height 16
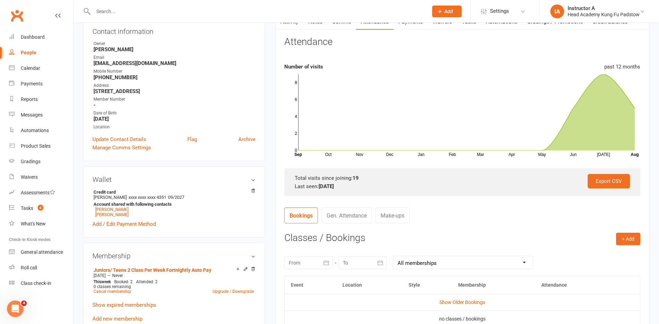
scroll to position [138, 0]
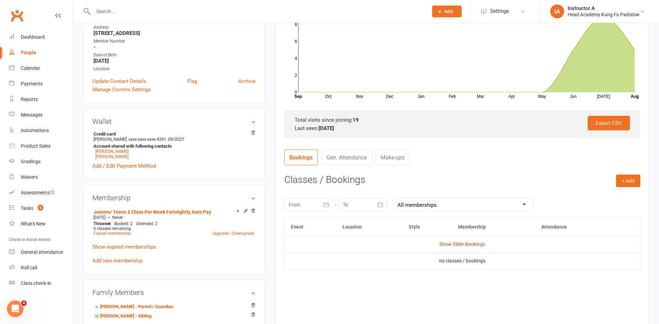
click at [458, 242] on link "Show Older Bookings" at bounding box center [462, 245] width 46 height 6
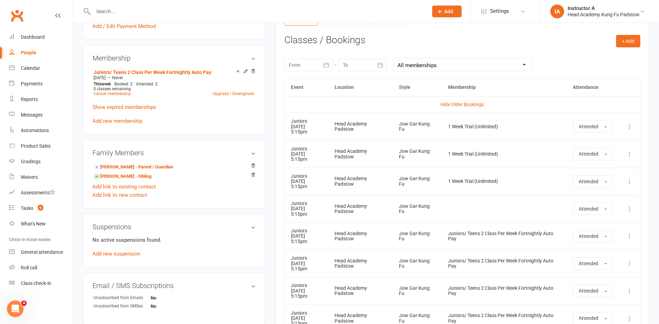
scroll to position [272, 0]
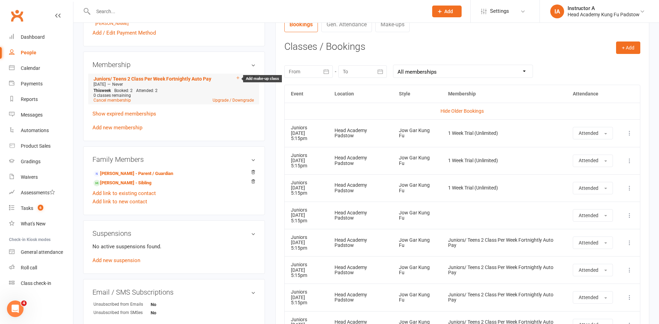
click at [237, 77] on icon at bounding box center [237, 77] width 5 height 5
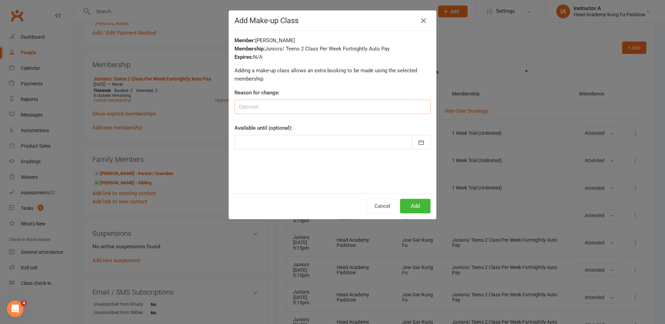
click at [319, 106] on input at bounding box center [332, 107] width 196 height 15
type input "Make-up"
click at [420, 206] on button "Add" at bounding box center [415, 206] width 30 height 15
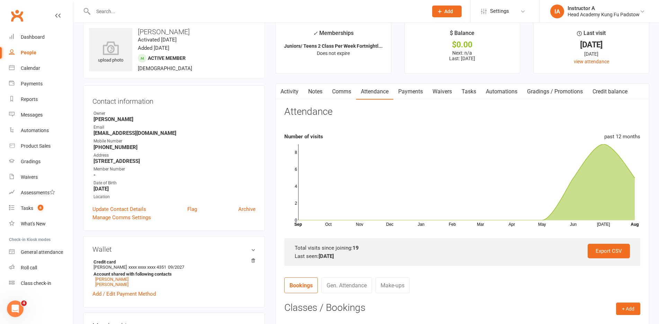
scroll to position [0, 0]
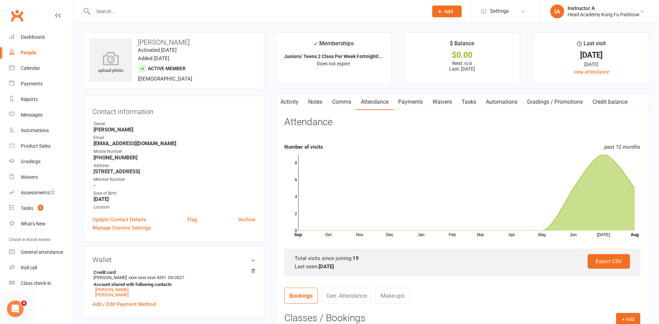
drag, startPoint x: 192, startPoint y: 19, endPoint x: 196, endPoint y: 17, distance: 4.5
click at [196, 17] on div at bounding box center [253, 11] width 340 height 23
click at [197, 14] on input "text" at bounding box center [257, 12] width 332 height 10
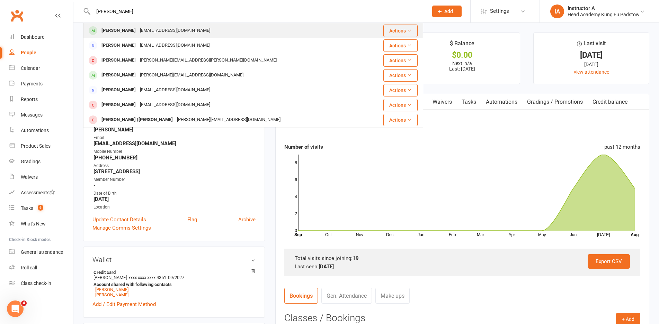
type input "maxie"
click at [129, 29] on div "Maxie Fayd'herbe" at bounding box center [118, 31] width 38 height 10
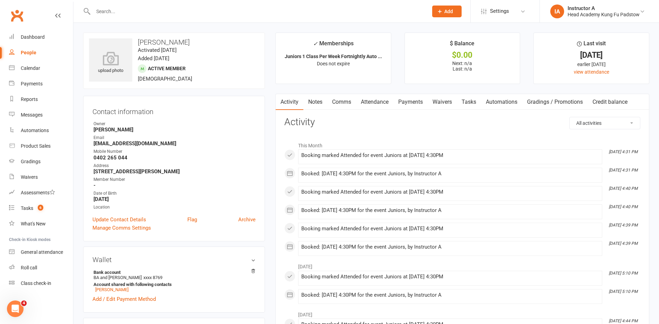
click at [440, 101] on link "Waivers" at bounding box center [442, 102] width 29 height 16
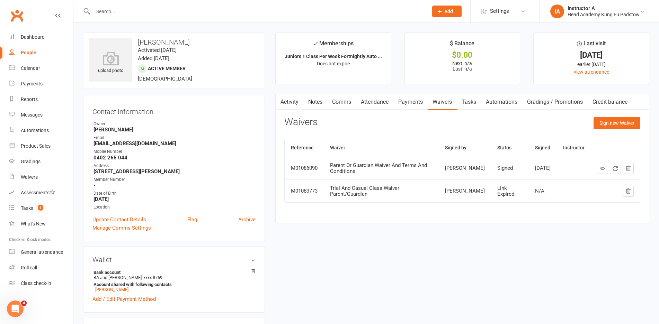
click at [462, 99] on link "Tasks" at bounding box center [469, 102] width 24 height 16
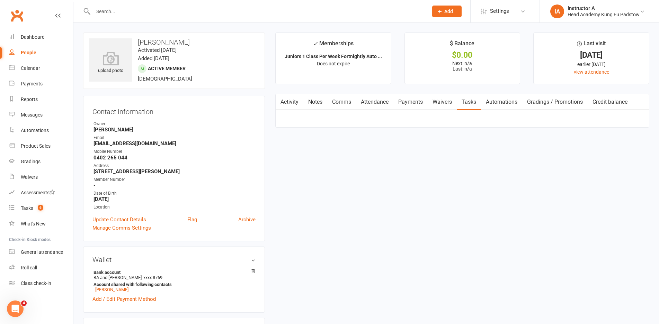
drag, startPoint x: 393, startPoint y: 96, endPoint x: 401, endPoint y: 98, distance: 7.7
click at [396, 97] on link "Payments" at bounding box center [410, 102] width 34 height 16
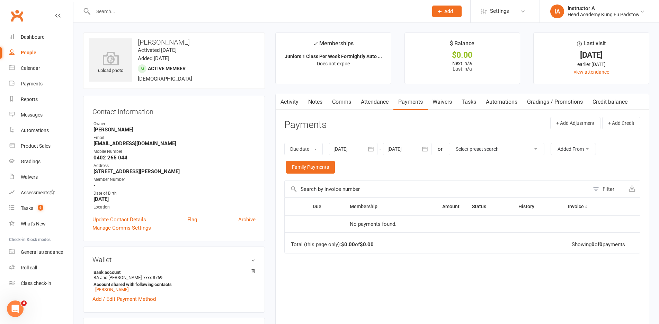
click at [374, 99] on link "Attendance" at bounding box center [374, 102] width 37 height 16
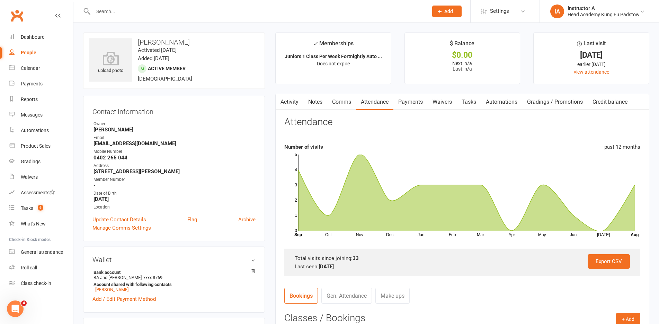
drag, startPoint x: 264, startPoint y: 109, endPoint x: 277, endPoint y: 108, distance: 12.5
click at [277, 108] on button "button" at bounding box center [280, 102] width 9 height 16
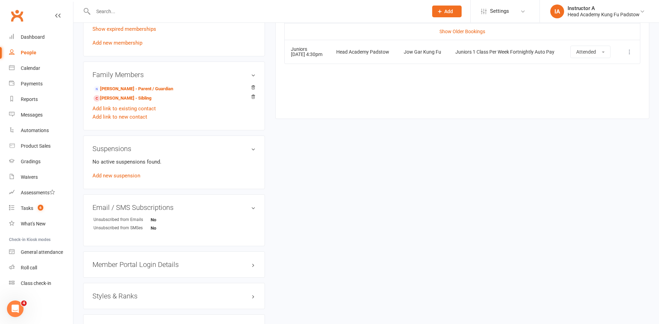
scroll to position [449, 0]
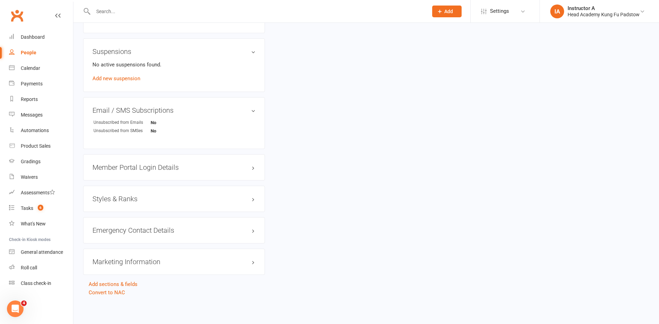
click at [135, 189] on div "Styles & Ranks" at bounding box center [174, 199] width 182 height 26
click at [131, 200] on h3 "Styles & Ranks" at bounding box center [173, 199] width 163 height 8
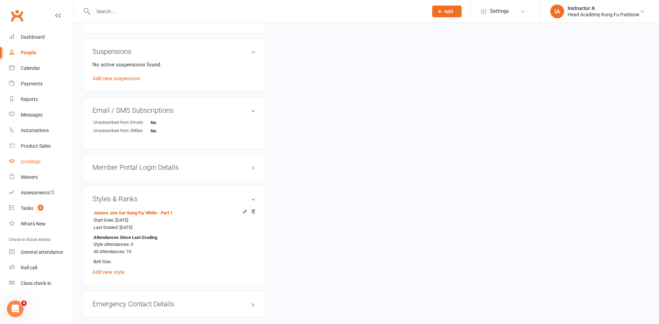
click at [36, 159] on link "Gradings" at bounding box center [41, 162] width 64 height 16
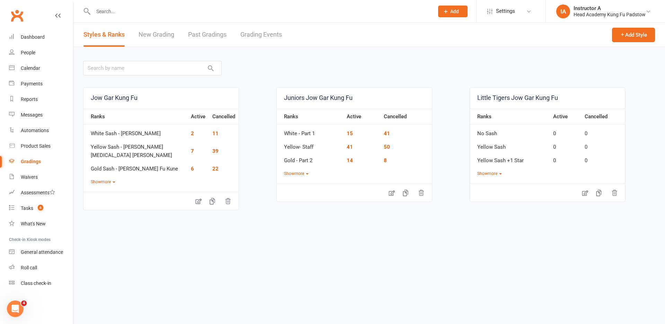
click at [242, 35] on link "Grading Events" at bounding box center [261, 35] width 42 height 24
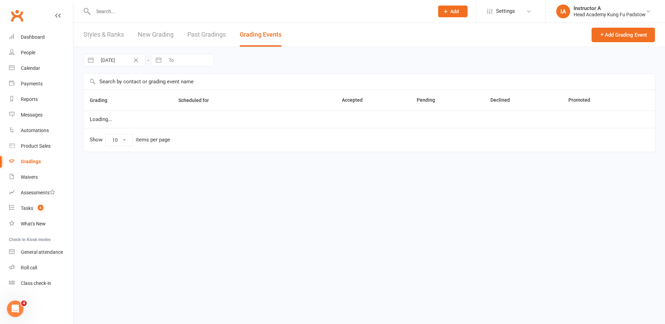
drag, startPoint x: 178, startPoint y: 97, endPoint x: 150, endPoint y: 106, distance: 29.8
click at [167, 101] on th "Grading" at bounding box center [127, 100] width 89 height 21
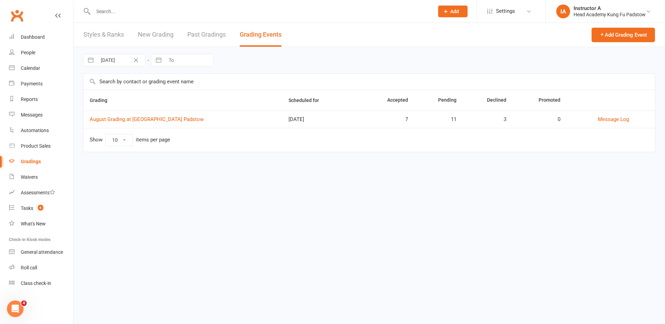
click at [141, 114] on td "August Grading at Head Academy Padstow" at bounding box center [182, 119] width 199 height 17
click at [139, 120] on link "August Grading at Head Academy Padstow" at bounding box center [147, 119] width 114 height 6
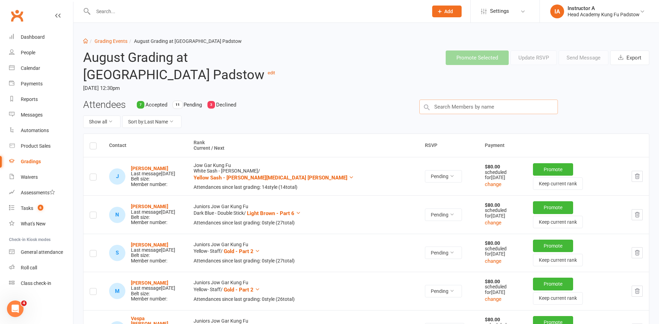
click at [495, 111] on input "text" at bounding box center [488, 107] width 138 height 15
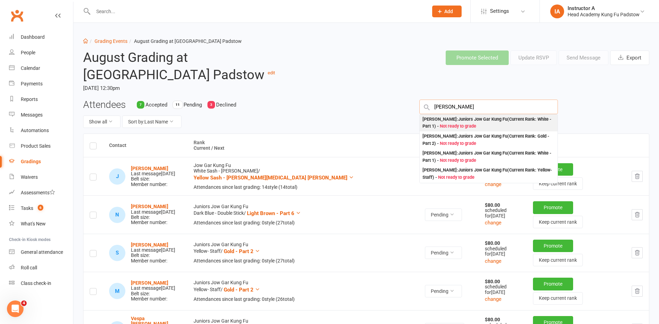
type input "maxie"
click at [468, 119] on div "Maxie Fayd'herbe : Juniors Jow Gar Kung Fu (Current Rank: White - Part 1 ) - No…" at bounding box center [488, 123] width 132 height 14
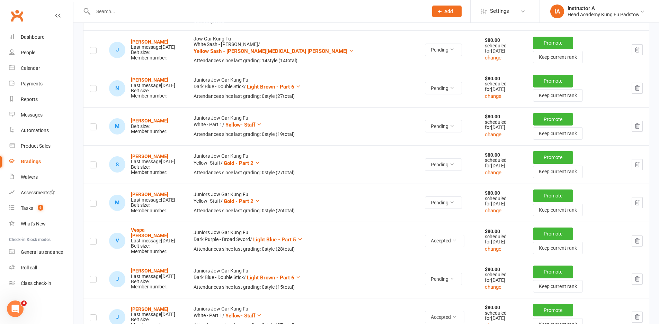
scroll to position [138, 0]
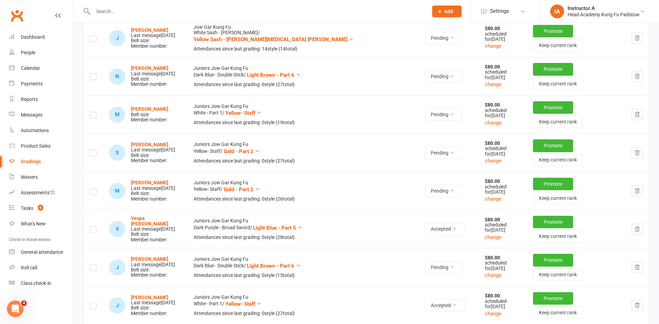
click at [92, 116] on label at bounding box center [93, 116] width 7 height 0
click at [92, 112] on input "checkbox" at bounding box center [93, 112] width 7 height 0
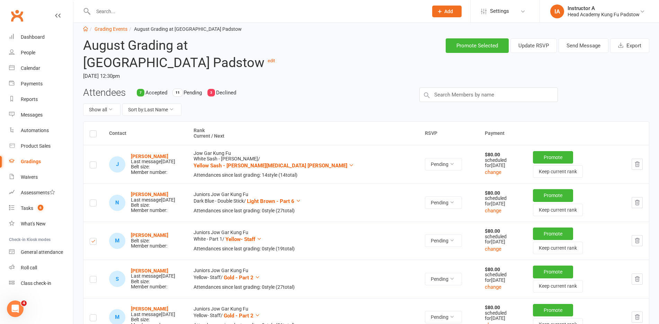
scroll to position [0, 0]
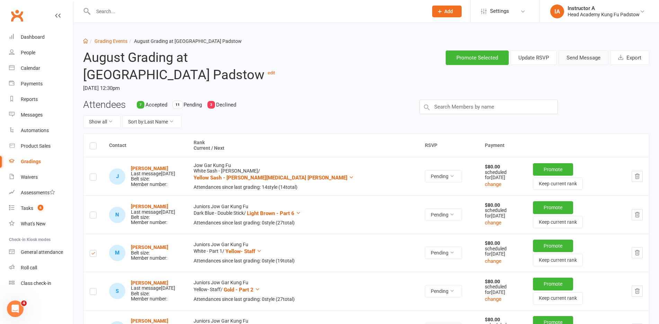
click at [584, 59] on button "Send Message" at bounding box center [583, 58] width 50 height 15
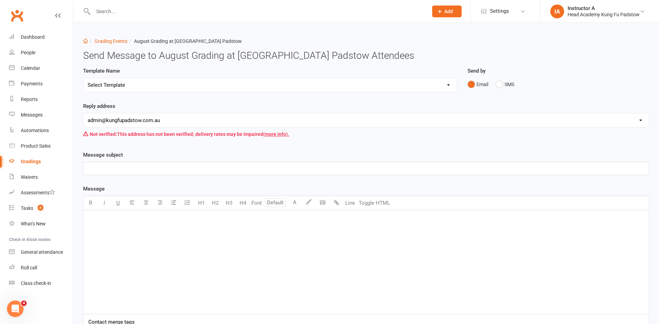
click at [234, 87] on select "Select Template [Email] Confirmation of Successful Grading [Email] Grading Even…" at bounding box center [269, 85] width 373 height 14
select select "2"
click at [83, 78] on select "Select Template [Email] Confirmation of Successful Grading [Email] Grading Even…" at bounding box center [269, 85] width 373 height 14
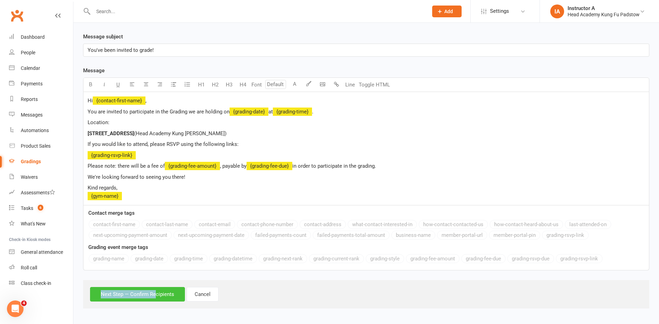
drag, startPoint x: 155, startPoint y: 282, endPoint x: 156, endPoint y: 292, distance: 9.4
click at [156, 292] on div "Next Step — Confirm Recipients Cancel" at bounding box center [366, 294] width 566 height 28
click at [156, 292] on button "Next Step — Confirm Recipients" at bounding box center [137, 294] width 95 height 15
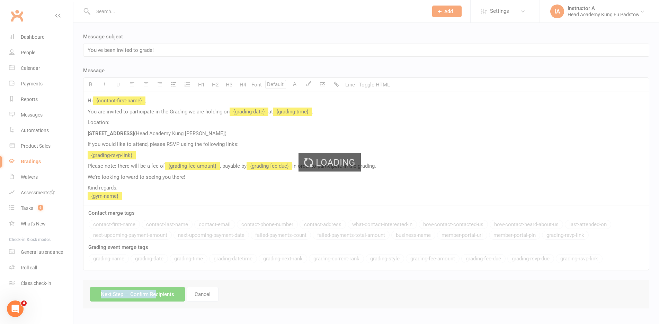
scroll to position [82, 0]
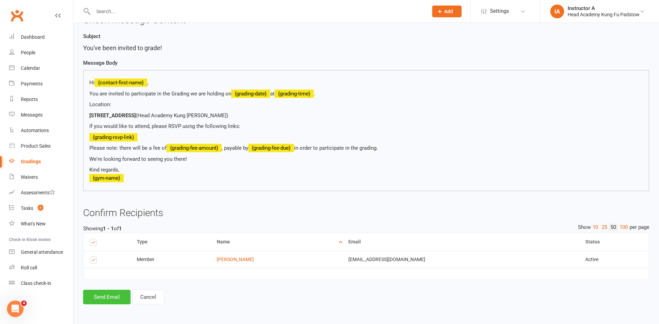
click at [104, 295] on button "Send Email" at bounding box center [106, 297] width 47 height 15
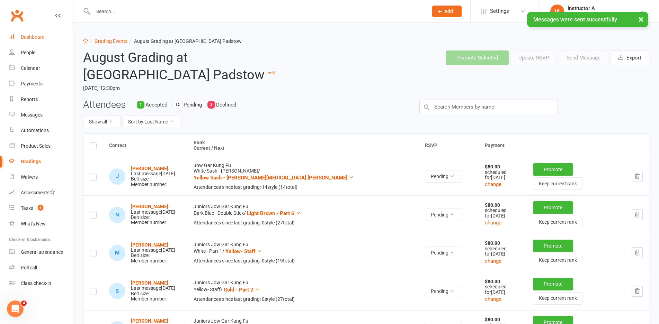
drag, startPoint x: 44, startPoint y: 28, endPoint x: 45, endPoint y: 34, distance: 6.4
click at [44, 12] on div "× Messages were sent successfully" at bounding box center [325, 12] width 650 height 0
click at [45, 34] on link "Dashboard" at bounding box center [41, 37] width 64 height 16
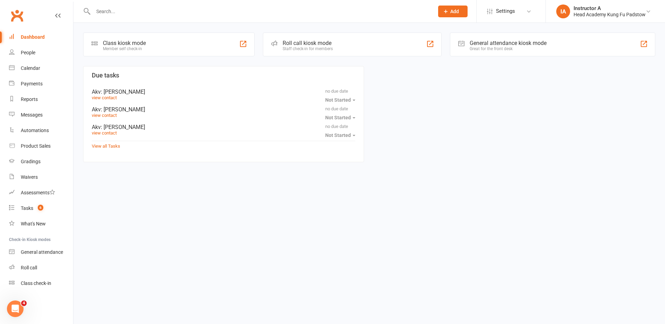
click at [216, 13] on input "text" at bounding box center [260, 12] width 338 height 10
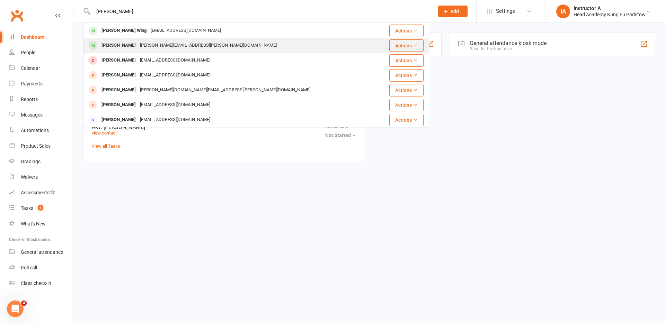
type input "jackson"
click at [119, 39] on div "Jackson Primerano Justin.primerano@gmail.com" at bounding box center [231, 45] width 294 height 14
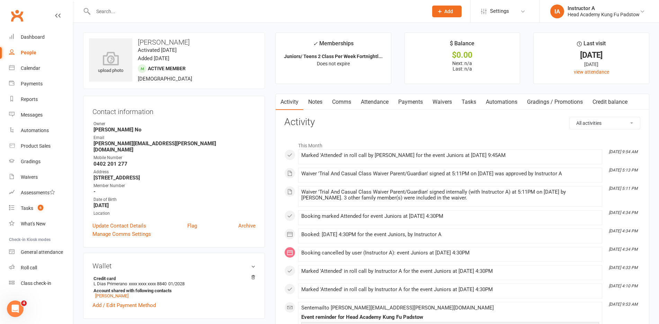
click at [135, 14] on input "text" at bounding box center [257, 12] width 332 height 10
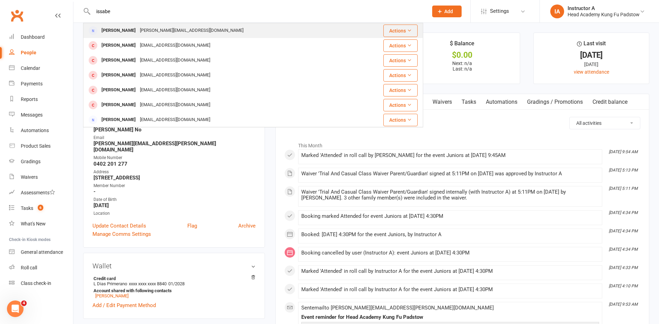
type input "issabe"
click at [138, 33] on div "Isabella Giannalis" at bounding box center [118, 31] width 38 height 10
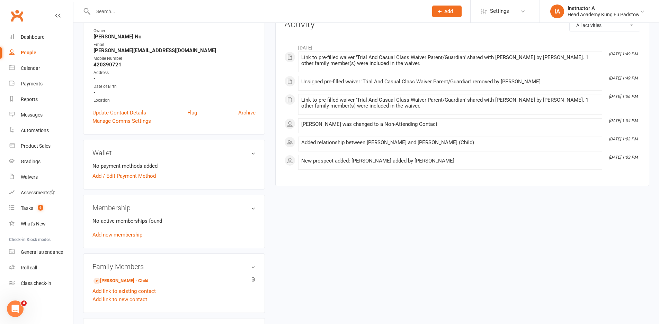
scroll to position [104, 0]
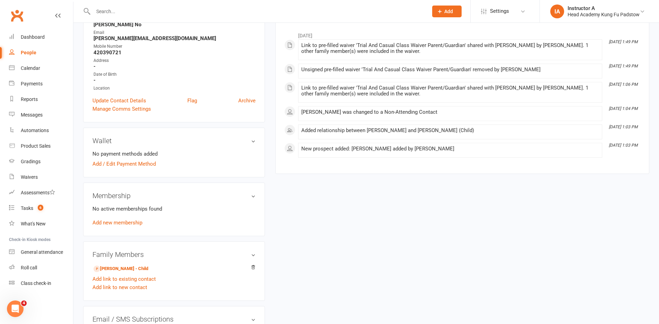
click at [128, 263] on div "Family Members Asilio Giannalis - Child Add link to existing contact Add link t…" at bounding box center [174, 272] width 182 height 60
click at [128, 266] on link "Asilio Giannalis - Child" at bounding box center [120, 269] width 55 height 7
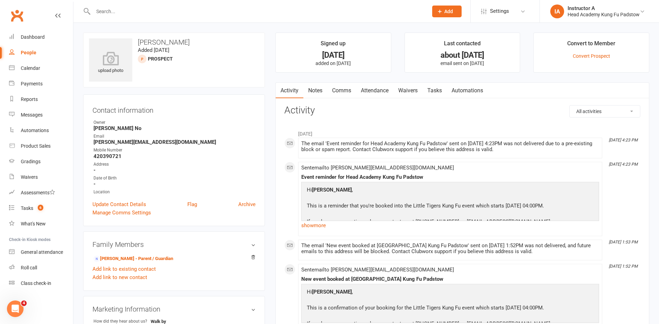
click at [35, 45] on link "People" at bounding box center [41, 53] width 64 height 16
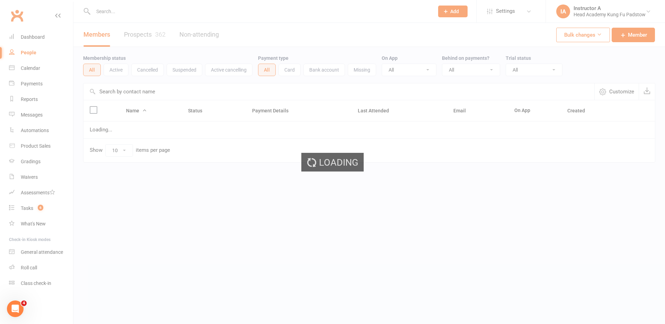
click at [35, 38] on div "Loading" at bounding box center [332, 162] width 665 height 324
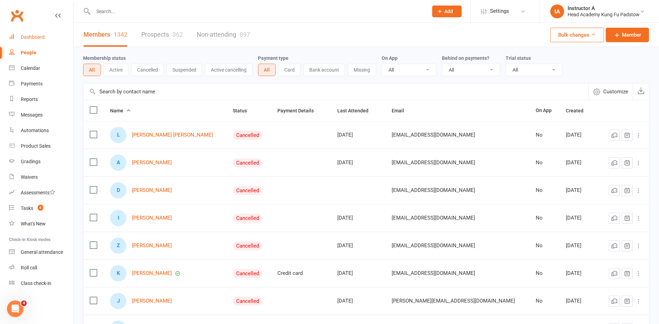
click at [35, 38] on div "Dashboard" at bounding box center [33, 37] width 24 height 6
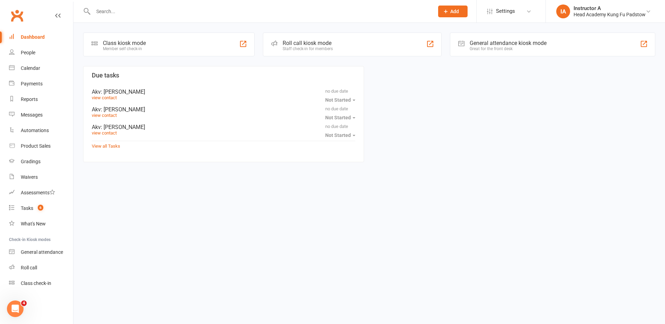
click at [310, 52] on div "Roll call kiosk mode Staff check-in for members" at bounding box center [352, 45] width 179 height 24
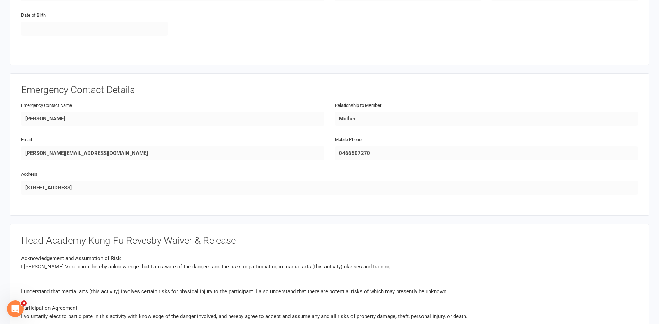
scroll to position [485, 0]
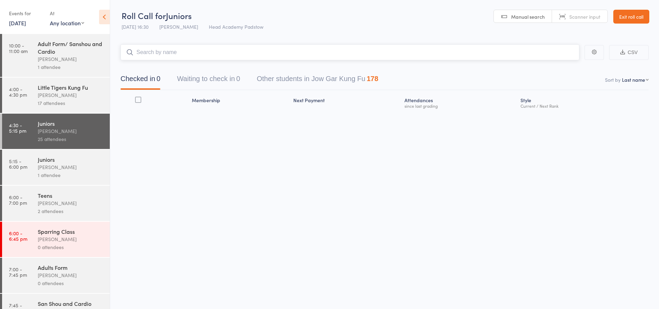
click at [172, 52] on input "search" at bounding box center [349, 52] width 459 height 16
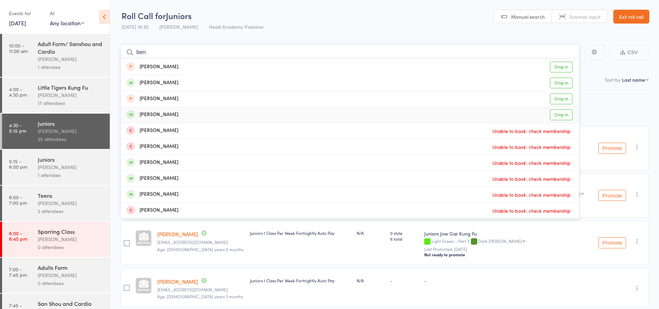
type input "ben"
click at [152, 111] on div "[PERSON_NAME]" at bounding box center [152, 115] width 52 height 8
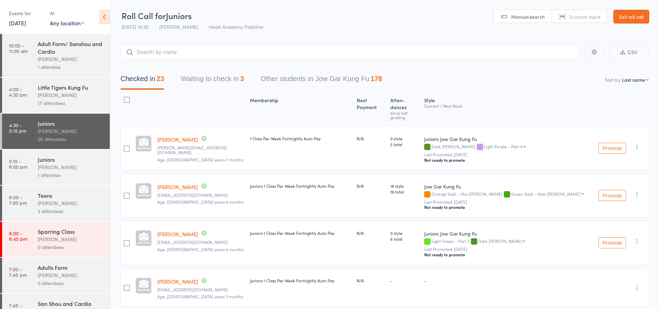
click at [60, 161] on div "Juniors" at bounding box center [71, 159] width 66 height 8
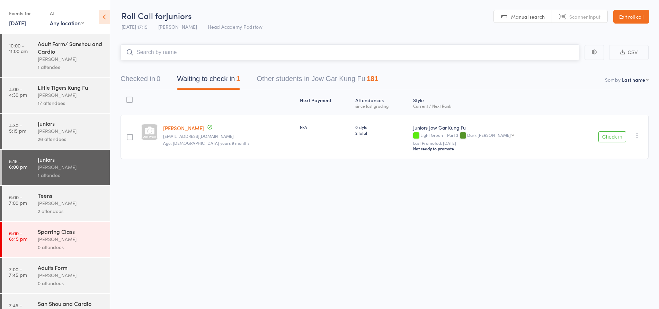
click at [202, 49] on input "search" at bounding box center [349, 52] width 459 height 16
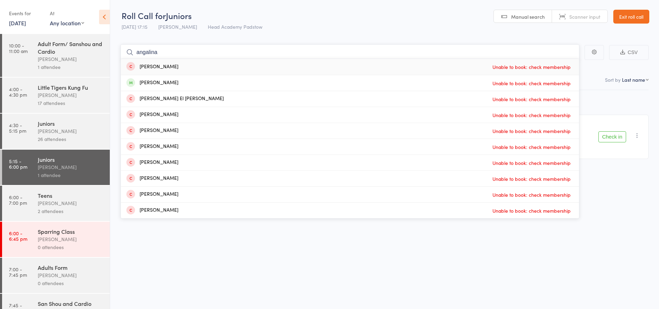
drag, startPoint x: 161, startPoint y: 52, endPoint x: 36, endPoint y: 60, distance: 125.2
click at [36, 60] on div "Roll Call for Juniors [DATE] 17:15 [PERSON_NAME] Head Academy Padstow Manual se…" at bounding box center [329, 154] width 659 height 309
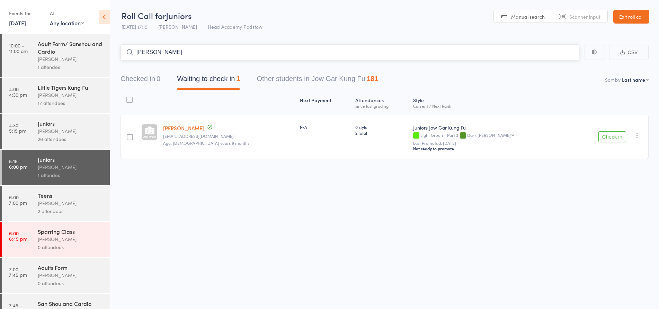
type input "[PERSON_NAME]"
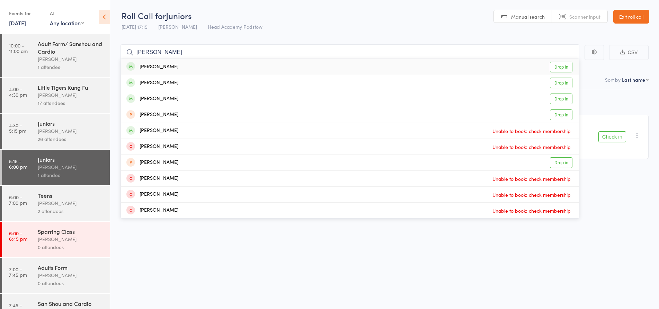
click at [162, 66] on div "[PERSON_NAME]" at bounding box center [152, 67] width 52 height 8
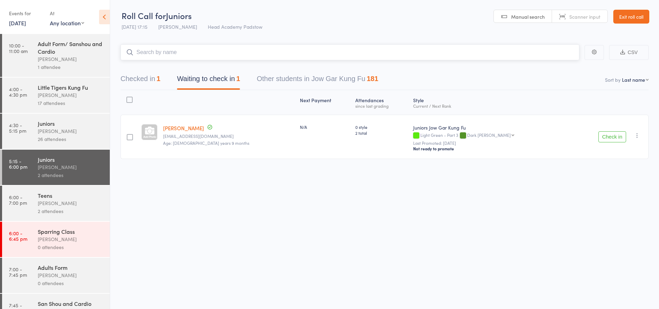
click at [182, 59] on input "search" at bounding box center [349, 52] width 459 height 16
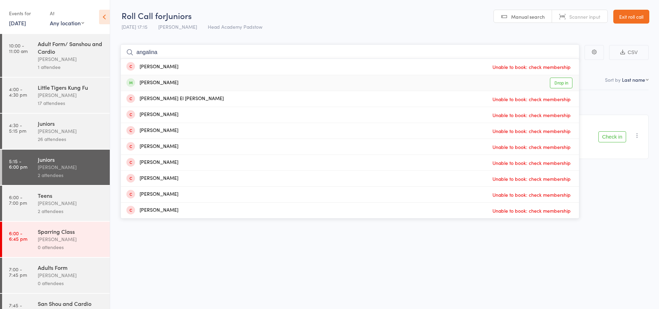
type input "angalina"
drag, startPoint x: 186, startPoint y: 86, endPoint x: 181, endPoint y: 83, distance: 5.4
click at [186, 86] on div "[PERSON_NAME] Drop in" at bounding box center [350, 83] width 458 height 16
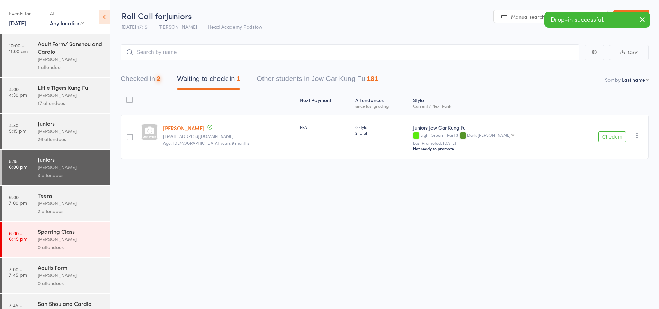
click at [179, 66] on div "Checked in 2 Waiting to check in 1 Other students in Jow Gar Kung Fu 181" at bounding box center [384, 75] width 528 height 30
click at [216, 51] on input "search" at bounding box center [349, 52] width 459 height 16
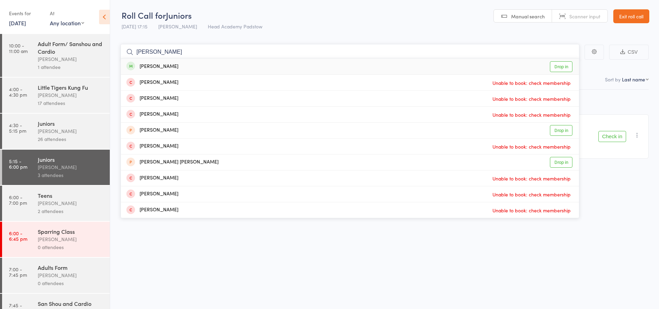
type input "[PERSON_NAME]"
drag, startPoint x: 161, startPoint y: 67, endPoint x: 165, endPoint y: 66, distance: 3.8
click at [162, 67] on div "[PERSON_NAME]" at bounding box center [152, 67] width 52 height 8
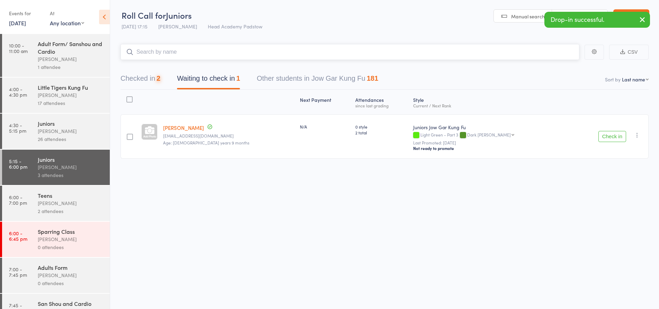
click at [179, 52] on input "search" at bounding box center [349, 52] width 459 height 16
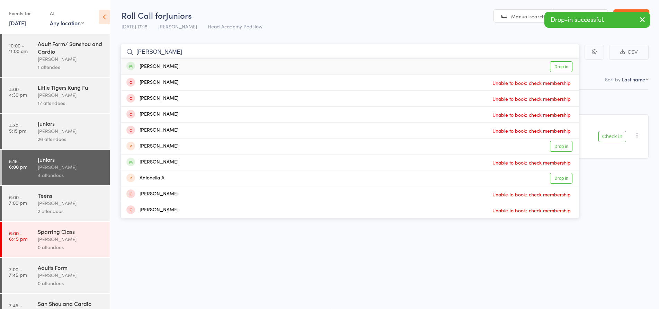
type input "[PERSON_NAME]"
drag, startPoint x: 152, startPoint y: 67, endPoint x: 134, endPoint y: 60, distance: 19.4
click at [134, 60] on div "[PERSON_NAME] Drop in" at bounding box center [350, 67] width 458 height 16
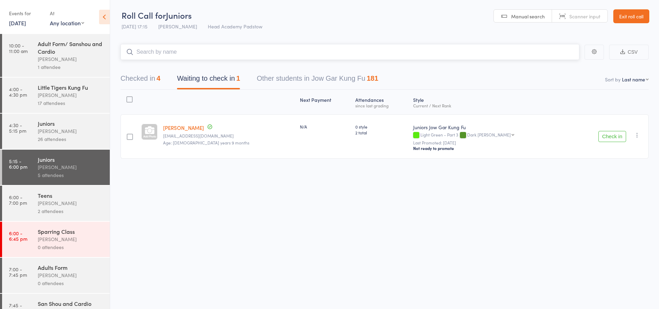
scroll to position [0, 0]
click at [185, 57] on input "search" at bounding box center [349, 52] width 459 height 16
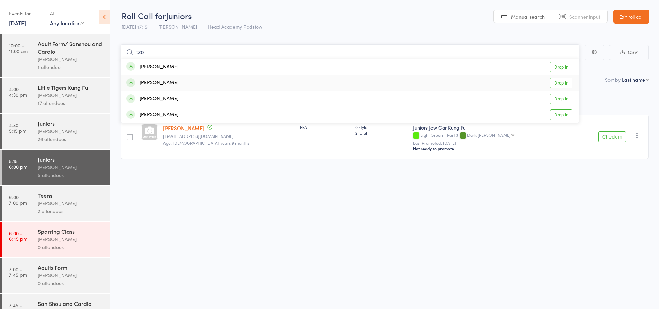
type input "tzo"
click at [161, 86] on div "[PERSON_NAME]" at bounding box center [152, 83] width 52 height 8
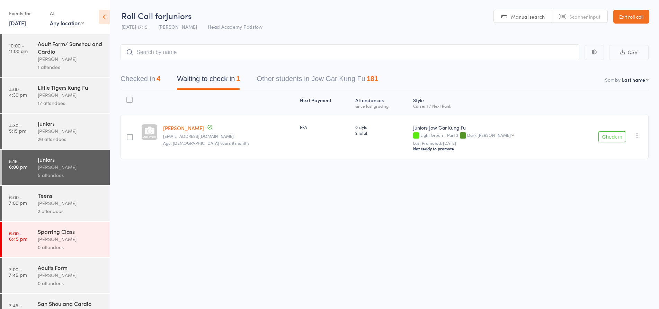
drag, startPoint x: 162, startPoint y: 38, endPoint x: 162, endPoint y: 43, distance: 5.5
click at [162, 41] on main "CSV Checked in 4 Waiting to check in 1 Other students in Jow Gar Kung Fu 181 So…" at bounding box center [384, 112] width 549 height 156
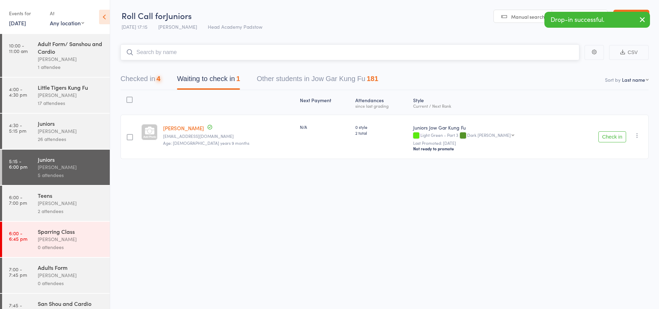
drag, startPoint x: 163, startPoint y: 47, endPoint x: 164, endPoint y: 51, distance: 3.9
click at [164, 50] on input "search" at bounding box center [349, 52] width 459 height 16
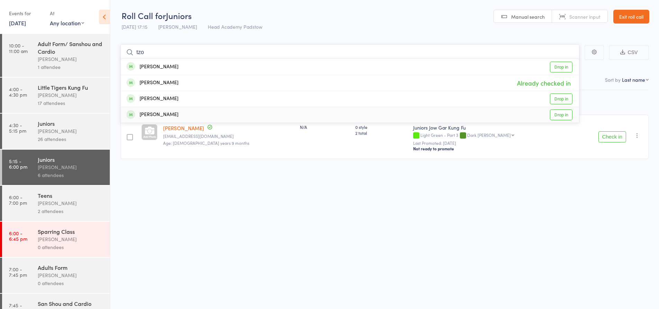
type input "tzo"
click at [171, 115] on div "[PERSON_NAME]" at bounding box center [152, 115] width 52 height 8
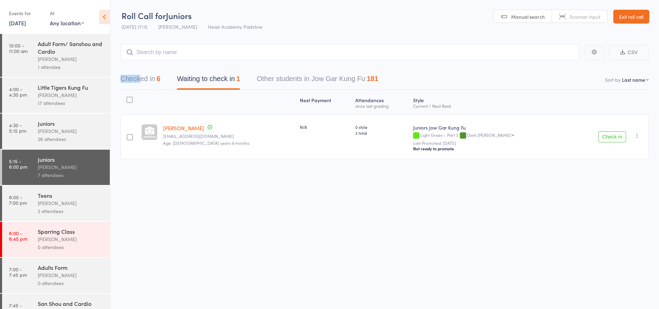
click at [142, 73] on div "Checked in 6 Waiting to check in 1 Other students in Jow Gar Kung Fu 181" at bounding box center [384, 75] width 528 height 30
click at [142, 73] on button "Checked in 6" at bounding box center [140, 80] width 40 height 18
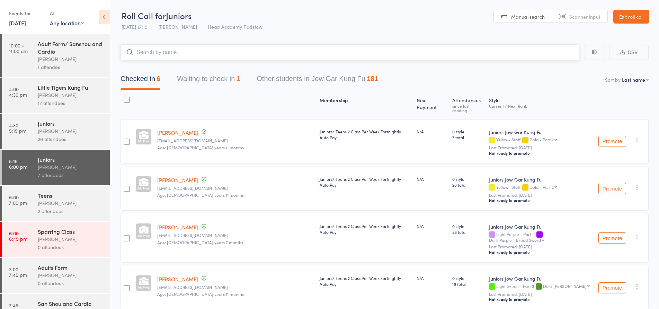
drag, startPoint x: 195, startPoint y: 55, endPoint x: 199, endPoint y: 53, distance: 4.6
click at [198, 53] on input "search" at bounding box center [349, 52] width 459 height 16
type input "cree"
click at [148, 71] on div "[PERSON_NAME]" at bounding box center [152, 67] width 52 height 8
drag, startPoint x: 148, startPoint y: 61, endPoint x: 156, endPoint y: 55, distance: 10.7
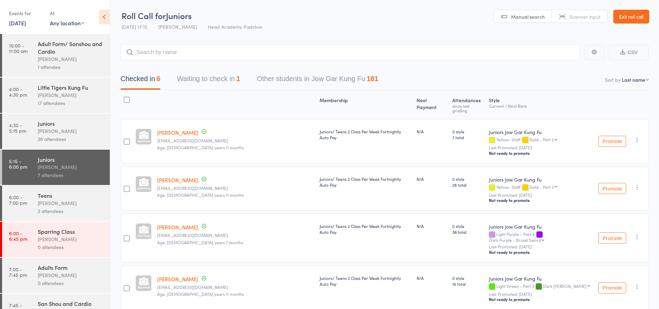
click at [151, 60] on main "CSV Checked in 6 Waiting to check in 1 Other students in Jow Gar Kung Fu 181 So…" at bounding box center [384, 234] width 549 height 401
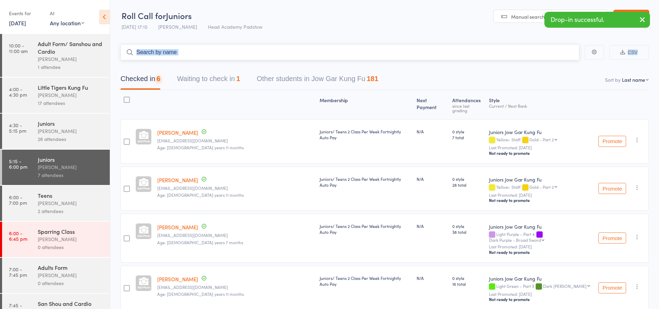
click at [158, 54] on input "search" at bounding box center [349, 52] width 459 height 16
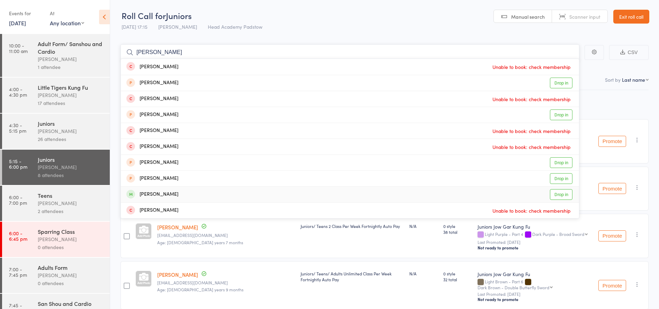
type input "[PERSON_NAME]"
click at [141, 191] on div "[PERSON_NAME]" at bounding box center [152, 194] width 52 height 8
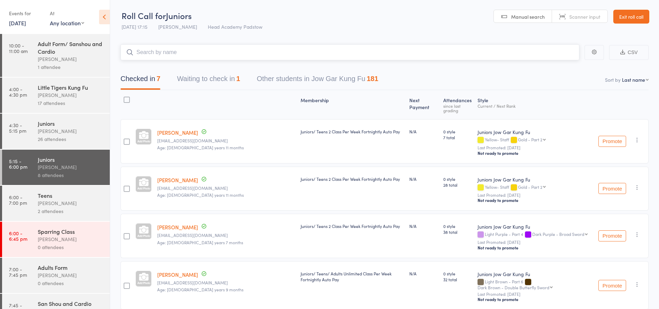
click at [159, 59] on input "search" at bounding box center [349, 52] width 459 height 16
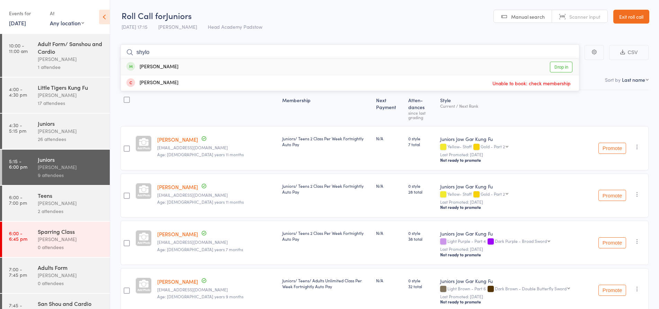
type input "shylo"
click at [158, 62] on div "[PERSON_NAME] Drop in" at bounding box center [350, 67] width 458 height 16
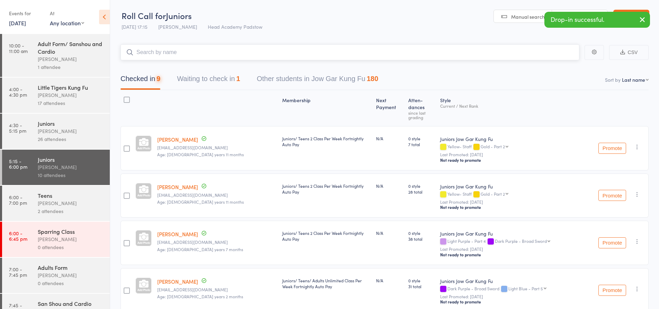
click at [152, 50] on input "search" at bounding box center [349, 52] width 459 height 16
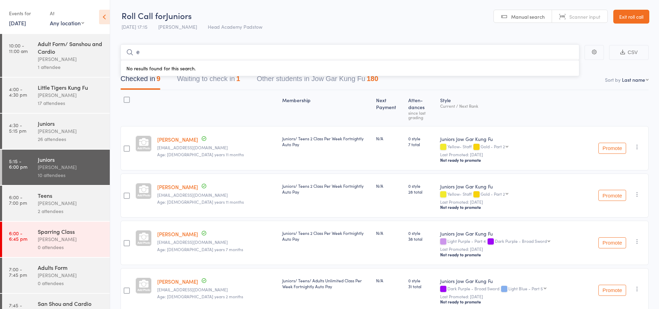
type input "e"
click at [214, 39] on main "e No results found for this search. CSV Checked in 9 Waiting to check in 1 Othe…" at bounding box center [384, 309] width 549 height 550
click at [200, 51] on input "e" at bounding box center [349, 52] width 459 height 16
click at [214, 35] on main "CSV Checked in 9 Waiting to check in 1 Other students in Jow Gar Kung Fu 180 So…" at bounding box center [384, 309] width 549 height 550
click at [212, 79] on button "Waiting to check in 1" at bounding box center [208, 80] width 63 height 18
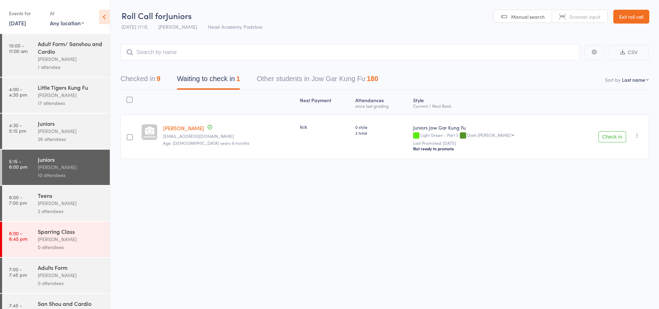
click at [149, 77] on button "Checked in 9" at bounding box center [140, 80] width 40 height 18
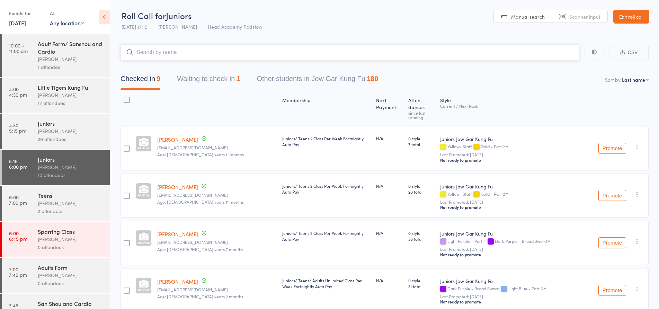
click at [179, 58] on input "search" at bounding box center [349, 52] width 459 height 16
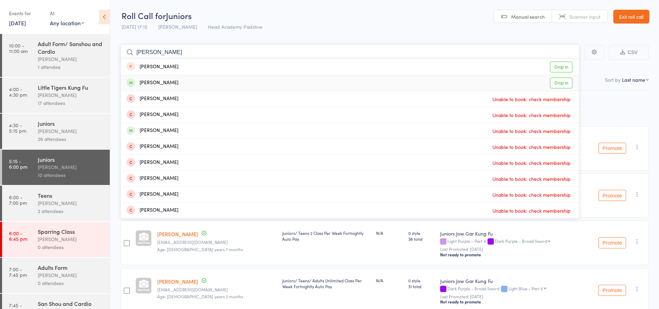
type input "[PERSON_NAME]"
click at [158, 81] on div "[PERSON_NAME]" at bounding box center [152, 83] width 52 height 8
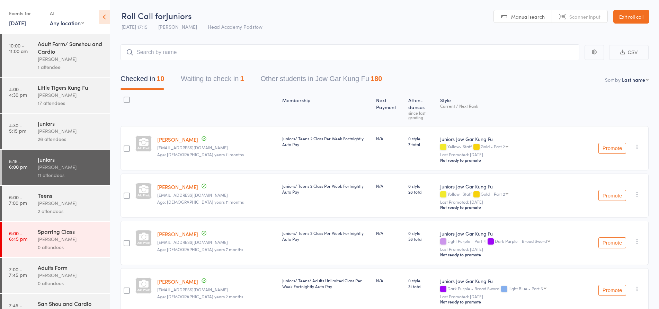
drag, startPoint x: 285, startPoint y: 37, endPoint x: 571, endPoint y: 60, distance: 286.6
drag, startPoint x: 548, startPoint y: 72, endPoint x: 544, endPoint y: 69, distance: 4.7
click at [546, 71] on div "Checked in 10 Waiting to check in 1 Other students in Jow Gar Kung Fu 180" at bounding box center [384, 75] width 528 height 30
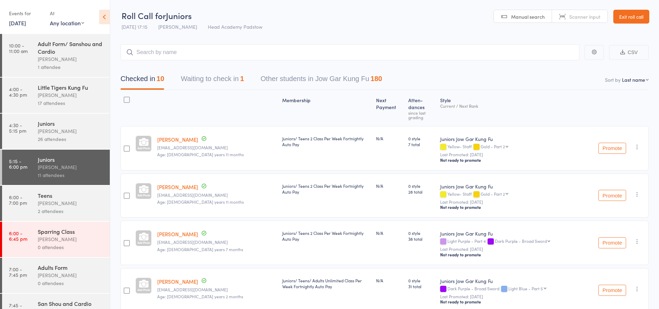
drag, startPoint x: 477, startPoint y: 33, endPoint x: 468, endPoint y: 33, distance: 9.3
click at [469, 33] on header "Roll Call for Juniors [DATE] 17:15 [PERSON_NAME] Head Academy Padstow Manual se…" at bounding box center [384, 17] width 549 height 34
drag, startPoint x: 468, startPoint y: 33, endPoint x: 182, endPoint y: 27, distance: 286.0
click at [174, 30] on header "Roll Call for Juniors [DATE] 17:15 [PERSON_NAME] Head Academy Padstow Manual se…" at bounding box center [384, 17] width 549 height 34
click at [208, 25] on span "Head Academy Padstow" at bounding box center [235, 26] width 55 height 7
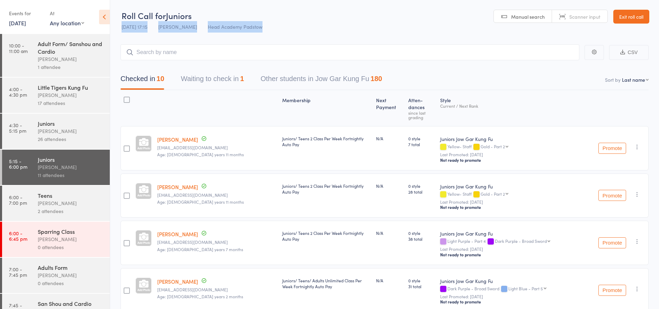
drag, startPoint x: 198, startPoint y: 21, endPoint x: 273, endPoint y: 25, distance: 74.9
click at [274, 26] on header "Roll Call for Juniors 15 Aug 17:15 James Agius Head Academy Padstow Manual sear…" at bounding box center [384, 17] width 549 height 34
drag, startPoint x: 273, startPoint y: 25, endPoint x: 265, endPoint y: 25, distance: 8.0
click at [270, 25] on header "Roll Call for Juniors 15 Aug 17:15 James Agius Head Academy Padstow Manual sear…" at bounding box center [384, 17] width 549 height 34
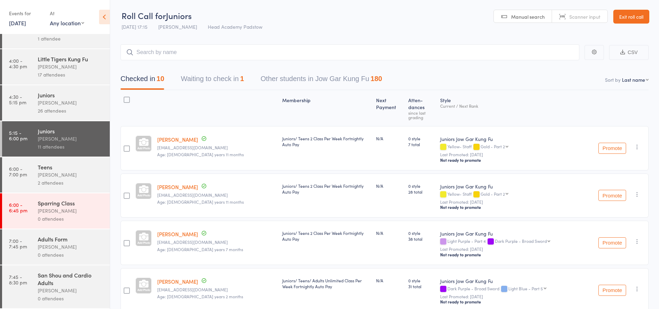
click at [59, 164] on div "Teens" at bounding box center [71, 167] width 66 height 8
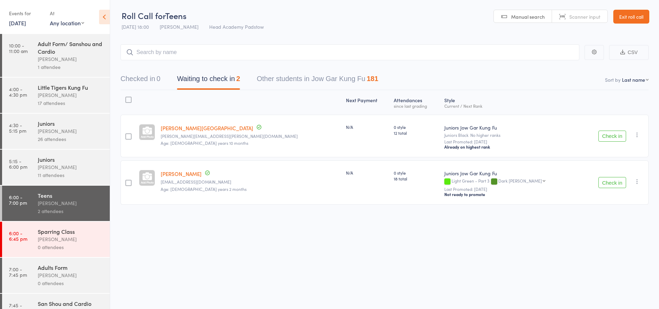
click at [11, 221] on li "6:00 - 7:00 pm Teens James Agius 2 attendees" at bounding box center [55, 204] width 110 height 36
drag, startPoint x: 11, startPoint y: 221, endPoint x: 7, endPoint y: 268, distance: 47.6
drag, startPoint x: 7, startPoint y: 268, endPoint x: 119, endPoint y: 253, distance: 113.9
click at [119, 253] on div "Roll Call for Teens 15 Aug 18:00 James Agius Head Academy Padstow Manual search…" at bounding box center [329, 154] width 659 height 309
click at [164, 214] on div "Next Payment Atten­dances since last grading Style Current / Next Rank Mahalia …" at bounding box center [384, 162] width 528 height 145
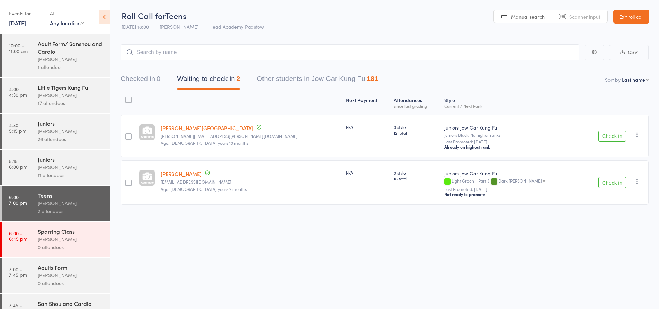
click at [165, 214] on div "Next Payment Atten­dances since last grading Style Current / Next Rank Mahalia …" at bounding box center [384, 162] width 528 height 145
click at [166, 213] on div "Next Payment Atten­dances since last grading Style Current / Next Rank Mahalia …" at bounding box center [384, 162] width 528 height 145
click at [167, 213] on div "Next Payment Atten­dances since last grading Style Current / Next Rank Mahalia …" at bounding box center [384, 162] width 528 height 145
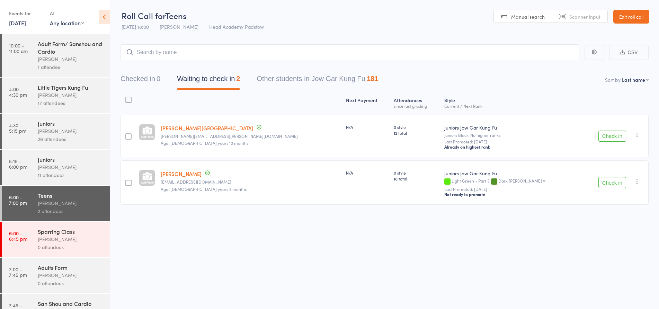
drag, startPoint x: 129, startPoint y: 181, endPoint x: 265, endPoint y: 207, distance: 138.2
click at [129, 181] on div at bounding box center [128, 183] width 6 height 6
click at [127, 181] on input "checkbox" at bounding box center [127, 181] width 0 height 0
click at [131, 182] on div at bounding box center [128, 183] width 6 height 6
click at [127, 181] on input "checkbox" at bounding box center [127, 181] width 0 height 0
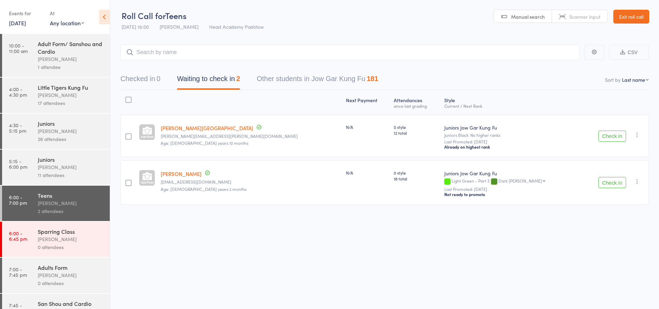
click at [64, 169] on div "James Agius" at bounding box center [71, 167] width 66 height 8
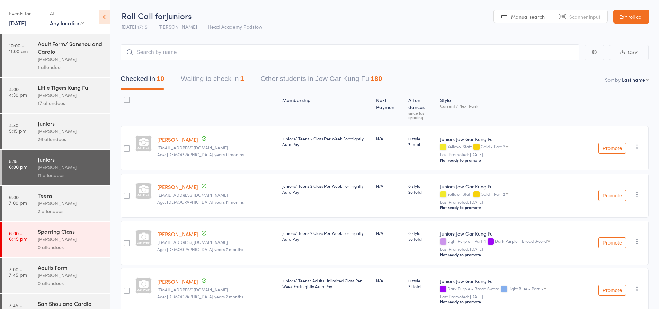
click at [53, 205] on div "James Agius" at bounding box center [71, 203] width 66 height 8
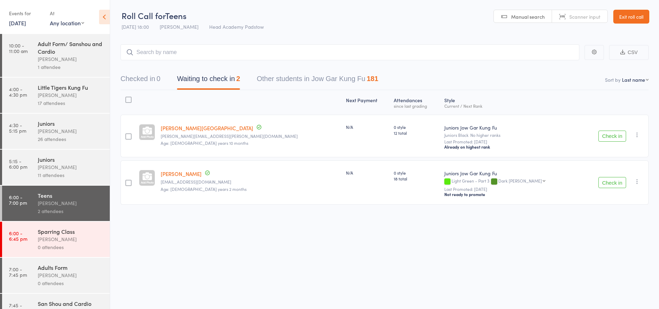
scroll to position [0, 0]
drag, startPoint x: 175, startPoint y: 53, endPoint x: 183, endPoint y: 51, distance: 8.3
click at [179, 52] on input "search" at bounding box center [349, 52] width 459 height 16
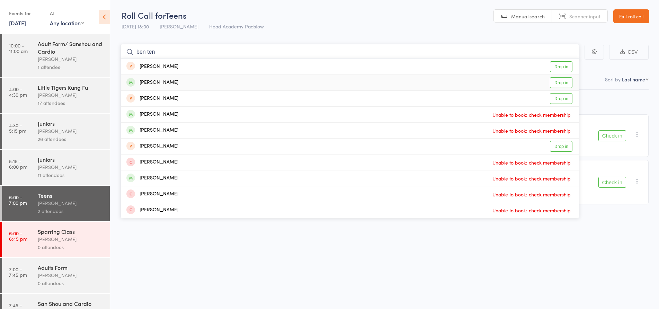
type input "ben ten"
click at [166, 84] on div "Ben Folan Drop in" at bounding box center [350, 83] width 458 height 16
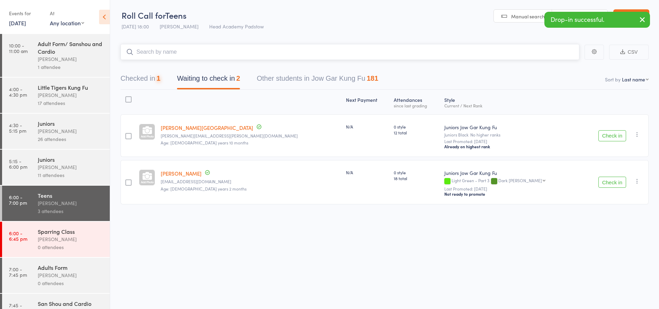
scroll to position [0, 0]
click at [160, 79] on div "1" at bounding box center [158, 79] width 4 height 8
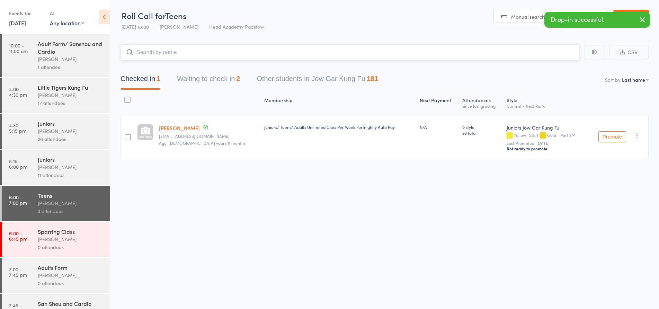
click at [194, 75] on button "Waiting to check in 2" at bounding box center [208, 80] width 63 height 18
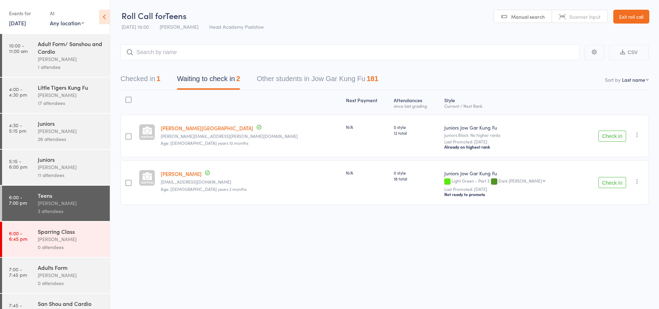
click at [147, 93] on div at bounding box center [147, 102] width 22 height 18
click at [147, 92] on div "Next Payment Atten­dances since last grading Style Current / Next Rank Mahalia …" at bounding box center [384, 149] width 528 height 118
drag, startPoint x: 172, startPoint y: 81, endPoint x: 177, endPoint y: 82, distance: 5.0
click at [176, 81] on div "Checked in 1 Waiting to check in 2 Other students in Jow Gar Kung Fu 181" at bounding box center [249, 80] width 274 height 18
click at [169, 84] on div "Checked in 1 Waiting to check in 2 Other students in Jow Gar Kung Fu 181" at bounding box center [249, 80] width 274 height 18
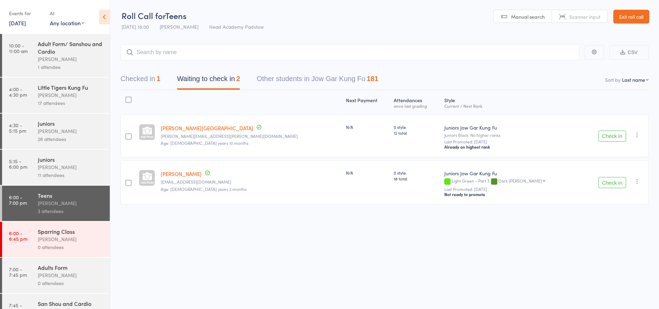
click at [163, 82] on div "Checked in 1 Waiting to check in 2 Other students in Jow Gar Kung Fu 181" at bounding box center [249, 80] width 274 height 18
drag, startPoint x: 139, startPoint y: 70, endPoint x: 170, endPoint y: 72, distance: 31.5
click at [146, 70] on div "Checked in 1 Waiting to check in 2 Other students in Jow Gar Kung Fu 181" at bounding box center [384, 75] width 528 height 30
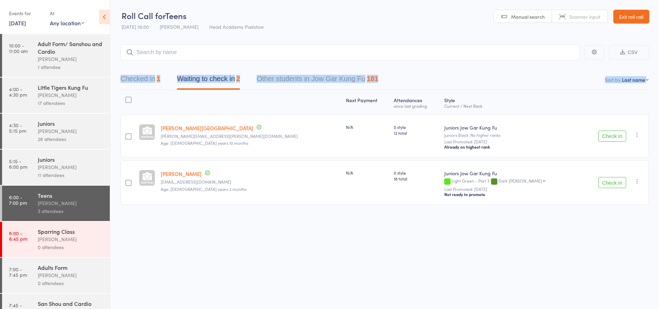
drag, startPoint x: 161, startPoint y: 87, endPoint x: 133, endPoint y: 69, distance: 33.2
click at [132, 66] on main "CSV Checked in 1 Waiting to check in 2 Other students in Jow Gar Kung Fu 181 So…" at bounding box center [384, 134] width 549 height 201
click at [144, 75] on button "Checked in 1" at bounding box center [140, 80] width 40 height 18
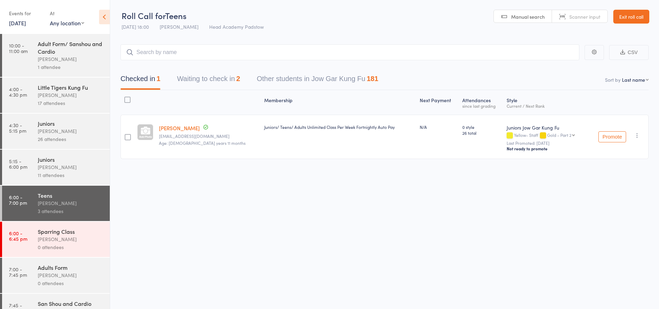
click at [259, 36] on main "CSV Checked in 1 Waiting to check in 2 Other students in Jow Gar Kung Fu 181 So…" at bounding box center [384, 112] width 549 height 156
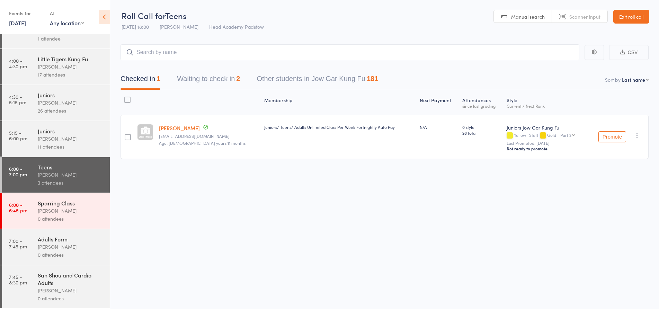
scroll to position [0, 0]
click at [79, 16] on div "At" at bounding box center [67, 13] width 34 height 11
click at [28, 276] on link "7:45 - 8:30 pm San Shou and Cardio Adults James Agius 0 attendees" at bounding box center [56, 286] width 108 height 43
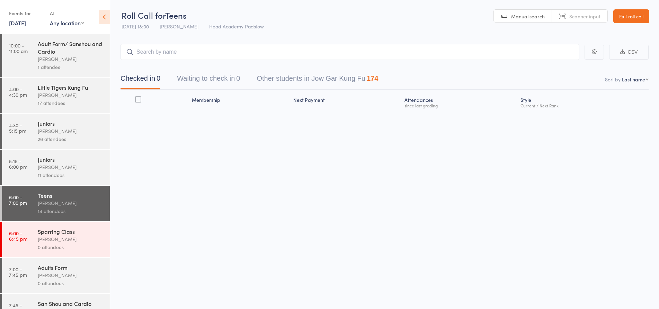
click at [47, 276] on div "[PERSON_NAME]" at bounding box center [71, 275] width 66 height 8
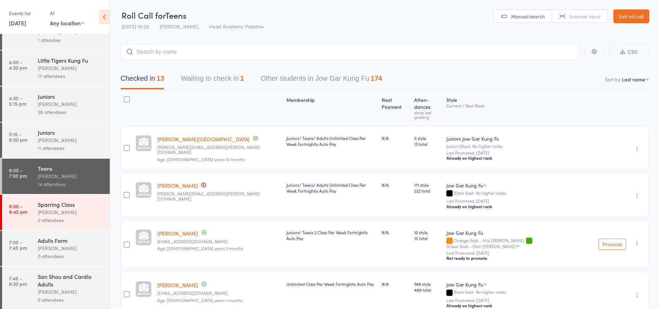
scroll to position [28, 0]
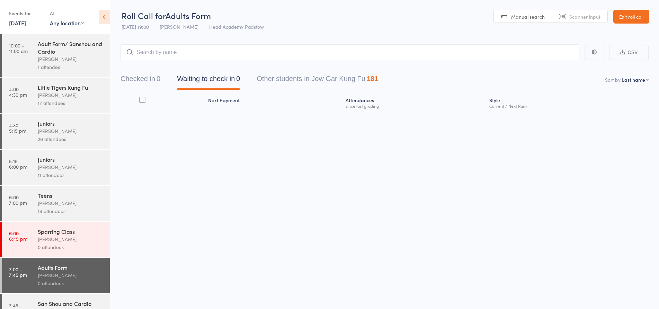
click at [69, 212] on div "14 attendees" at bounding box center [71, 211] width 66 height 8
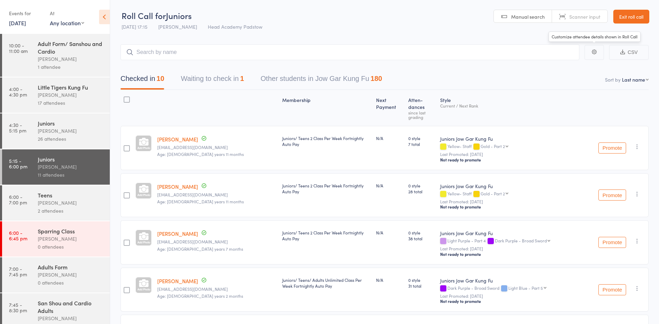
drag, startPoint x: 625, startPoint y: 27, endPoint x: 622, endPoint y: 23, distance: 5.4
click at [625, 26] on header "Roll Call for Juniors [DATE] 17:15 [PERSON_NAME] Head Academy Padstow Manual se…" at bounding box center [384, 17] width 549 height 34
click at [621, 22] on link "Exit roll call" at bounding box center [631, 17] width 36 height 14
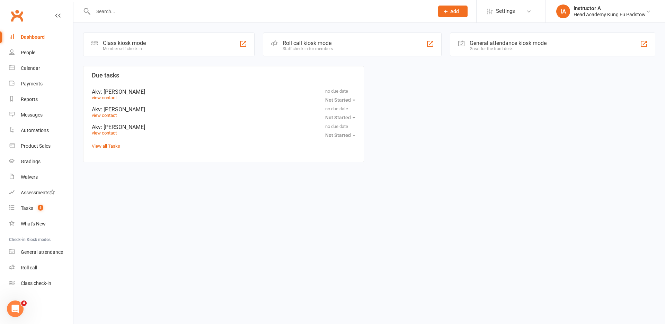
click at [305, 27] on div "Class kiosk mode Member self check-in Roll call kiosk mode Staff check-in for m…" at bounding box center [368, 98] width 591 height 151
click at [328, 18] on div at bounding box center [256, 11] width 346 height 23
click at [307, 33] on div "Roll call kiosk mode Staff check-in for members" at bounding box center [352, 45] width 179 height 24
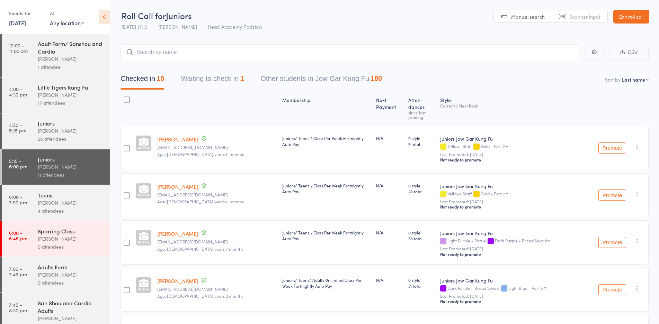
click at [322, 28] on header "Roll Call for Juniors [DATE] 17:15 [PERSON_NAME] Head Academy Padstow Manual se…" at bounding box center [384, 17] width 549 height 34
click at [330, 25] on header "Roll Call for Juniors [DATE] 17:15 [PERSON_NAME] Head Academy Padstow Manual se…" at bounding box center [384, 17] width 549 height 34
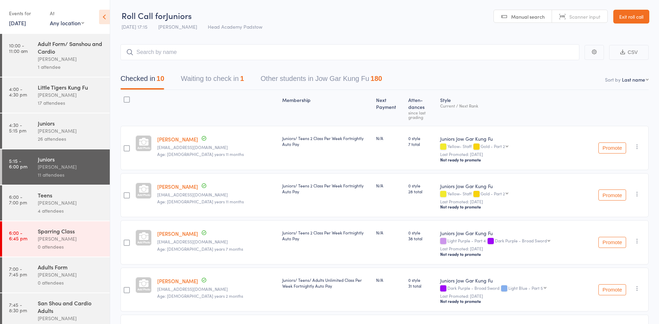
drag, startPoint x: 621, startPoint y: 23, endPoint x: 622, endPoint y: 16, distance: 7.3
click at [622, 23] on link "Exit roll call" at bounding box center [631, 17] width 36 height 14
